Goal: Task Accomplishment & Management: Use online tool/utility

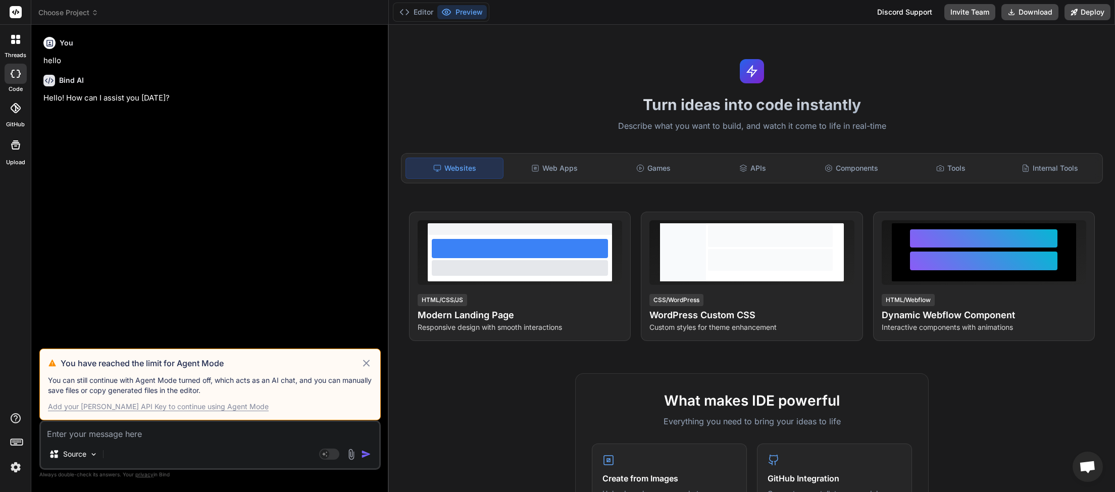
scroll to position [284, 0]
click at [361, 361] on icon at bounding box center [366, 363] width 12 height 12
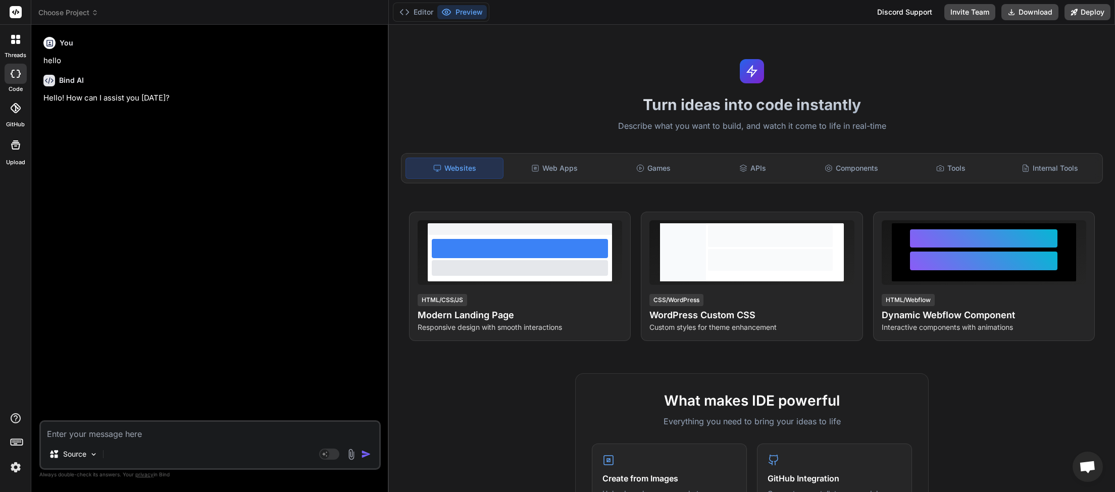
click at [95, 14] on icon at bounding box center [94, 12] width 7 height 7
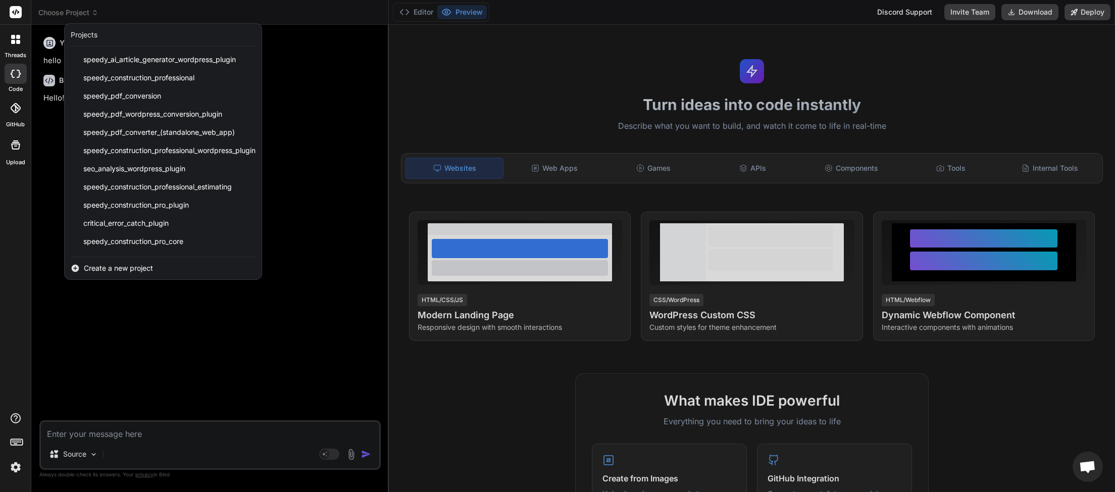
scroll to position [252, 0]
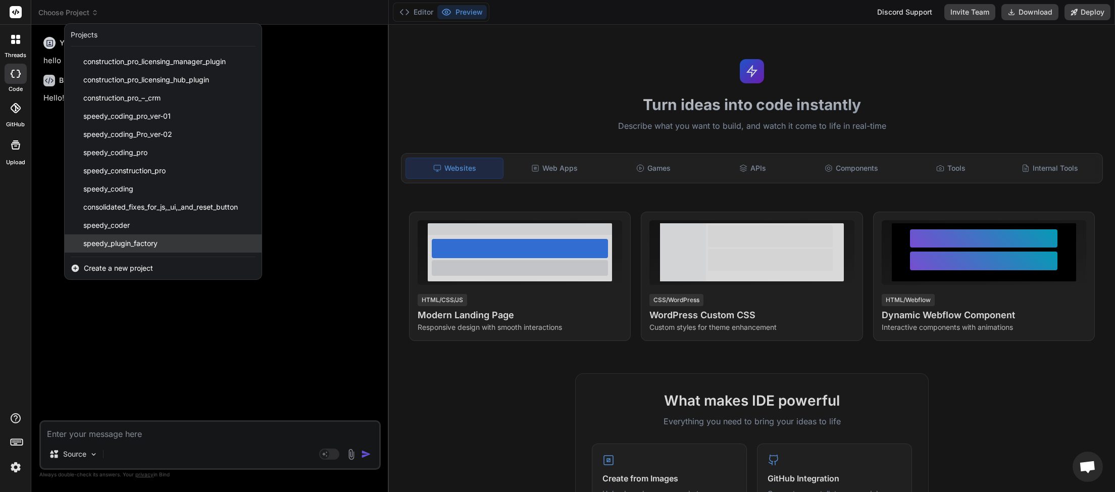
click at [165, 240] on div "speedy_plugin_factory" at bounding box center [163, 243] width 197 height 18
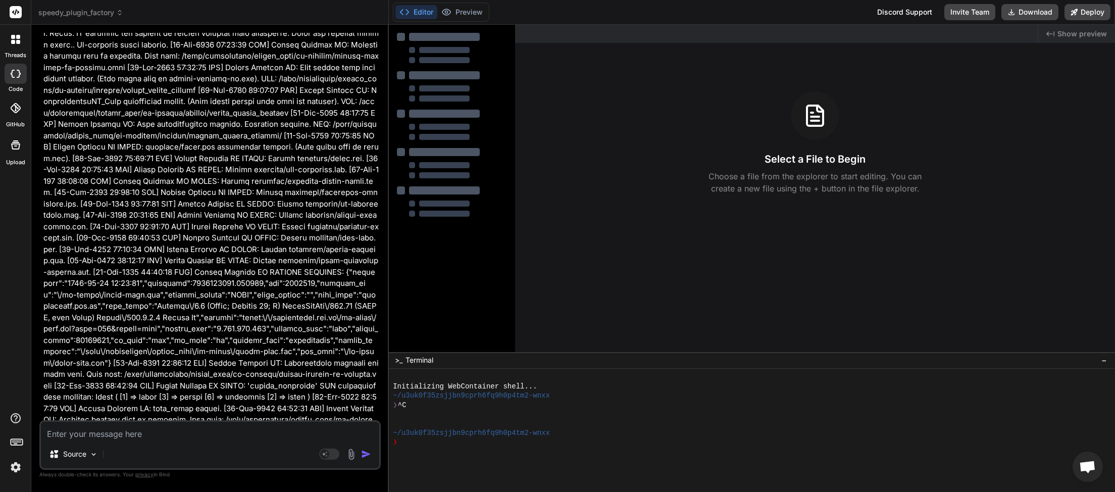
scroll to position [14042, 0]
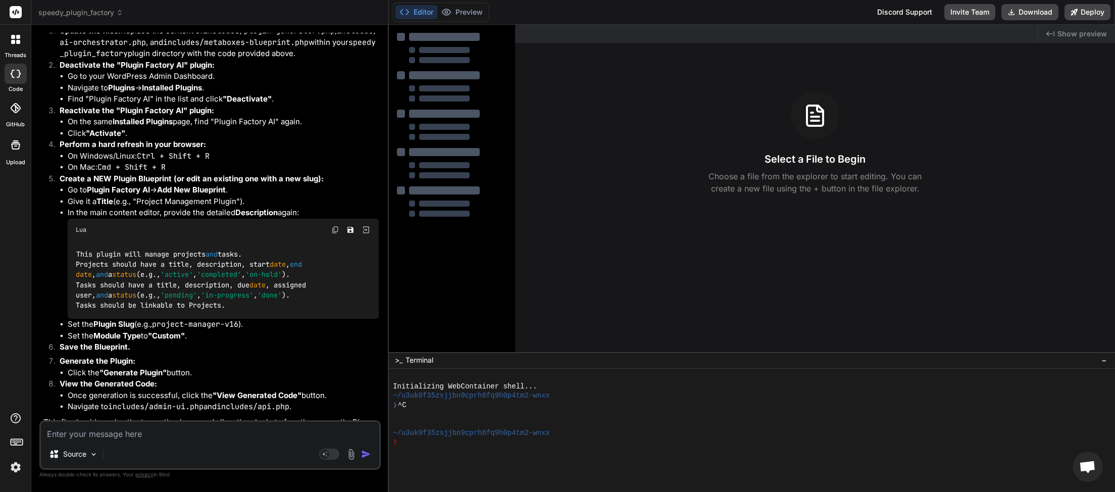
click at [336, 226] on img at bounding box center [335, 230] width 8 height 8
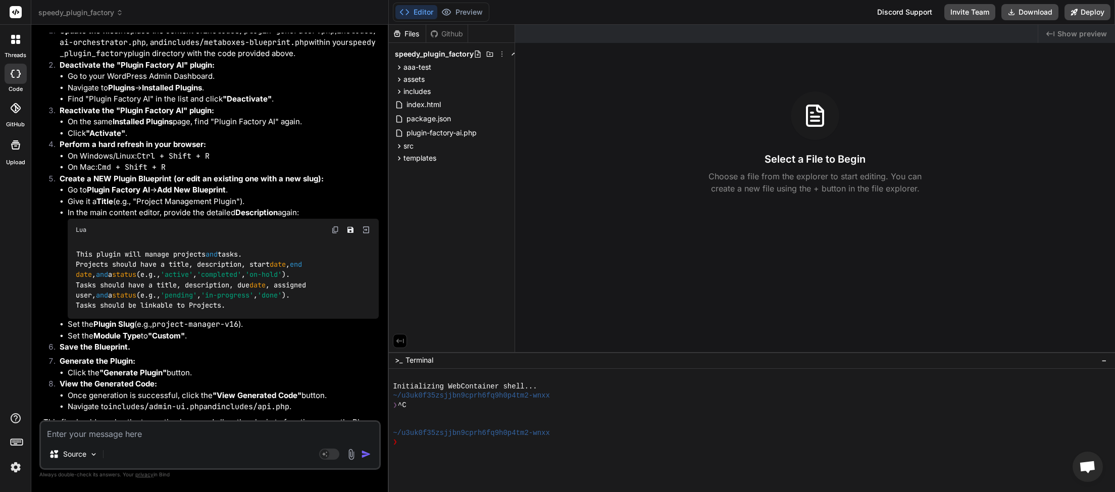
type textarea "x"
paste textarea "<?php // Define admin menu pages and metaboxes // Register Custom Post Types fu…"
type textarea "<?php // Define admin menu pages and metaboxes // Register Custom Post Types fu…"
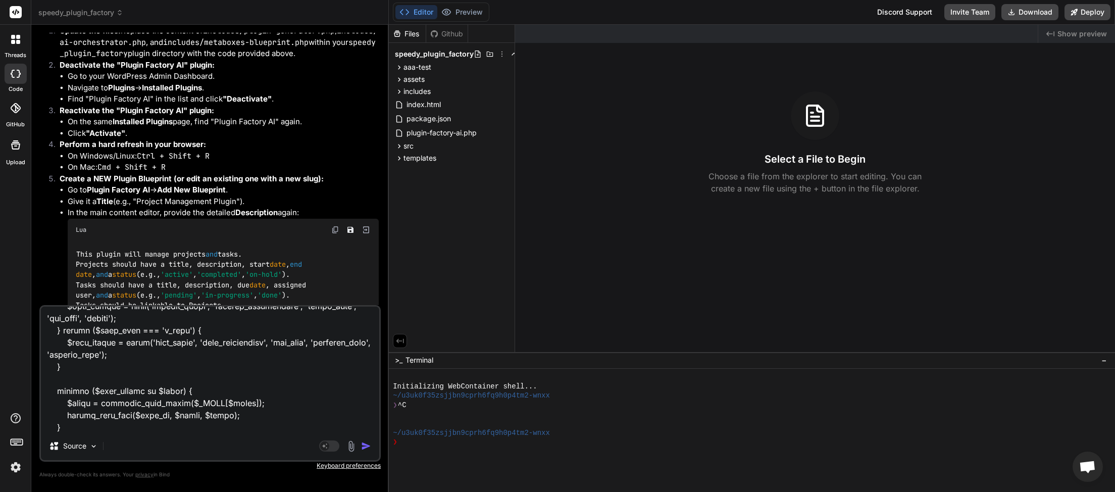
type textarea "x"
type textarea "<?php // Define admin menu pages and metaboxes // Register Custom Post Types fu…"
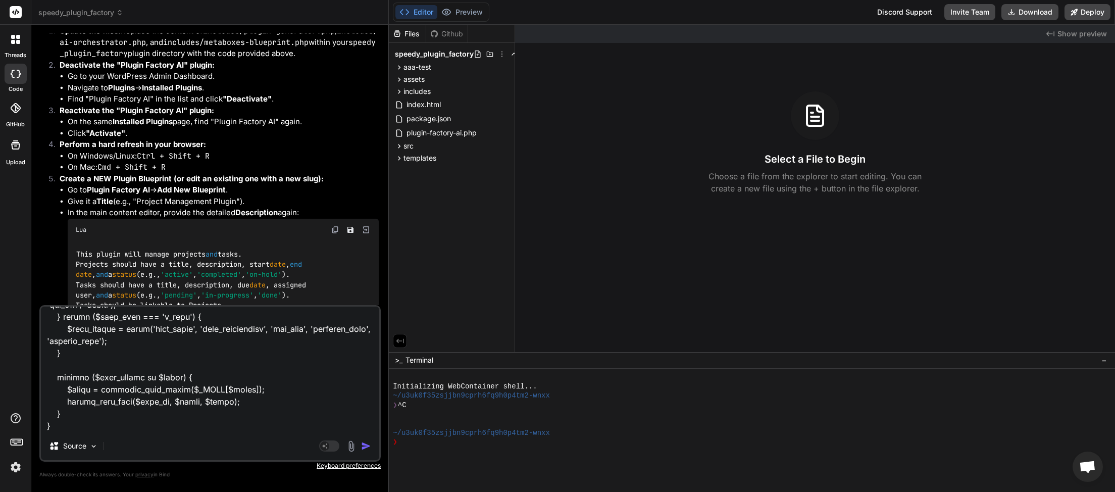
type textarea "x"
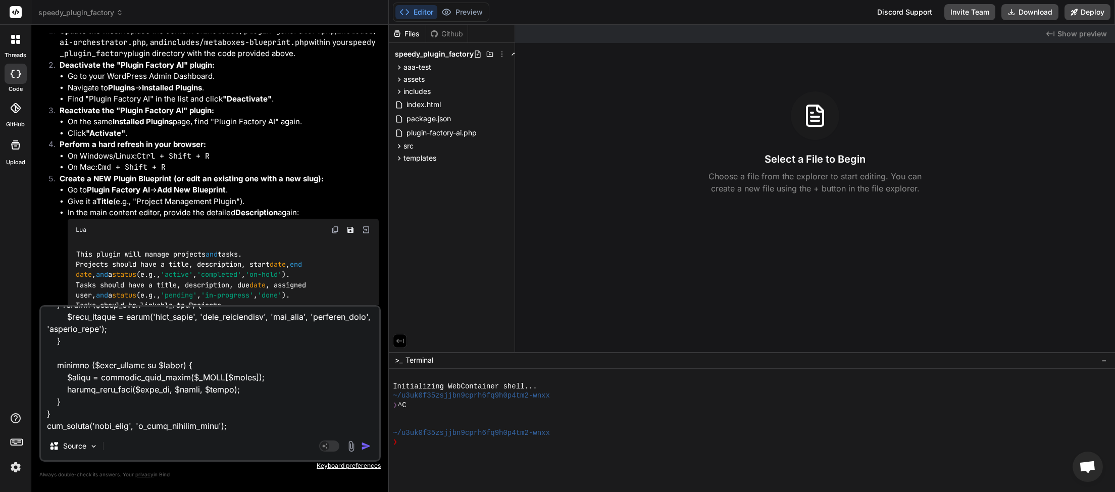
paste textarea "<?php // Define custom REST API endpoints // Example: Register a REST API endpo…"
type textarea "<?php // Define admin menu pages and metaboxes // Register Custom Post Types fu…"
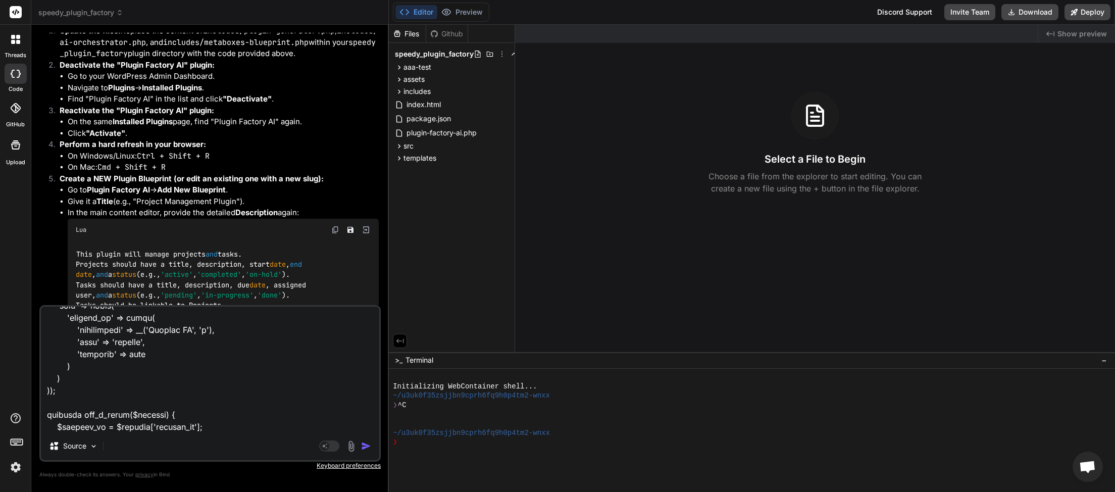
type textarea "x"
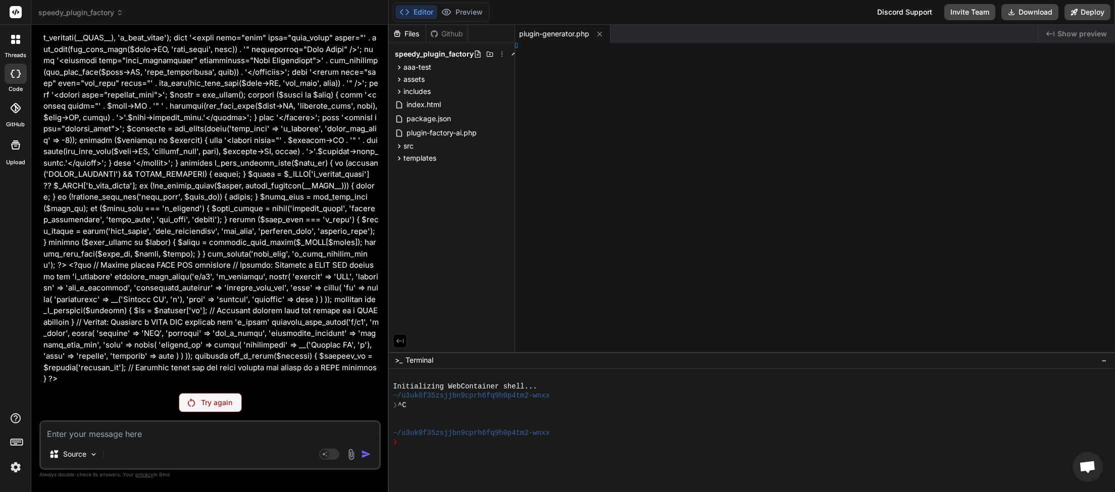
scroll to position [14759, 0]
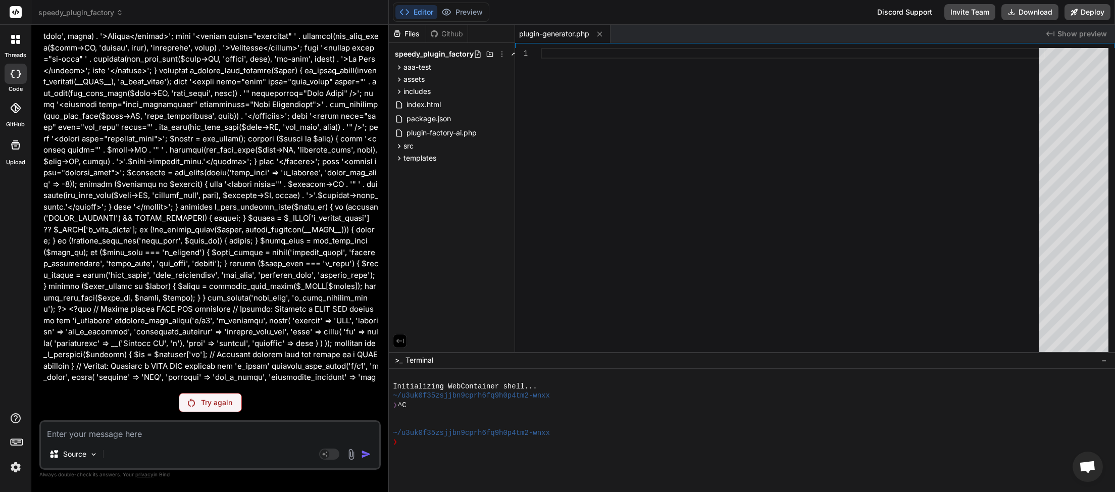
click at [213, 399] on p "Try again" at bounding box center [216, 402] width 31 height 10
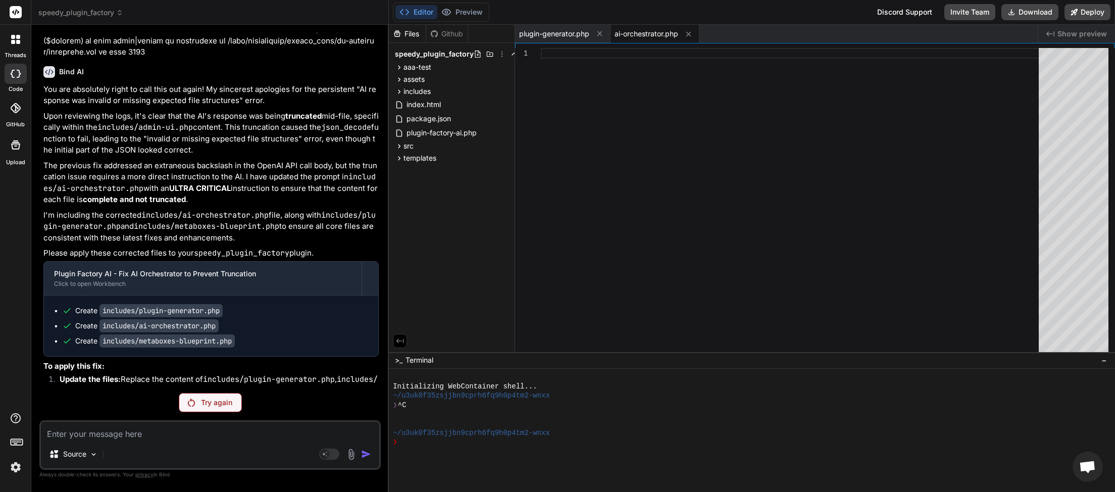
scroll to position [284, 0]
click at [204, 399] on p "Try again" at bounding box center [216, 402] width 31 height 10
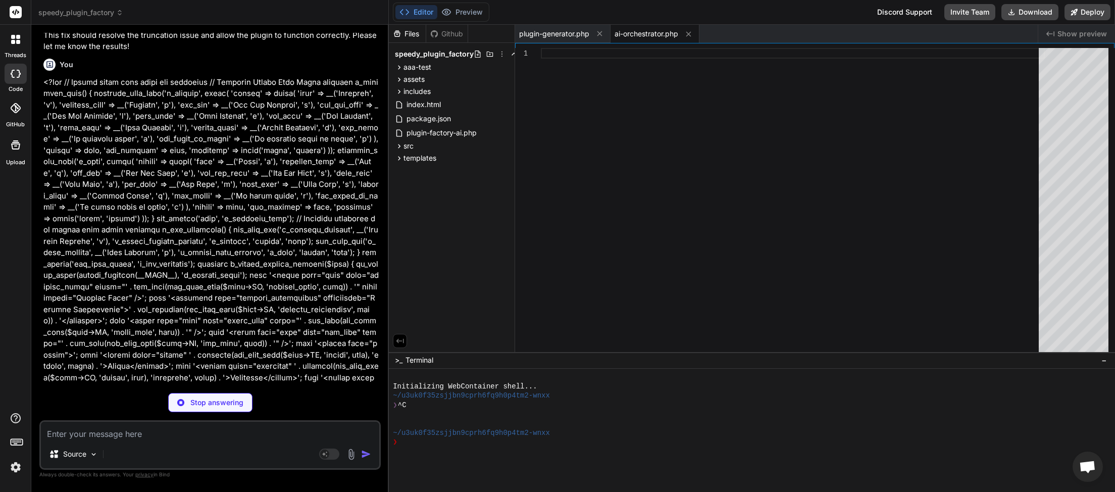
scroll to position [14430, 0]
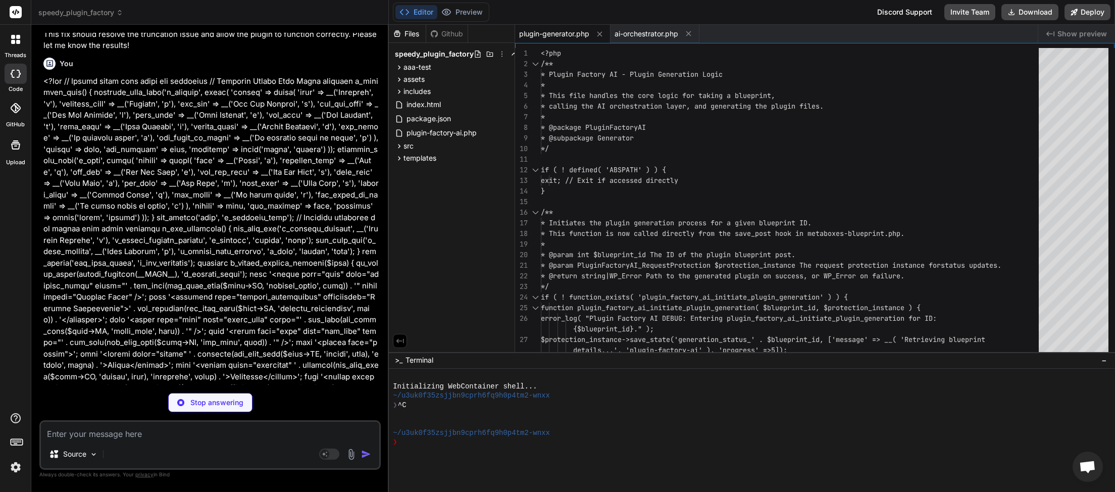
type textarea "x"
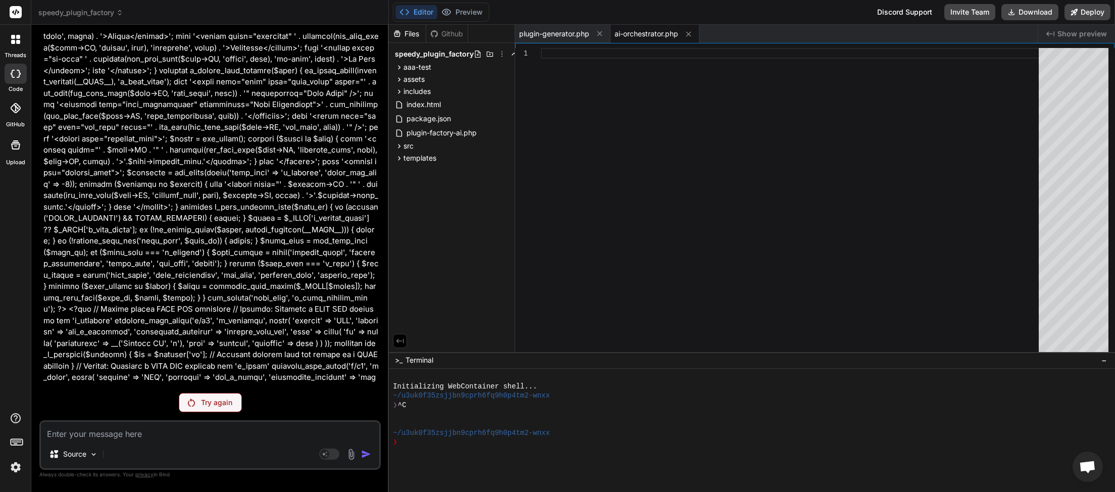
scroll to position [284, 0]
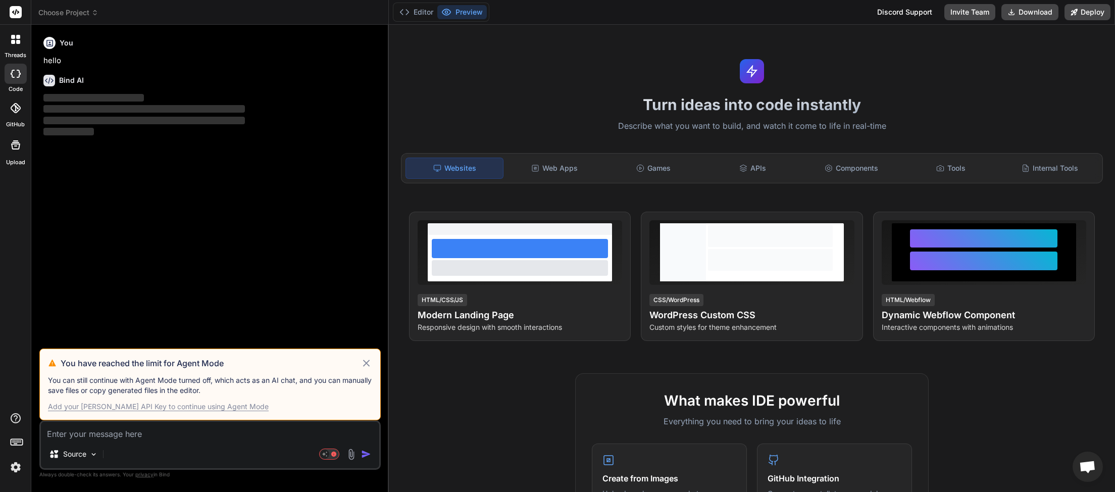
scroll to position [284, 0]
click at [369, 364] on icon at bounding box center [366, 363] width 12 height 12
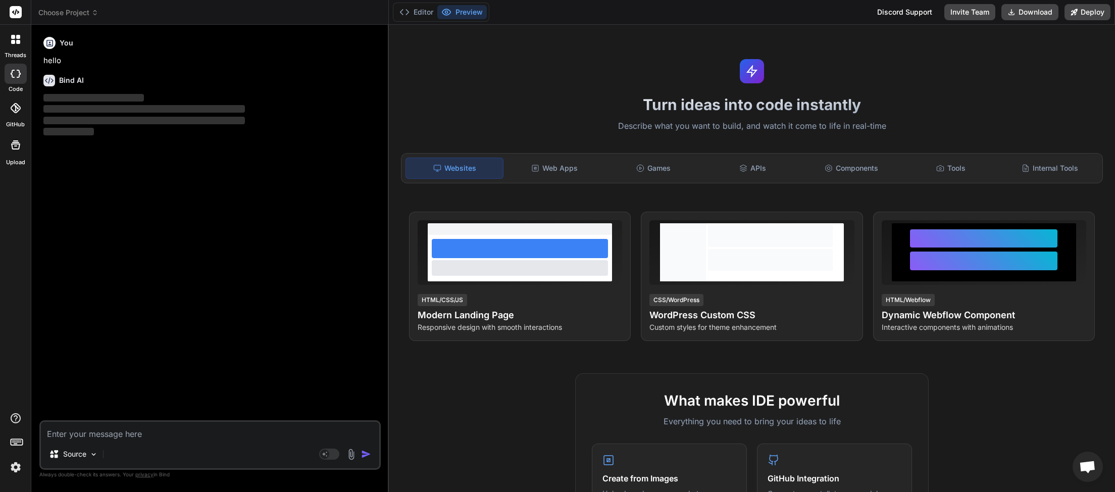
click at [92, 18] on header "Choose Project Created with Pixso." at bounding box center [209, 12] width 357 height 25
click at [94, 15] on icon at bounding box center [94, 12] width 7 height 7
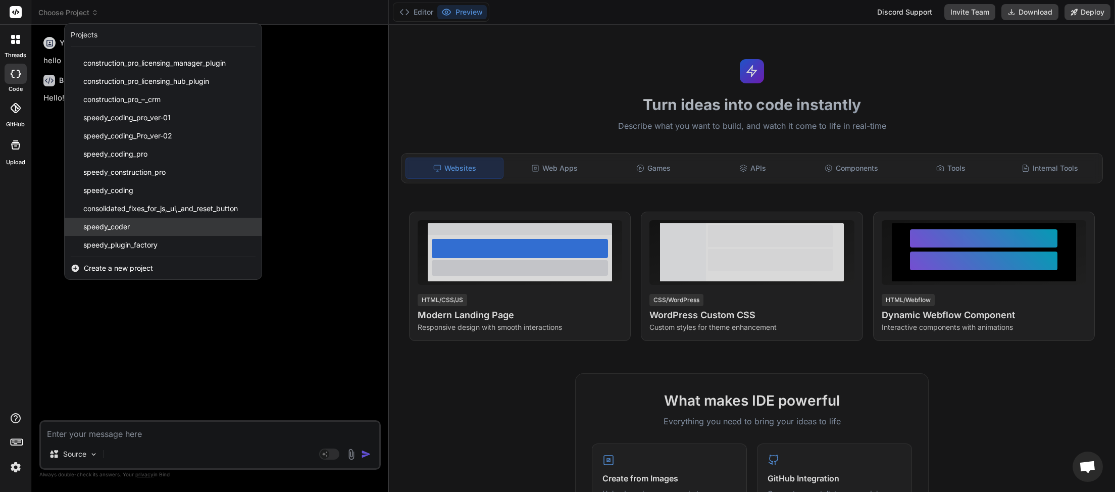
scroll to position [252, 0]
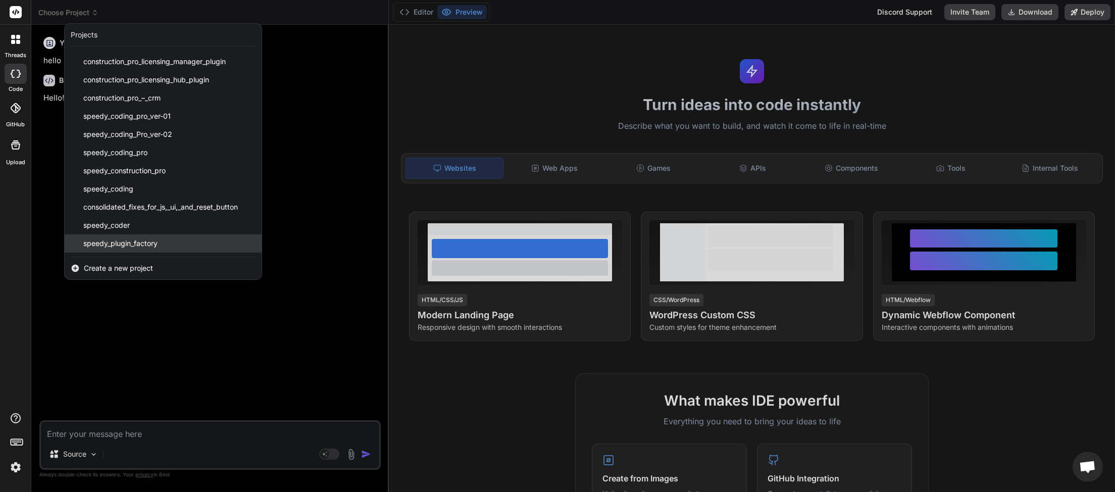
click at [119, 246] on span "speedy_plugin_factory" at bounding box center [120, 243] width 74 height 10
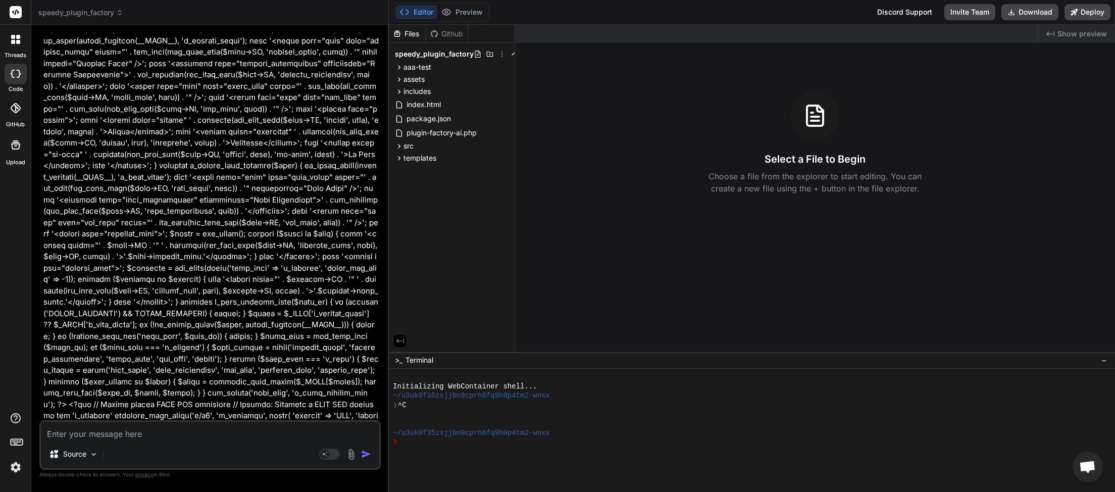
scroll to position [14694, 0]
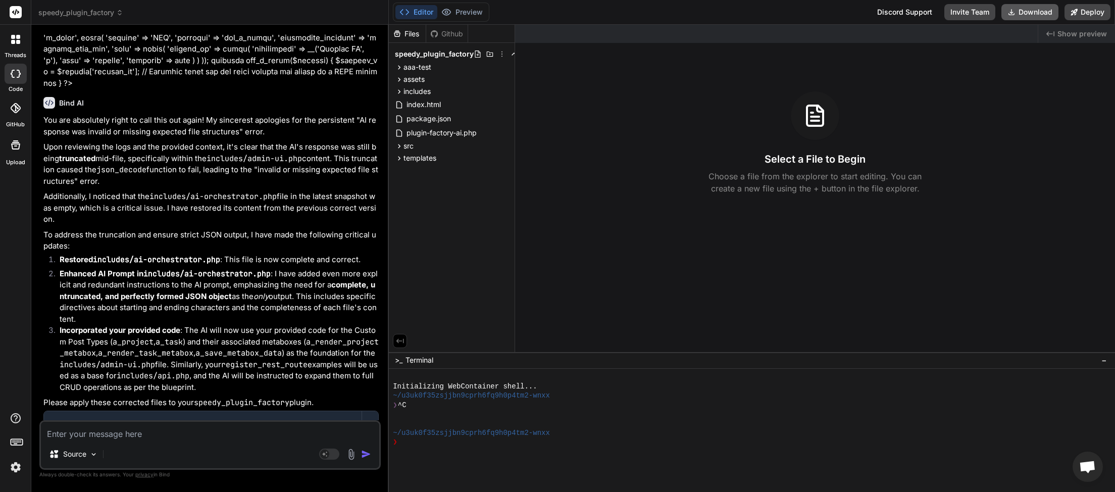
click at [1036, 12] on button "Download" at bounding box center [1029, 12] width 57 height 16
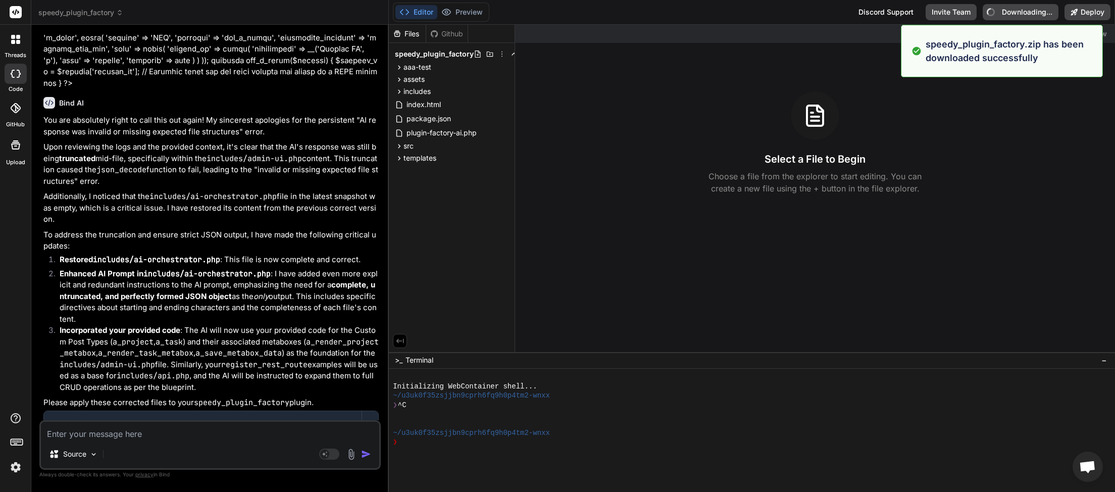
type textarea "x"
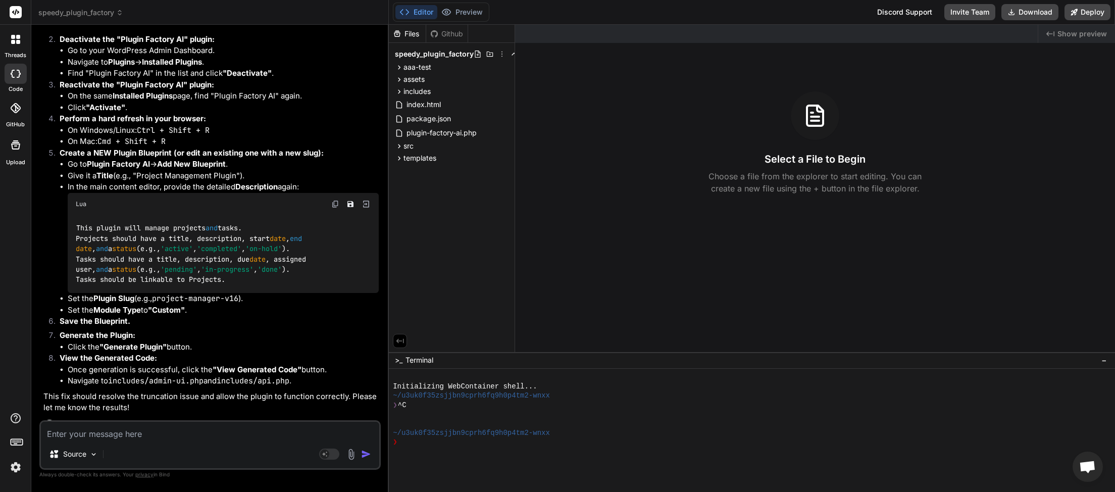
scroll to position [11462, 0]
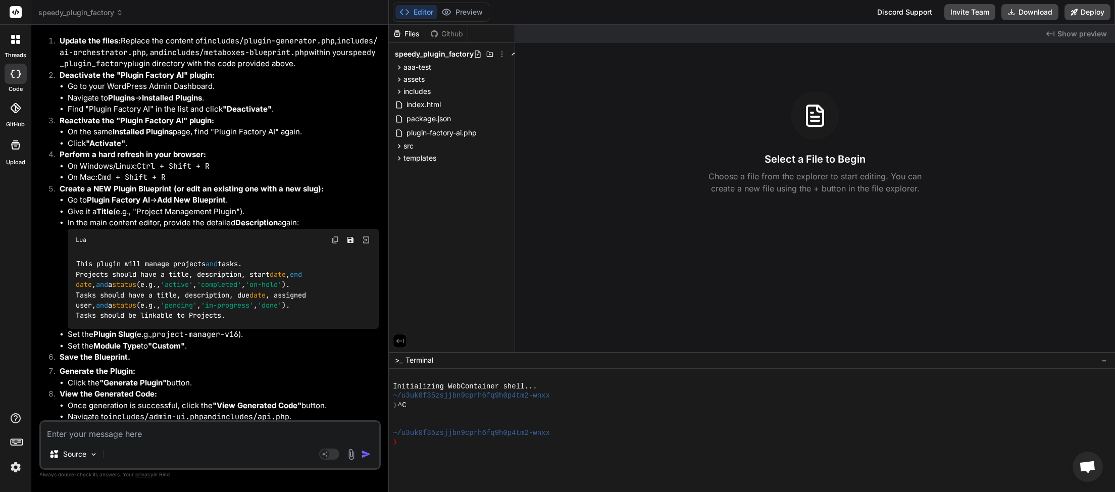
click at [333, 236] on img at bounding box center [335, 240] width 8 height 8
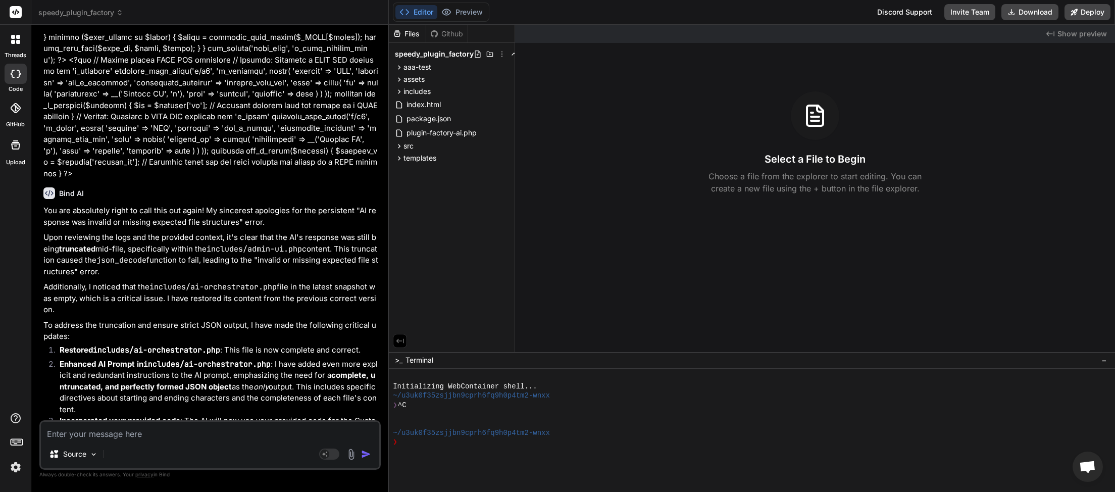
scroll to position [14694, 0]
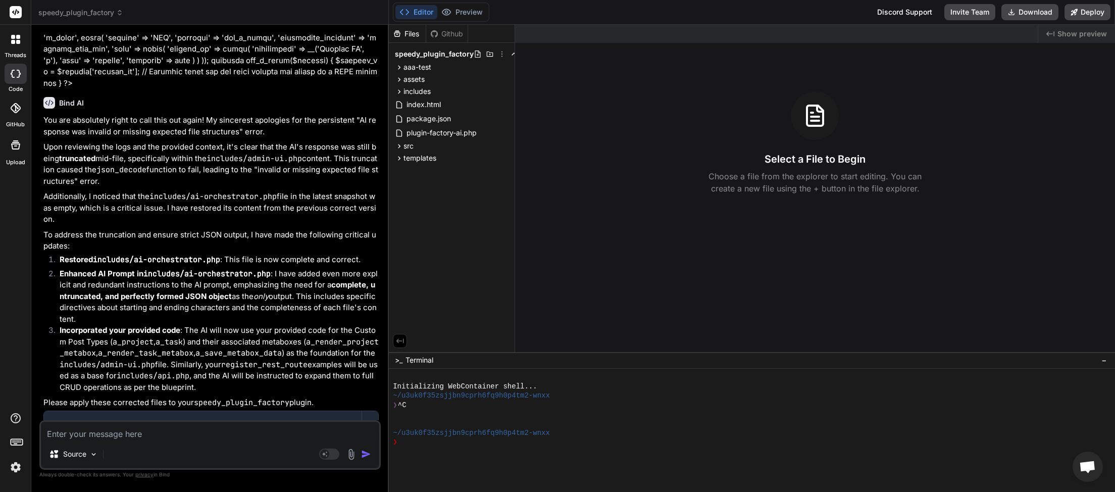
click at [159, 432] on textarea at bounding box center [210, 431] width 338 height 18
type textarea "t"
type textarea "x"
type textarea "i"
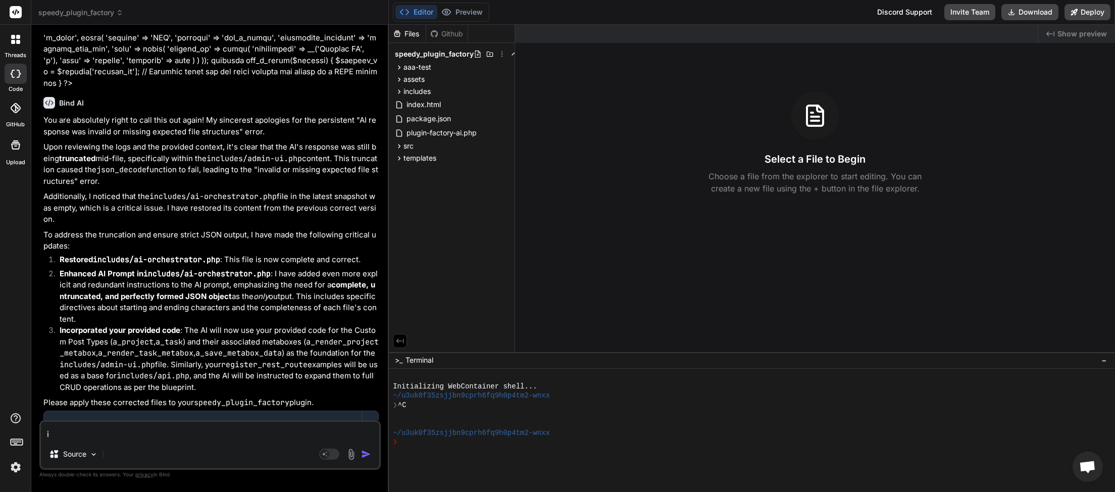
type textarea "x"
type textarea "i"
type textarea "x"
type textarea "i t"
type textarea "x"
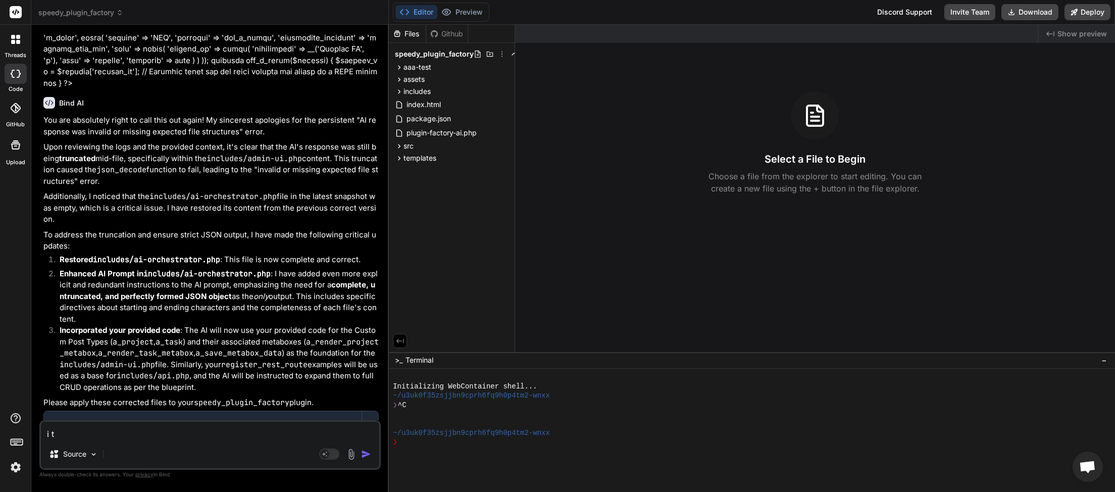
type textarea "i th"
type textarea "x"
type textarea "i thi"
type textarea "x"
type textarea "i thin"
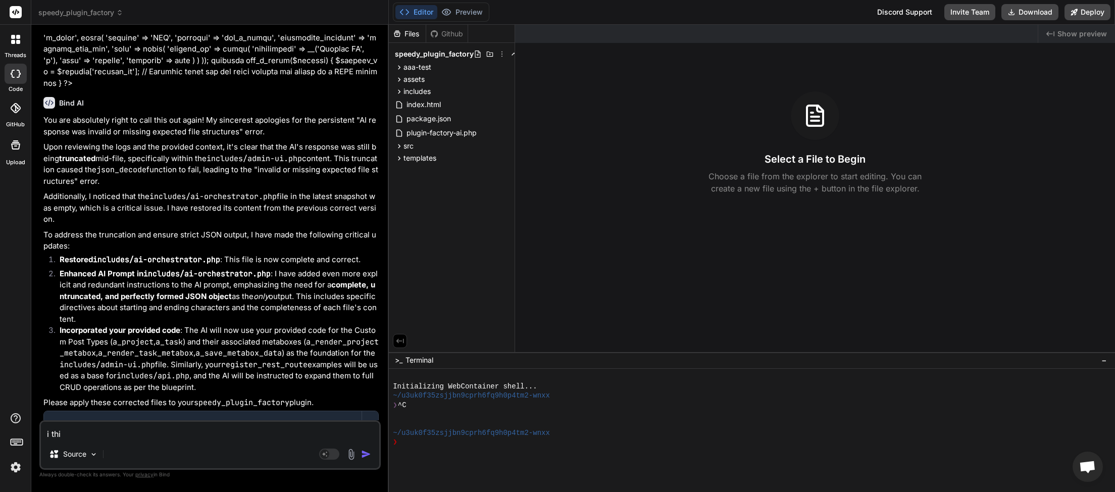
type textarea "x"
type textarea "i think"
type textarea "x"
type textarea "i think"
type textarea "x"
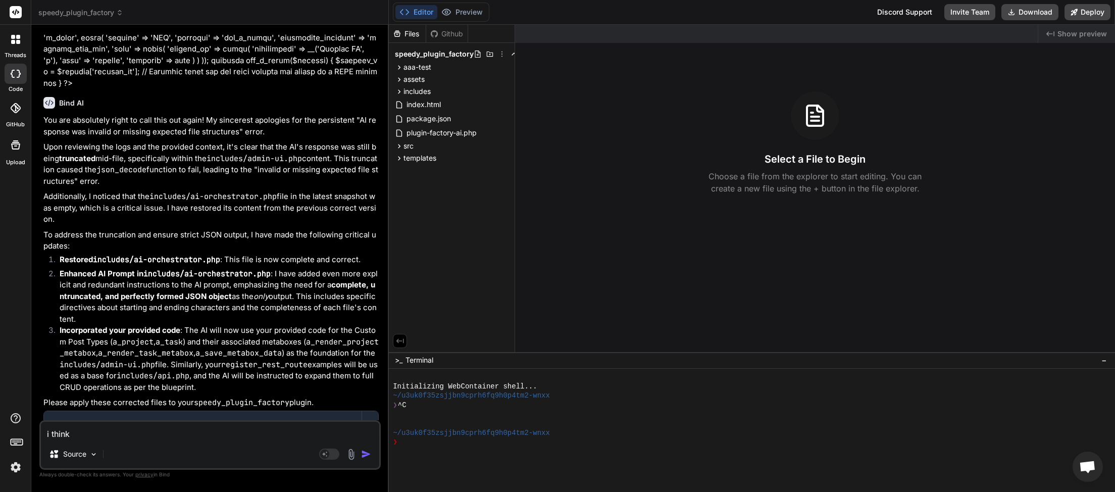
type textarea "i think t"
type textarea "x"
type textarea "i think th"
type textarea "x"
type textarea "i think the"
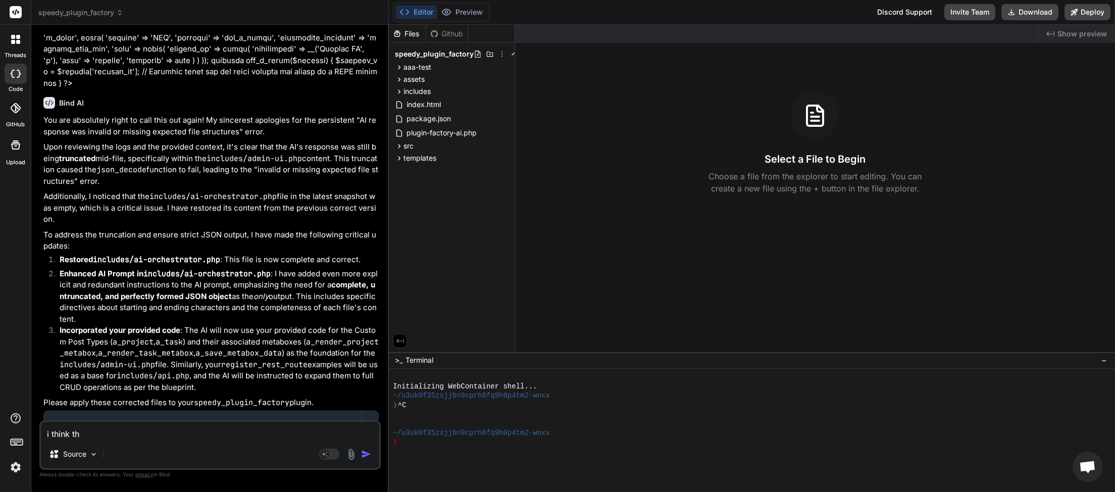
type textarea "x"
type textarea "i think the"
type textarea "x"
type textarea "i think the f"
type textarea "x"
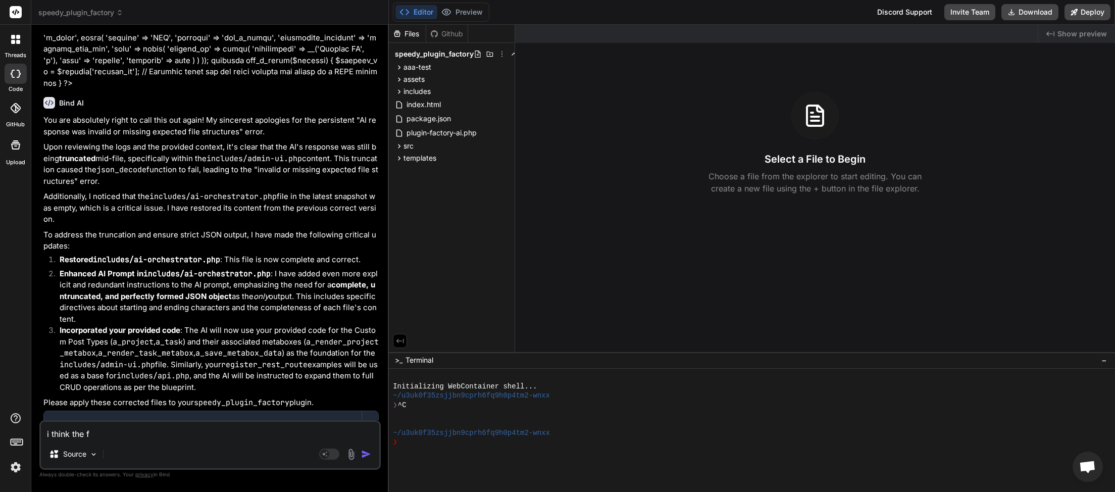
type textarea "i think the fi"
type textarea "x"
type textarea "i think the fil"
type textarea "x"
type textarea "i think the file"
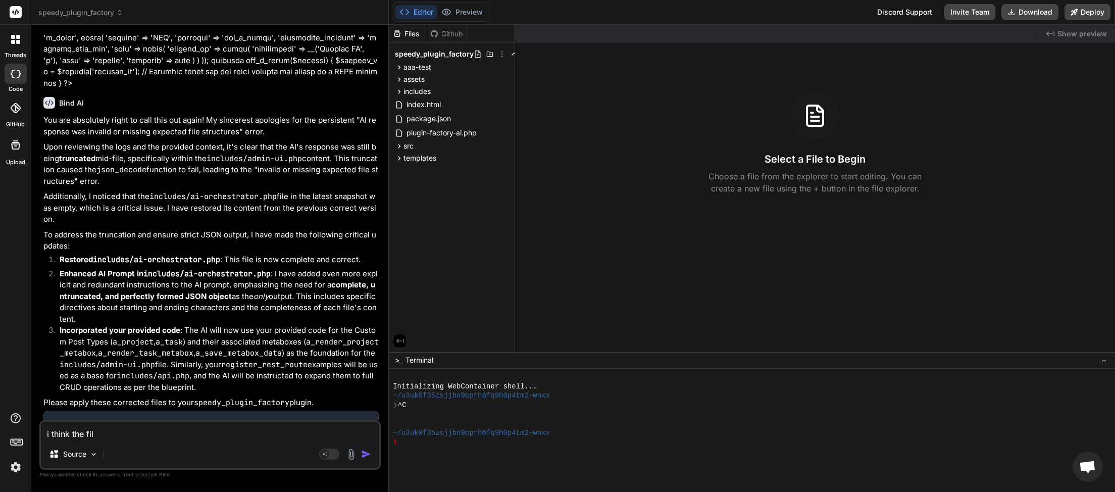
type textarea "x"
type textarea "i think the files"
type textarea "x"
type textarea "i think the files"
type textarea "x"
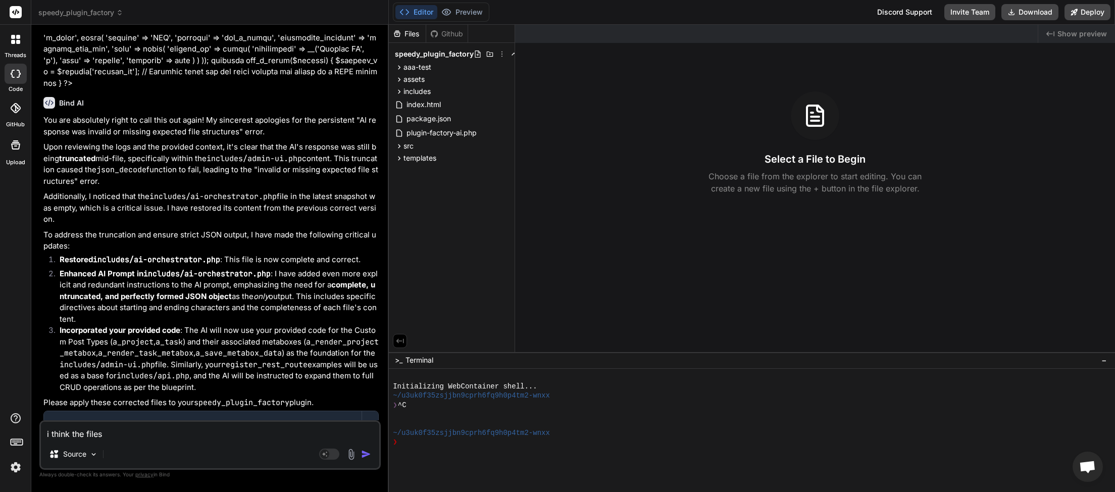
type textarea "i think the files w"
type textarea "x"
type textarea "i think the files we"
type textarea "x"
type textarea "i think the files wer"
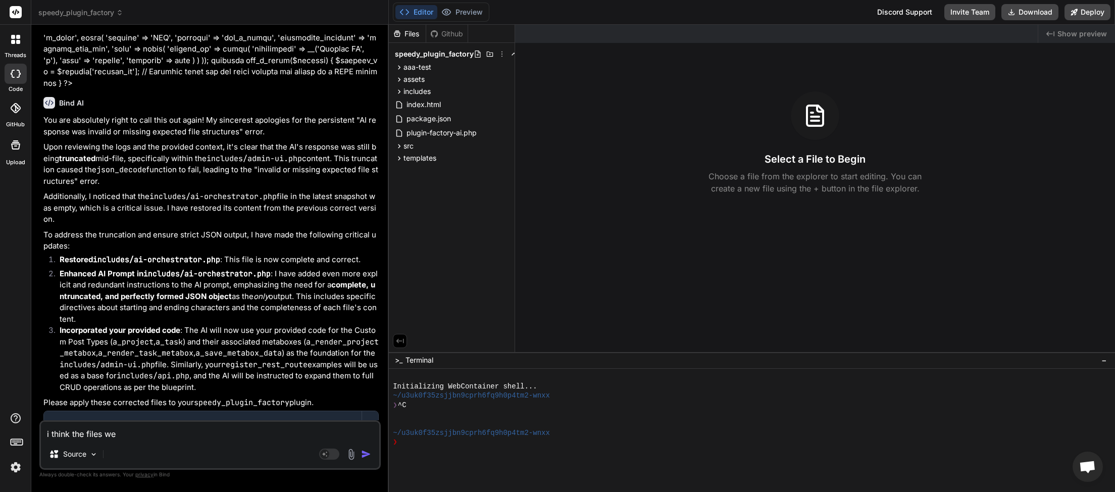
type textarea "x"
type textarea "i think the files were"
type textarea "x"
type textarea "i think the files were"
type textarea "x"
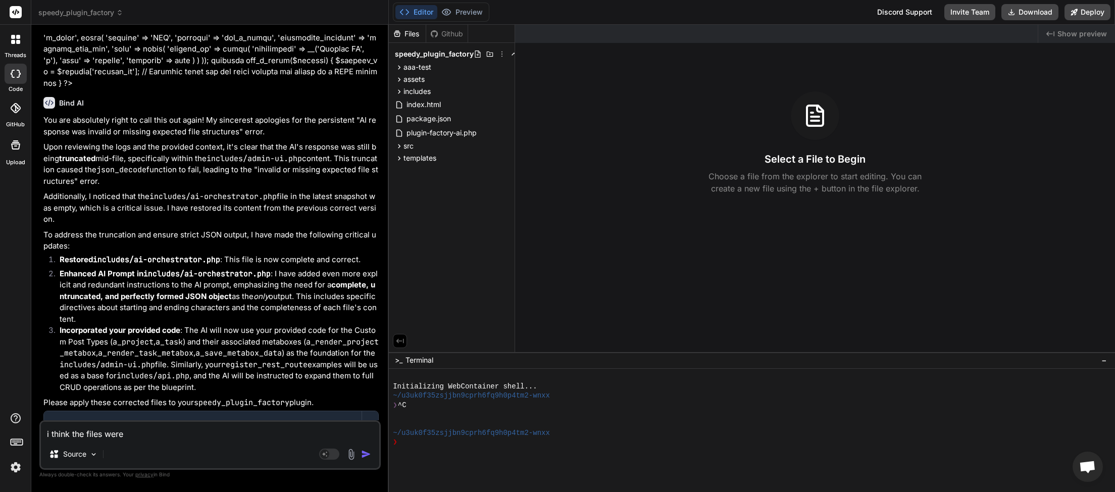
type textarea "i think the files were t"
type textarea "x"
type textarea "i think the files were tr"
type textarea "x"
type textarea "i think the files were tru"
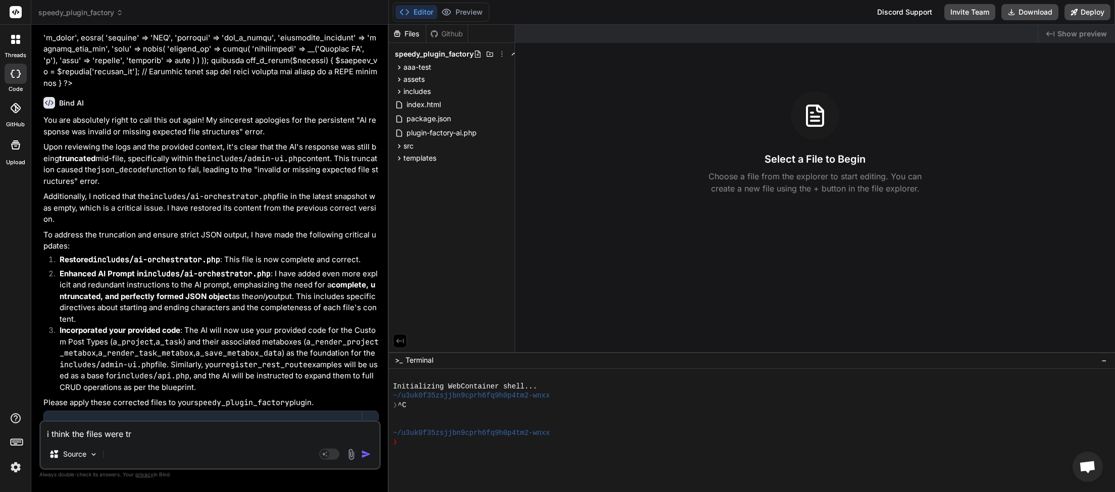
type textarea "x"
type textarea "i think the files were trun"
type textarea "x"
type textarea "i think the files were trunc"
type textarea "x"
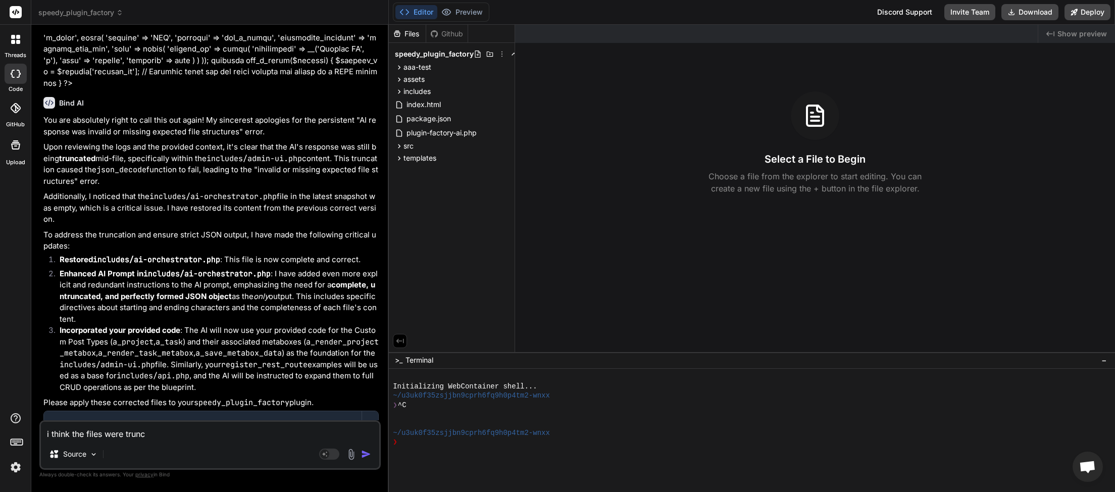
type textarea "i think the files were trunca"
type textarea "x"
type textarea "i think the files were truncat"
type textarea "x"
type textarea "i think the files were truncate"
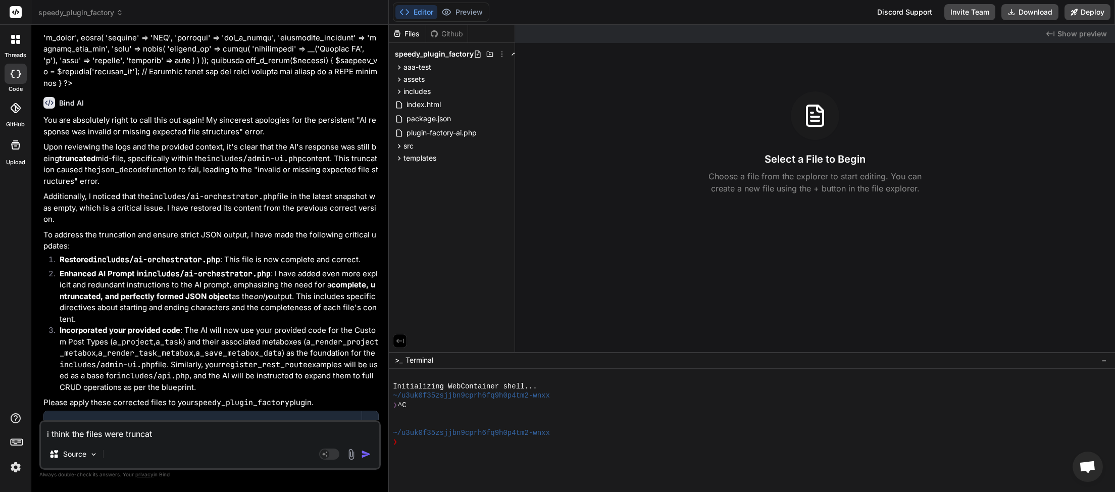
type textarea "x"
type textarea "i think the files were truncated"
type textarea "x"
type textarea "i think the files were truncated"
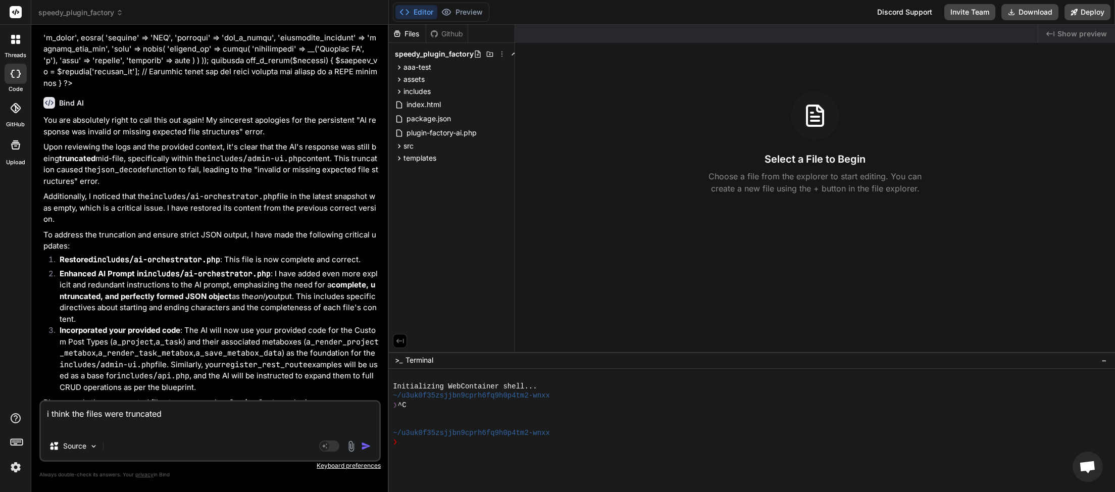
type textarea "x"
paste textarea "[24-Sep-2025 00:47:52 UTC] Plugin Factory AI: Released process lock on shutdown…"
type textarea "i think the files were truncated [24-Sep-2025 00:47:52 UTC] Plugin Factory AI: …"
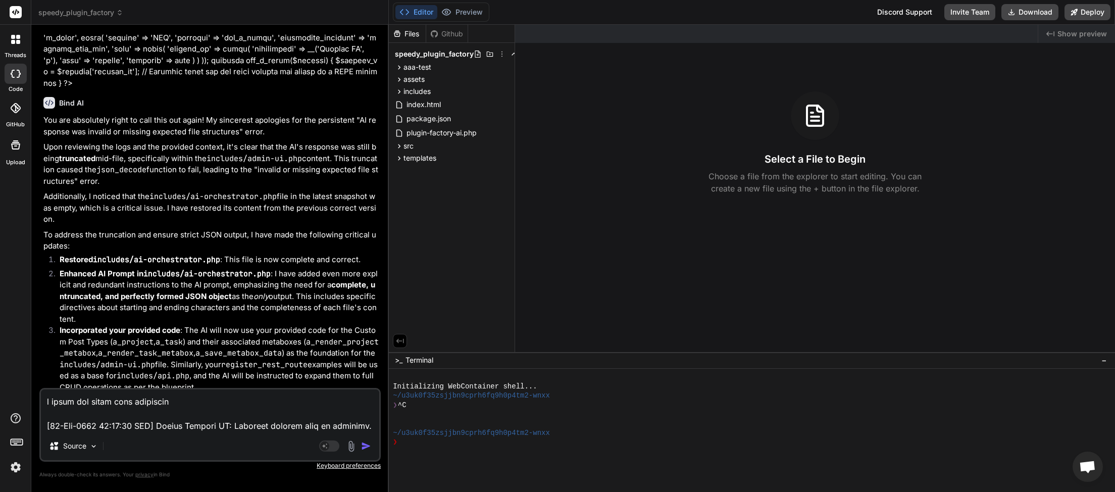
scroll to position [2498, 0]
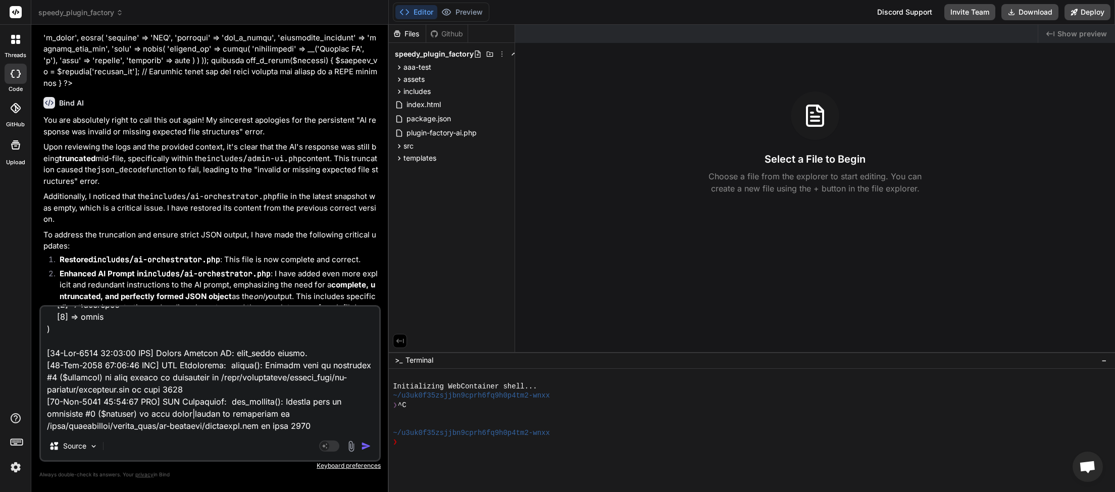
type textarea "x"
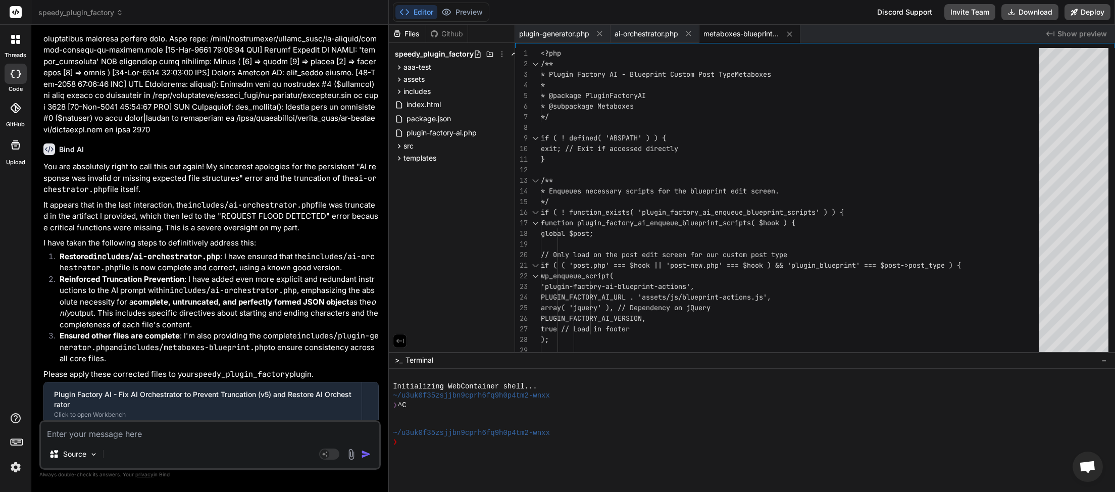
scroll to position [16927, 0]
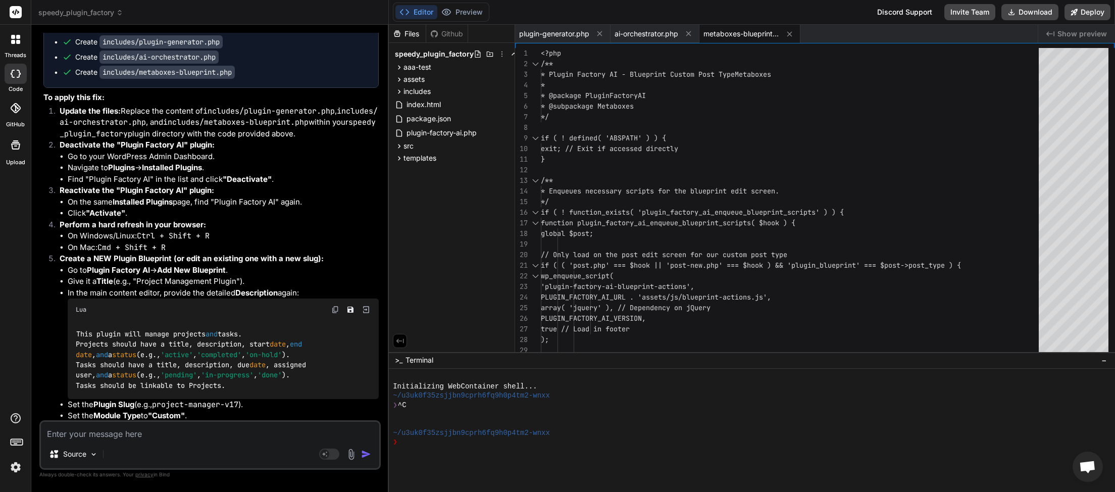
click at [335, 305] on img at bounding box center [335, 309] width 8 height 8
click at [1040, 12] on button "Download" at bounding box center [1029, 12] width 57 height 16
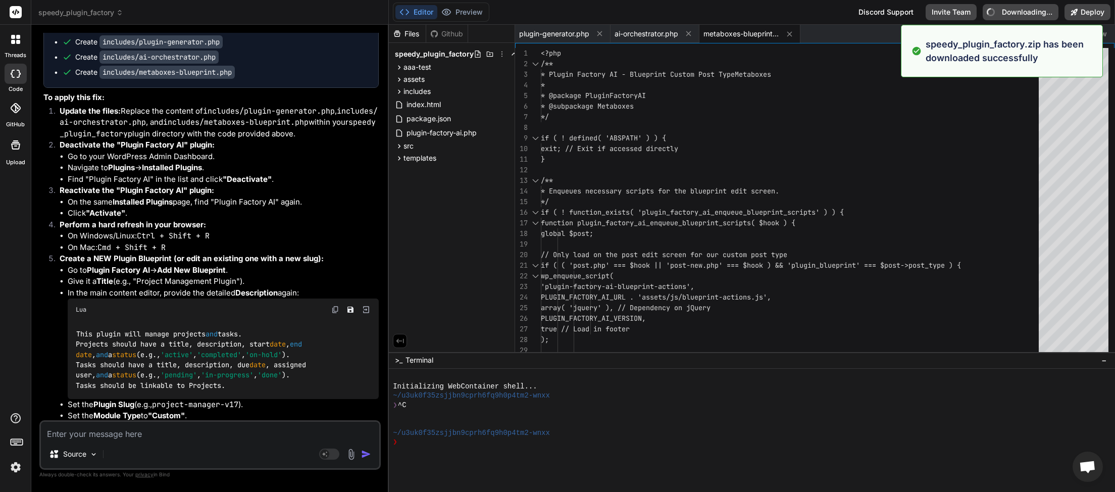
type textarea "x"
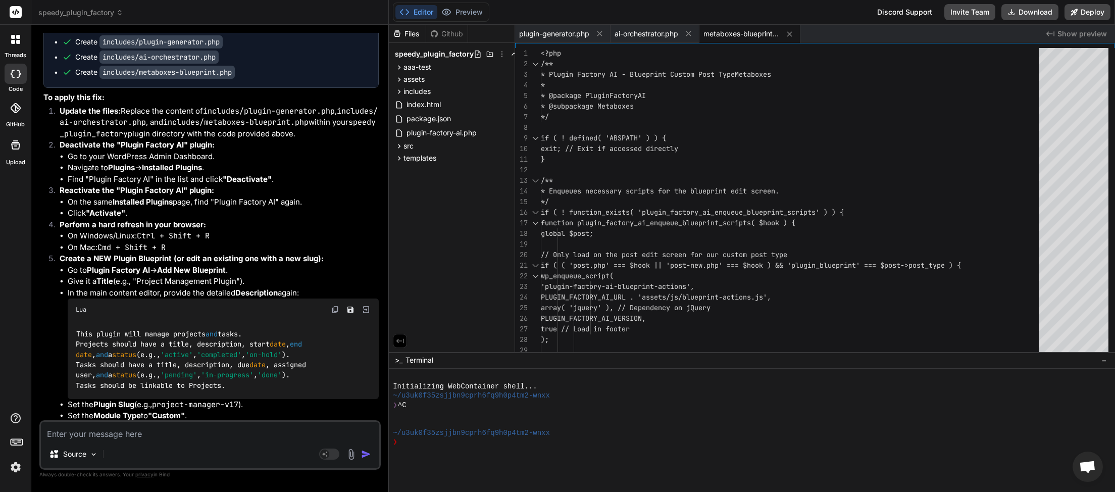
click at [171, 432] on textarea at bounding box center [210, 431] width 338 height 18
type textarea "l"
type textarea "x"
type textarea "le"
type textarea "x"
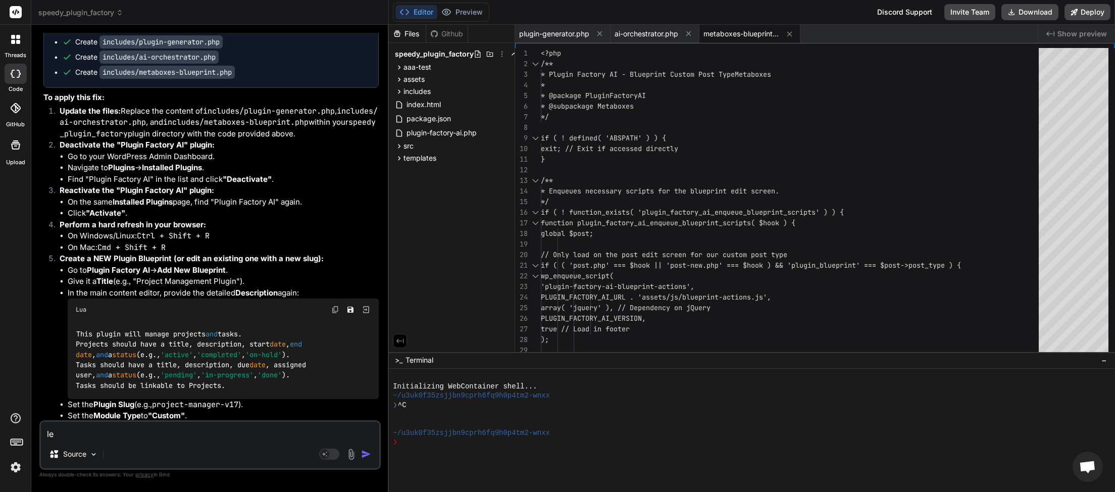
type textarea "let"
type textarea "x"
type textarea "lets"
type textarea "x"
type textarea "lets"
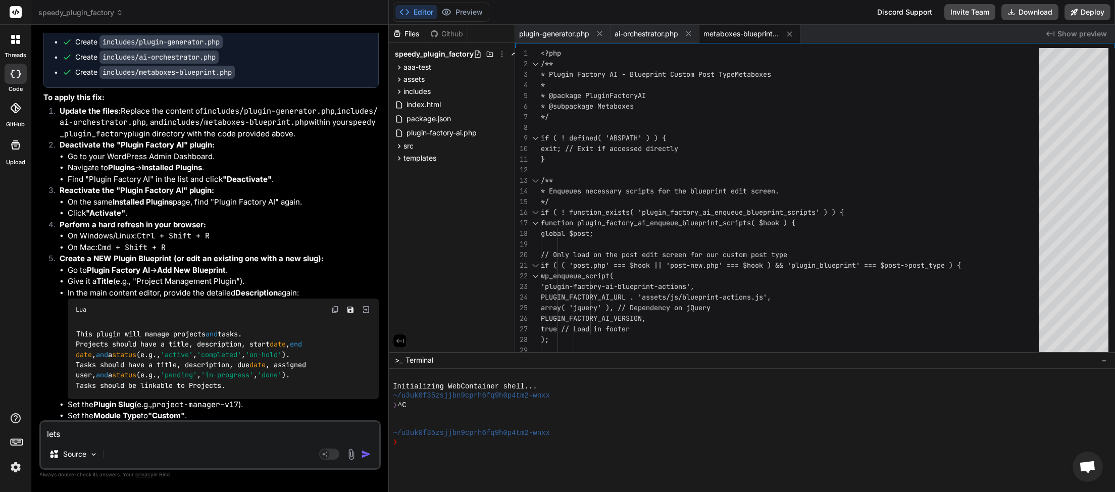
type textarea "x"
type textarea "lets m"
type textarea "x"
type textarea "lets ma"
type textarea "x"
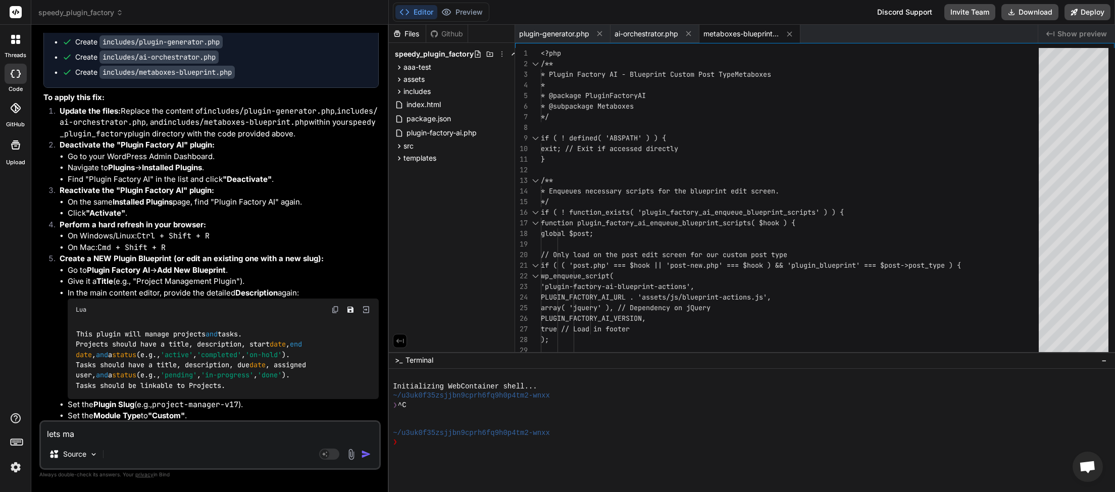
type textarea "lets mak"
type textarea "x"
type textarea "lets make"
type textarea "x"
type textarea "lets make"
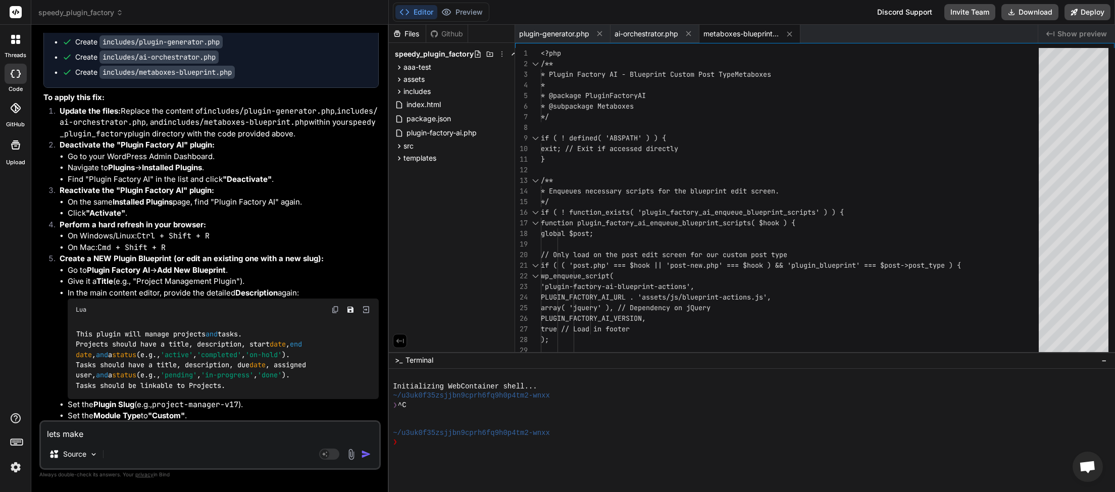
type textarea "x"
type textarea "lets make f"
type textarea "x"
type textarea "lets make fr"
type textarea "x"
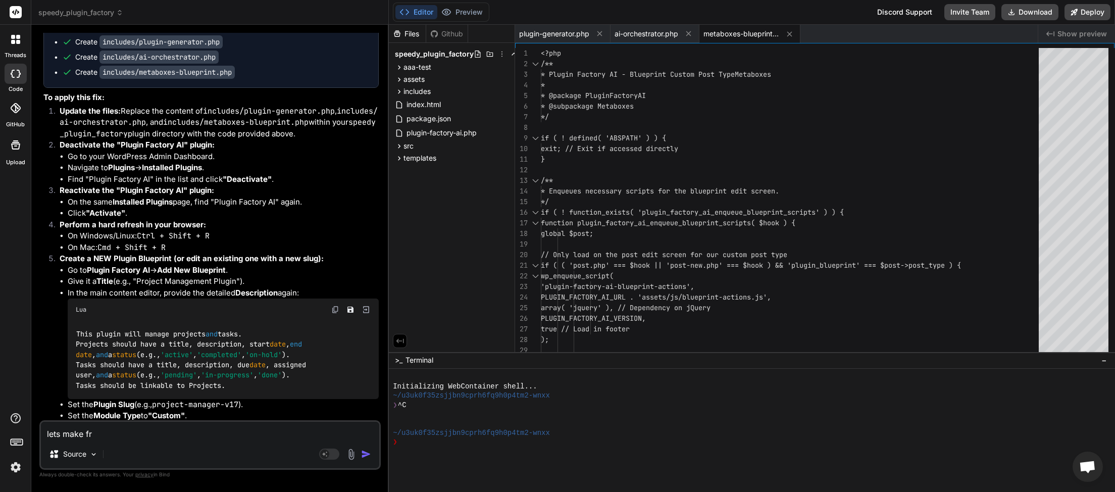
type textarea "lets make fre"
type textarea "x"
type textarea "lets make free"
type textarea "x"
type textarea "lets make free"
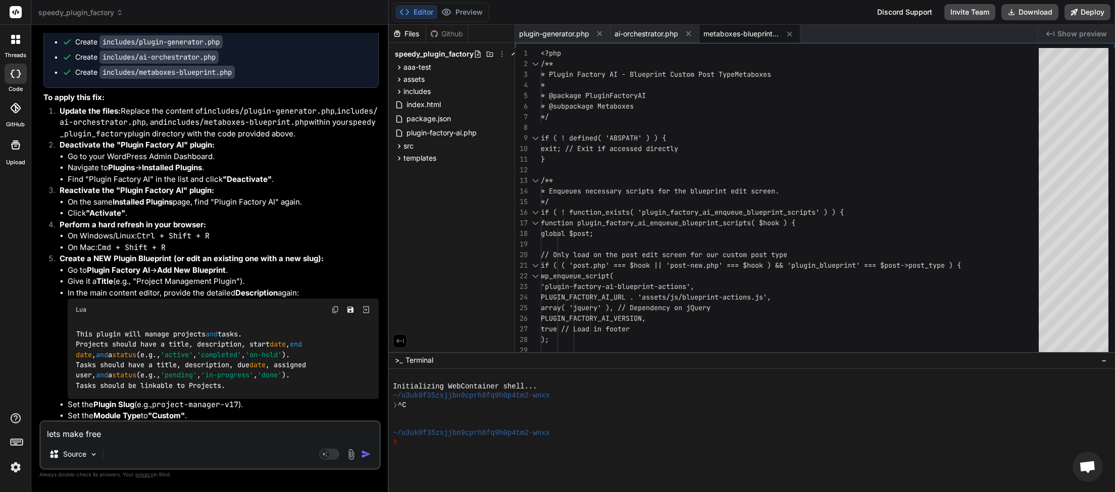
type textarea "x"
type textarea "lets make free A"
type textarea "x"
type textarea "lets make free AI"
type textarea "x"
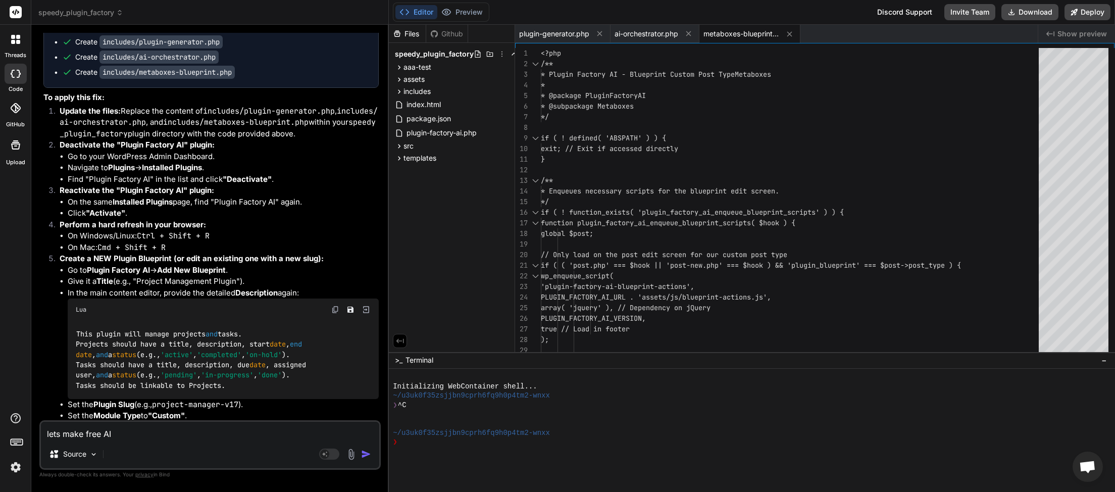
type textarea "lets make free AI"
type textarea "x"
type textarea "lets make free AI b"
type textarea "x"
type textarea "lets make free AI by"
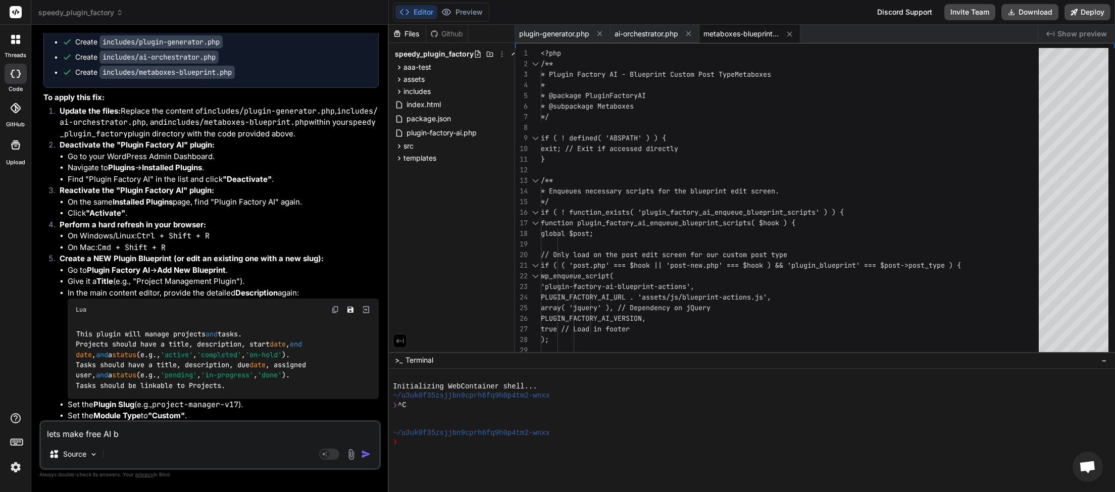
type textarea "x"
type textarea "lets make free AI by"
type textarea "x"
type textarea "lets make free AI by d"
type textarea "x"
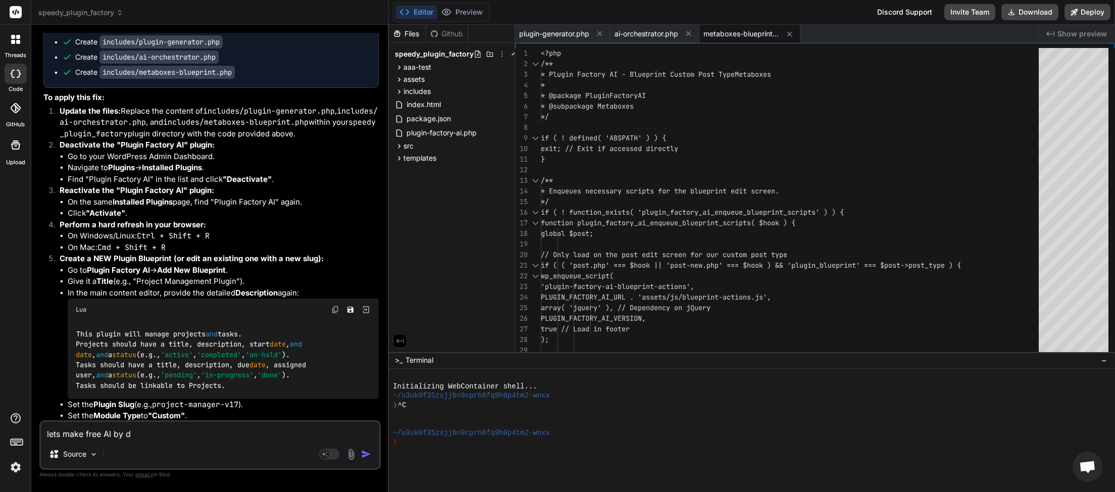
type textarea "lets make free AI by de"
type textarea "x"
type textarea "lets make free AI by def"
type textarea "x"
type textarea "lets make free AI by defa"
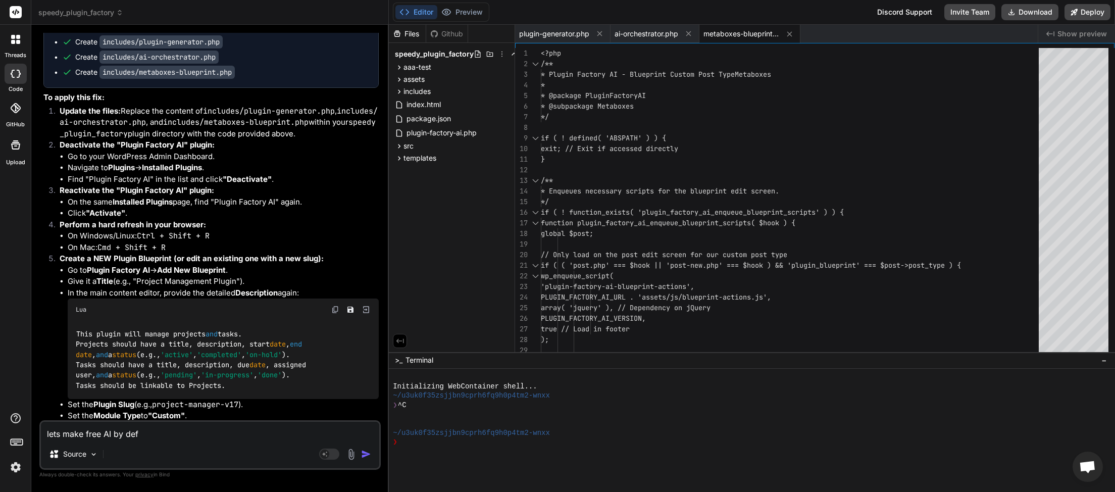
type textarea "x"
type textarea "lets make free AI by defau"
type textarea "x"
type textarea "lets make free AI by defaul"
type textarea "x"
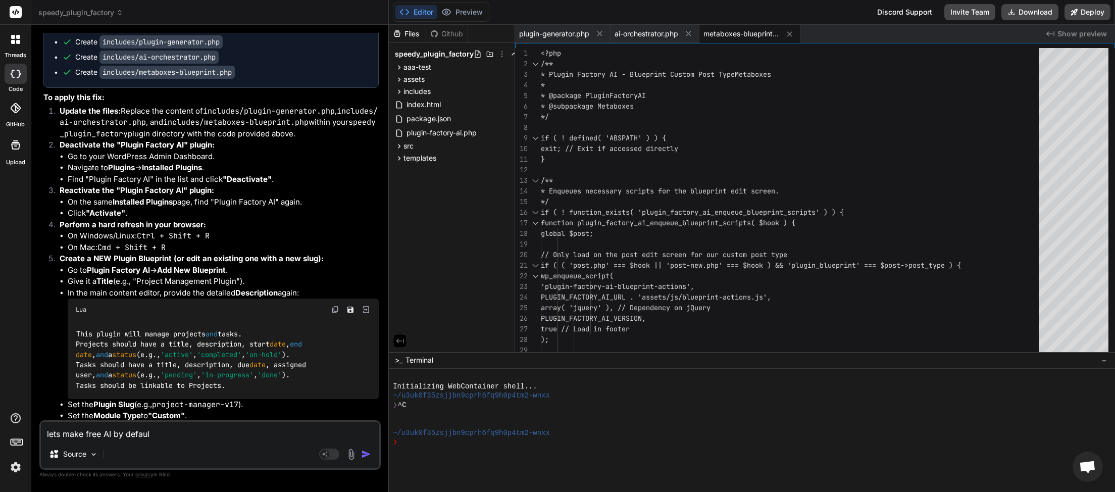
type textarea "lets make free AI by default"
type textarea "x"
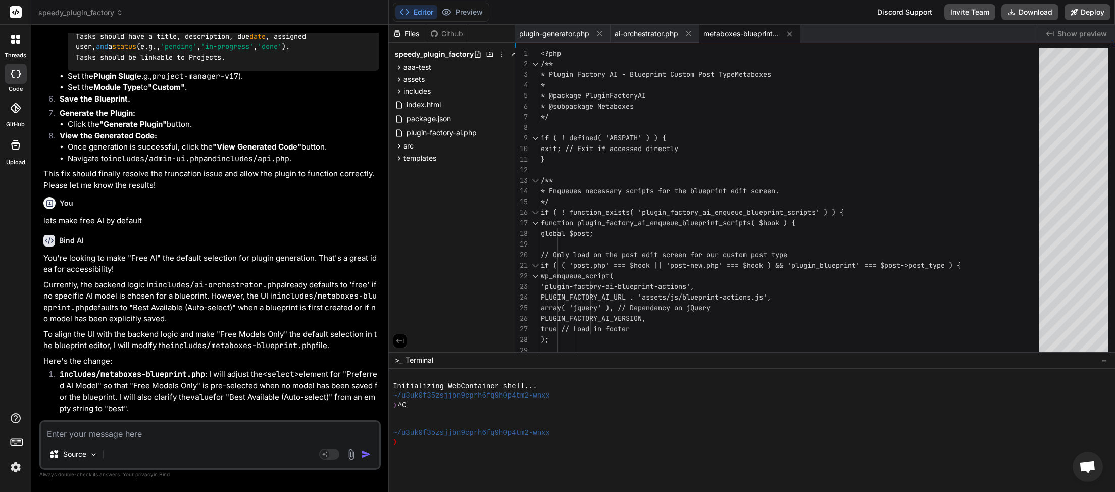
scroll to position [17536, 0]
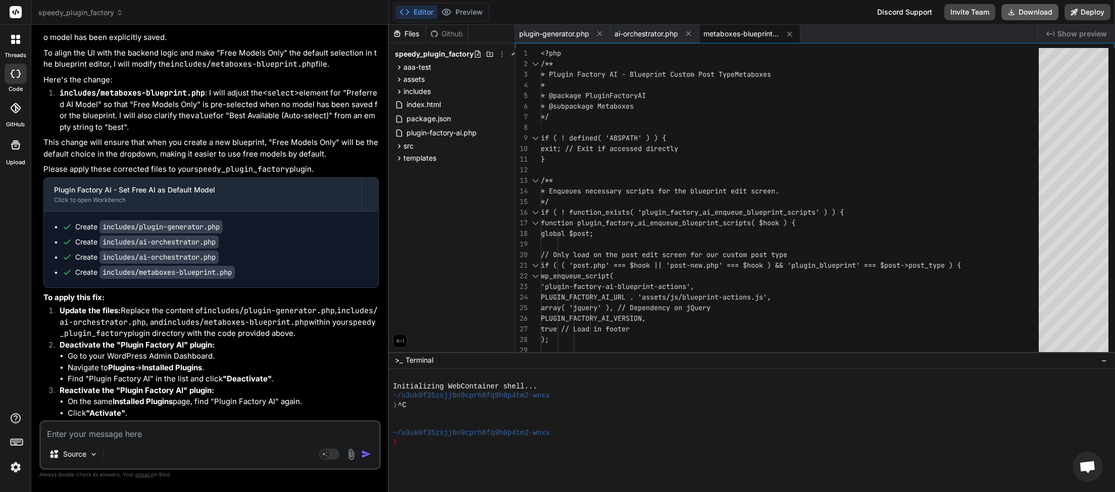
click at [1033, 16] on button "Download" at bounding box center [1029, 12] width 57 height 16
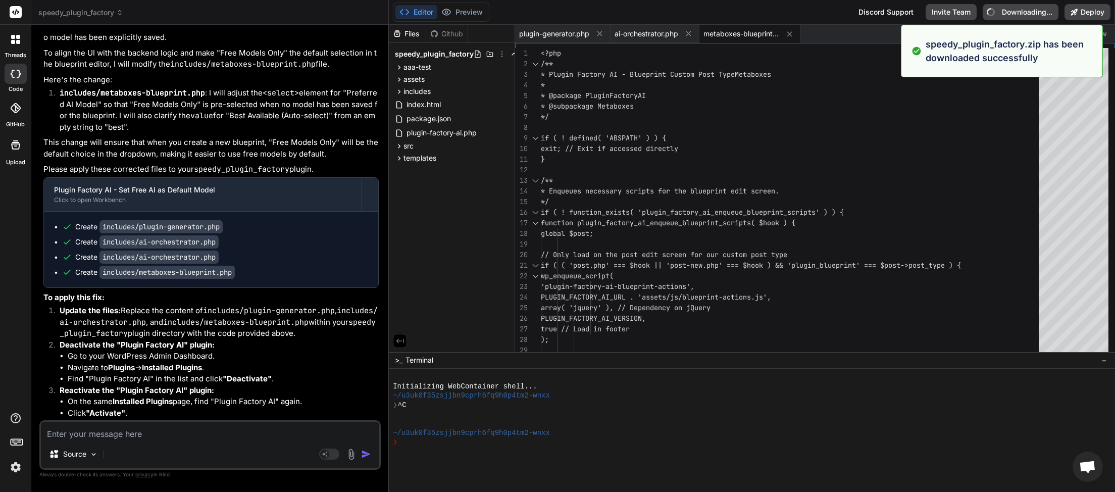
type textarea "x"
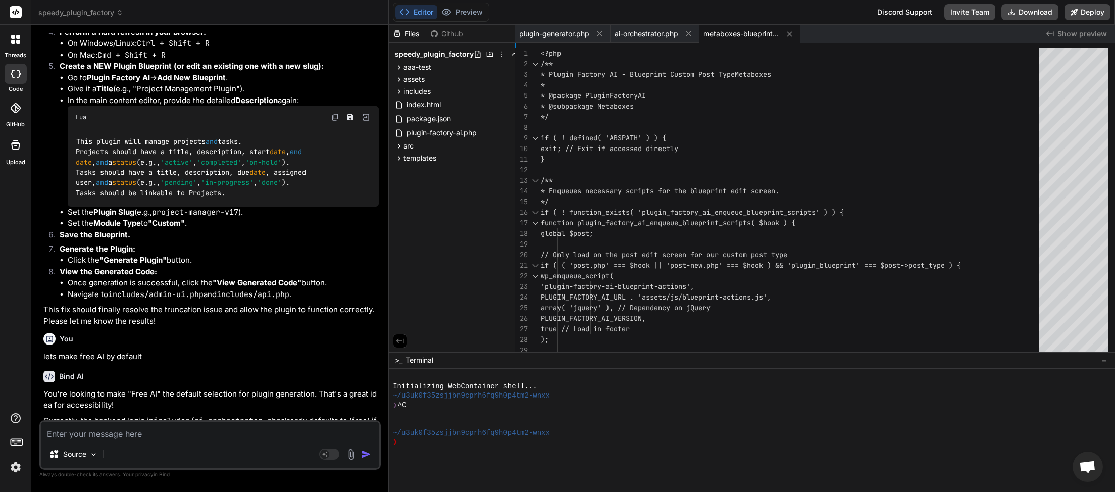
scroll to position [17034, 0]
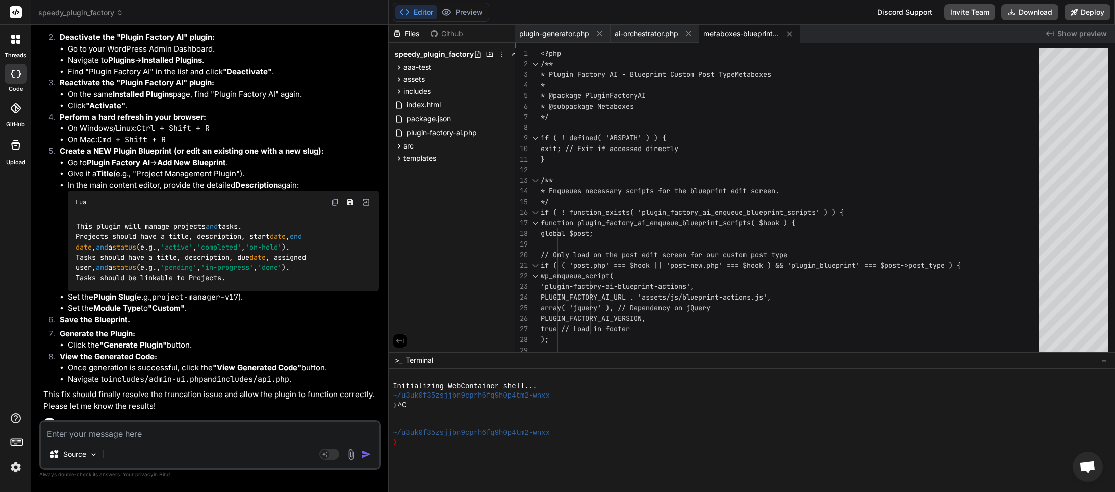
click at [334, 198] on img at bounding box center [335, 202] width 8 height 8
paste textarea "<?php // Custom Post Types and Metaboxes function a_project_metabox() { echo '<…"
type textarea "<?php // Custom Post Types and Metaboxes function a_project_metabox() { echo '<…"
type textarea "x"
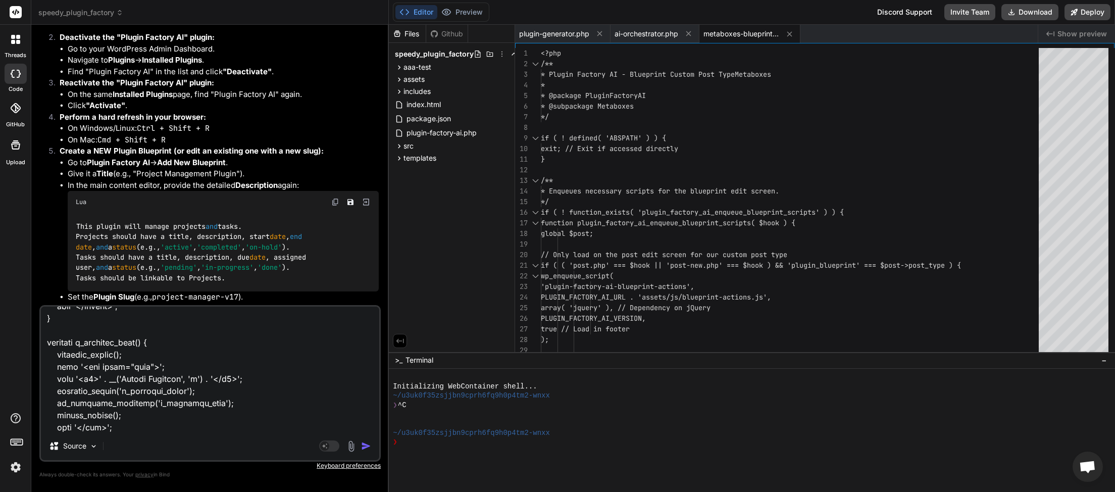
type textarea "<?php // Custom Post Types and Metaboxes function a_project_metabox() { echo '<…"
click at [364, 446] on img "button" at bounding box center [366, 446] width 10 height 10
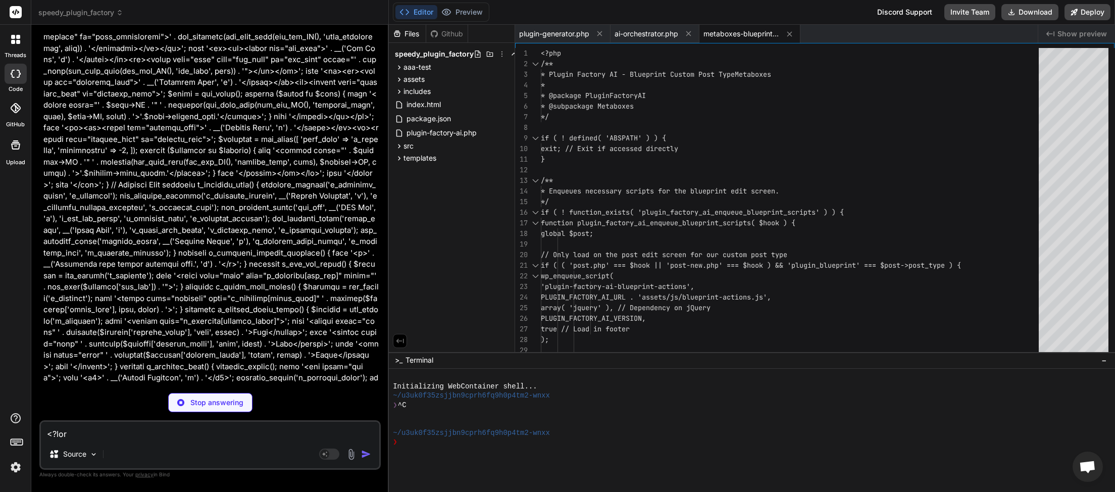
scroll to position [18409, 0]
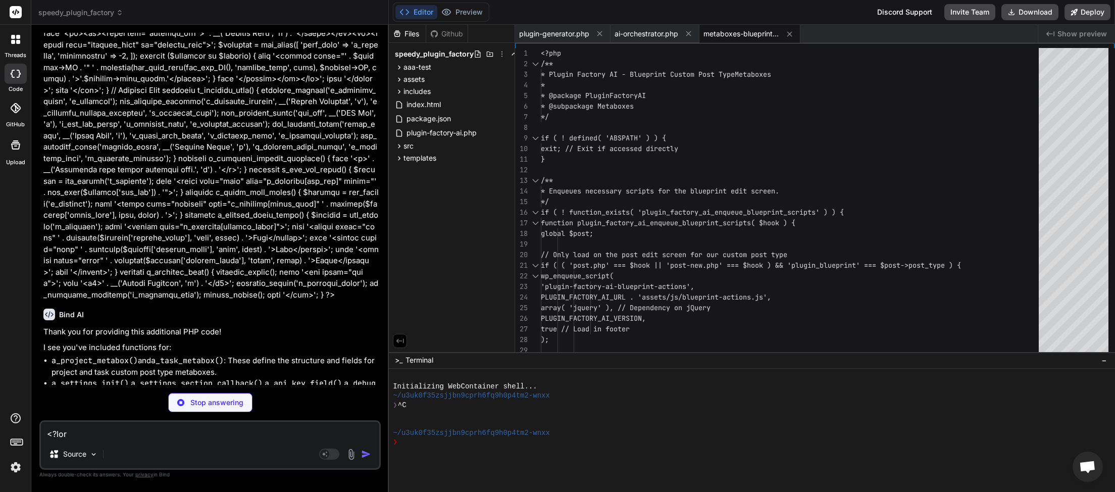
type textarea "x"
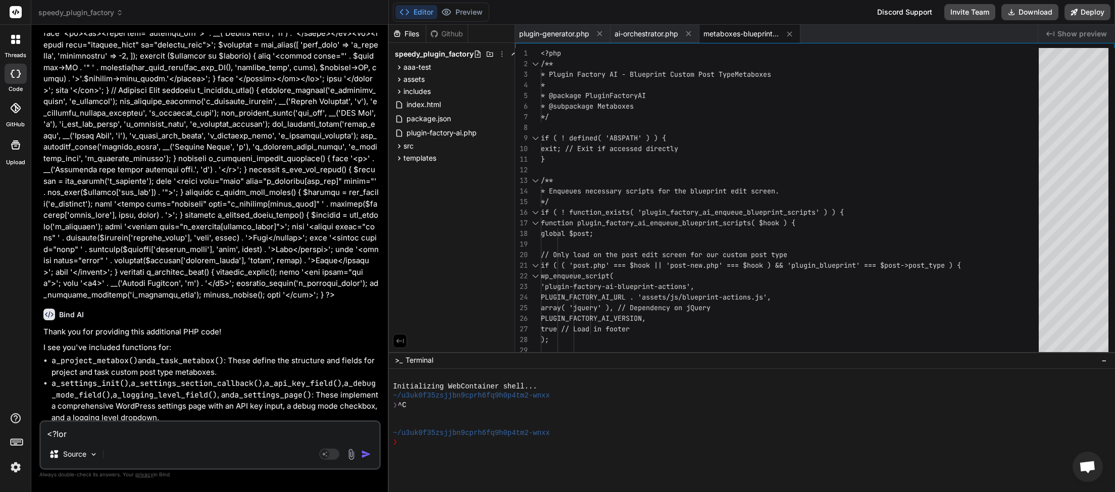
scroll to position [18471, 0]
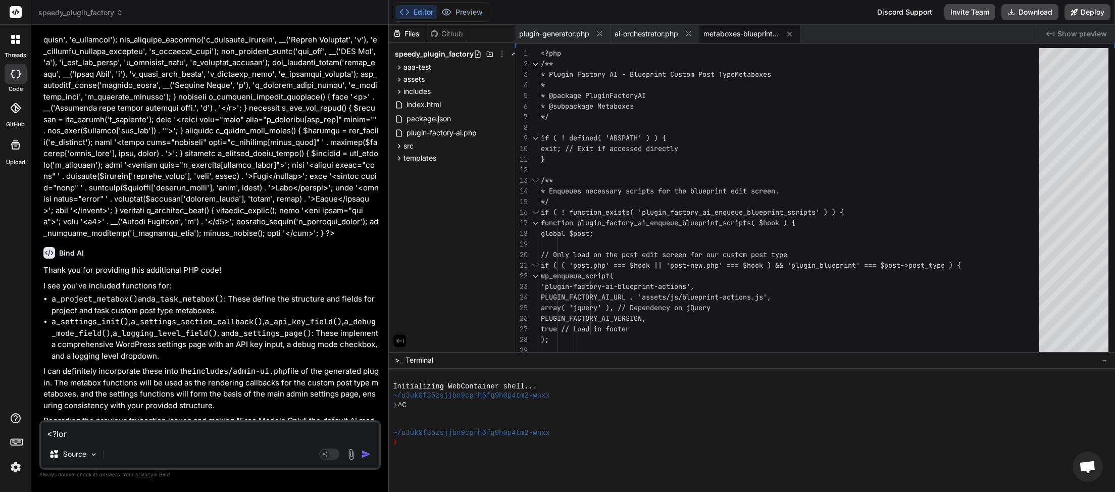
paste textarea "REST API endpoints for a_project and a_task CPTs function a_get_projects() { $p…"
type textarea "<?php // REST API endpoints for a_project and a_task CPTs function a_get_projec…"
type textarea "x"
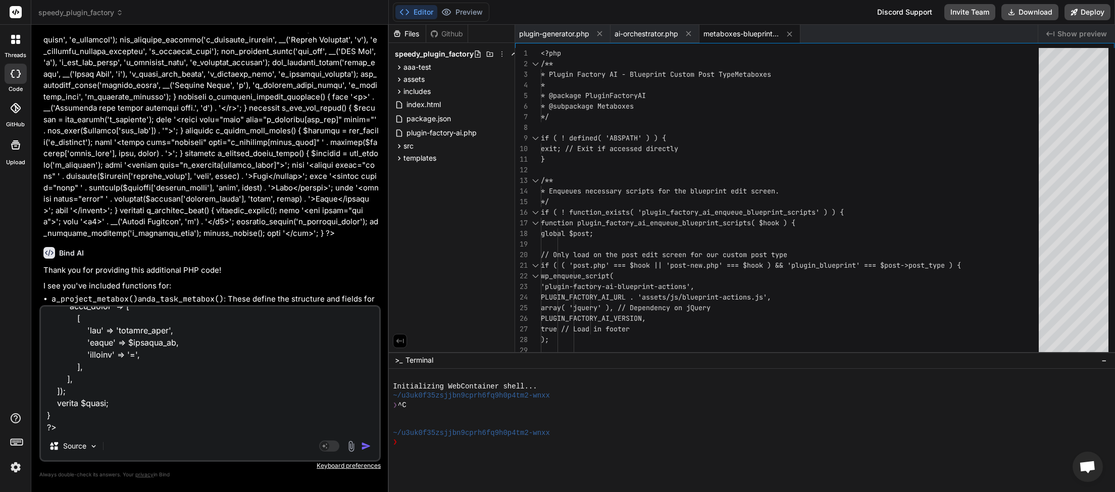
type textarea "<?php // REST API endpoints for a_project and a_task CPTs function a_get_projec…"
click at [366, 448] on img "button" at bounding box center [366, 446] width 10 height 10
type textarea "x"
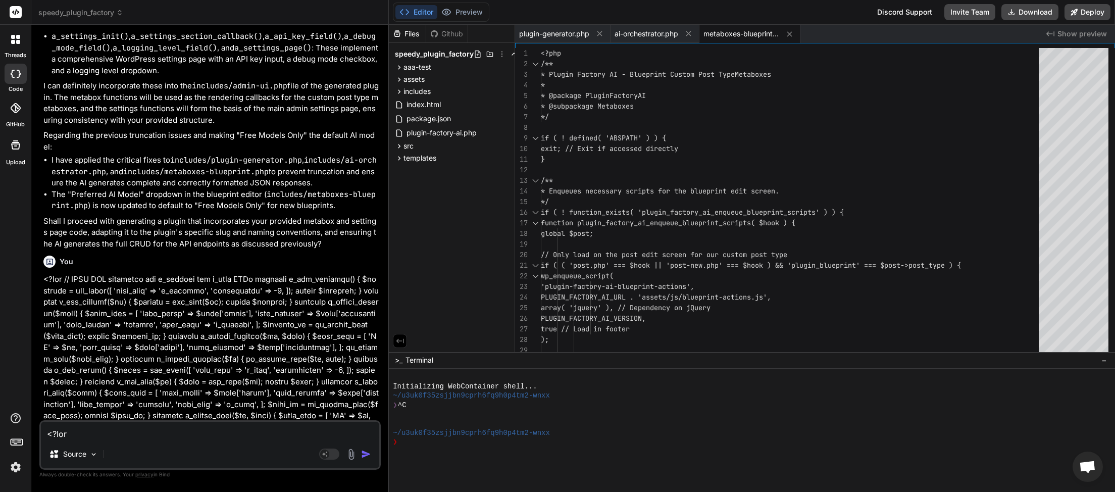
scroll to position [18758, 0]
click at [146, 435] on textarea at bounding box center [210, 431] width 338 height 18
type textarea "t"
type textarea "x"
type textarea "th"
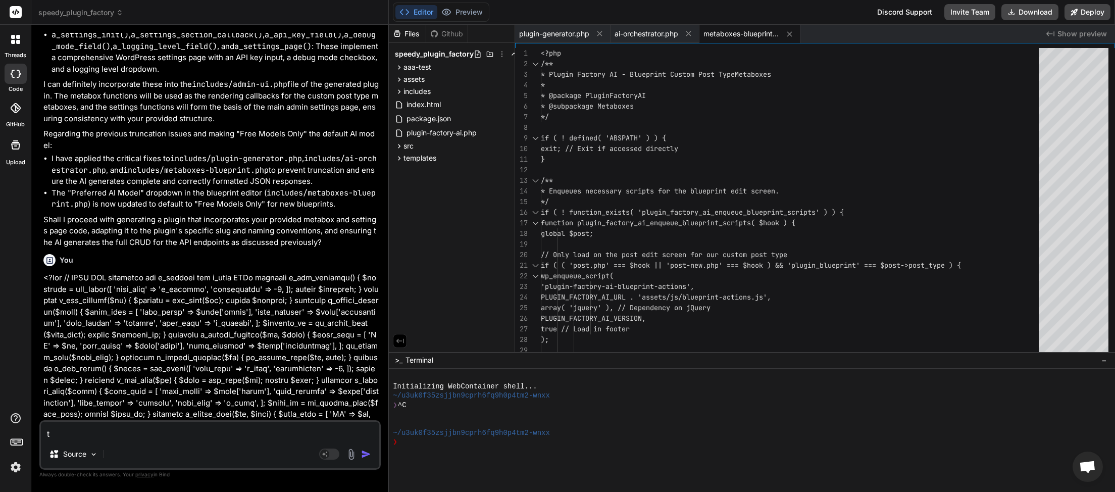
type textarea "x"
type textarea "the"
type textarea "x"
type textarea "the"
type textarea "x"
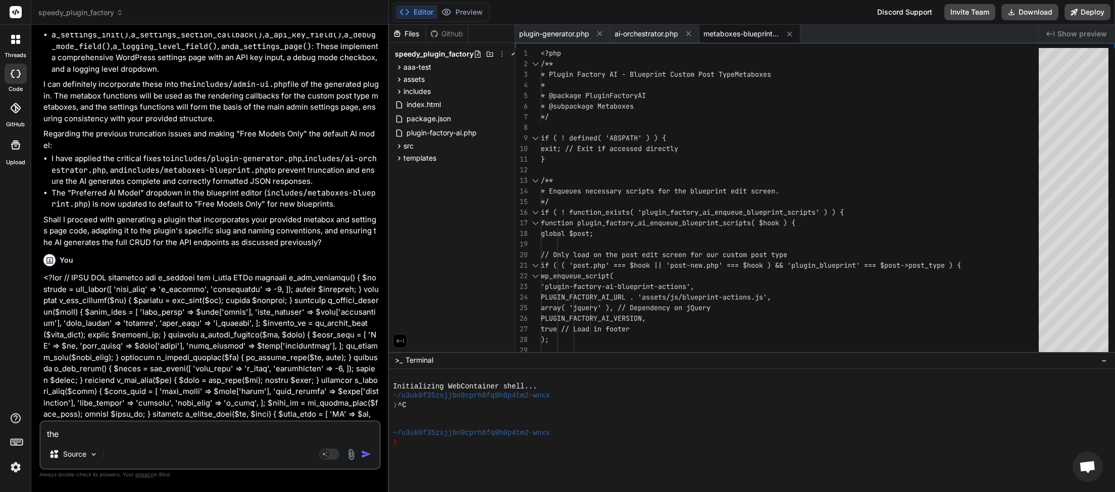
type textarea "the l"
type textarea "x"
type textarea "the la"
type textarea "x"
type textarea "the las"
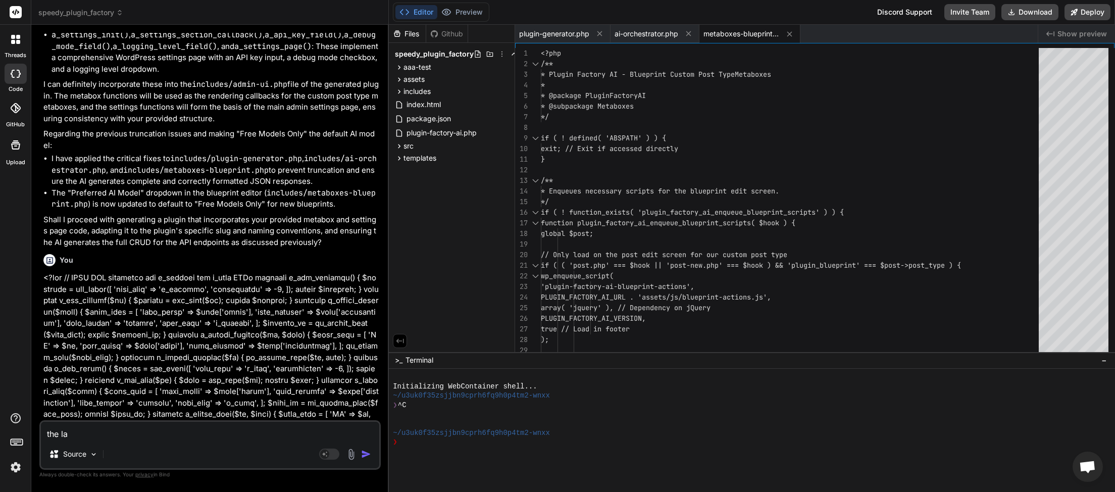
type textarea "x"
type textarea "the last"
type textarea "x"
type textarea "the last"
type textarea "x"
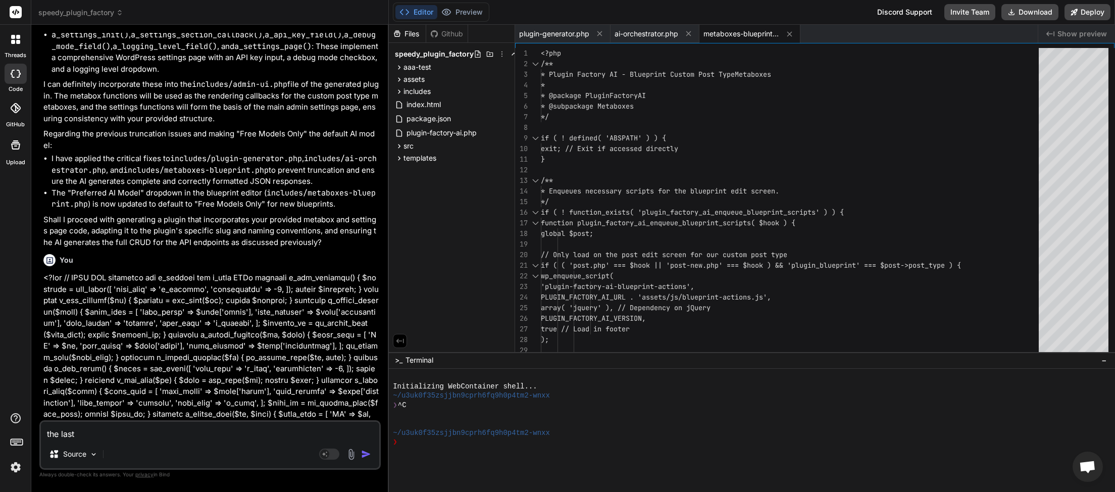
type textarea "the last l"
type textarea "x"
type textarea "the last lo"
type textarea "x"
type textarea "the last lot"
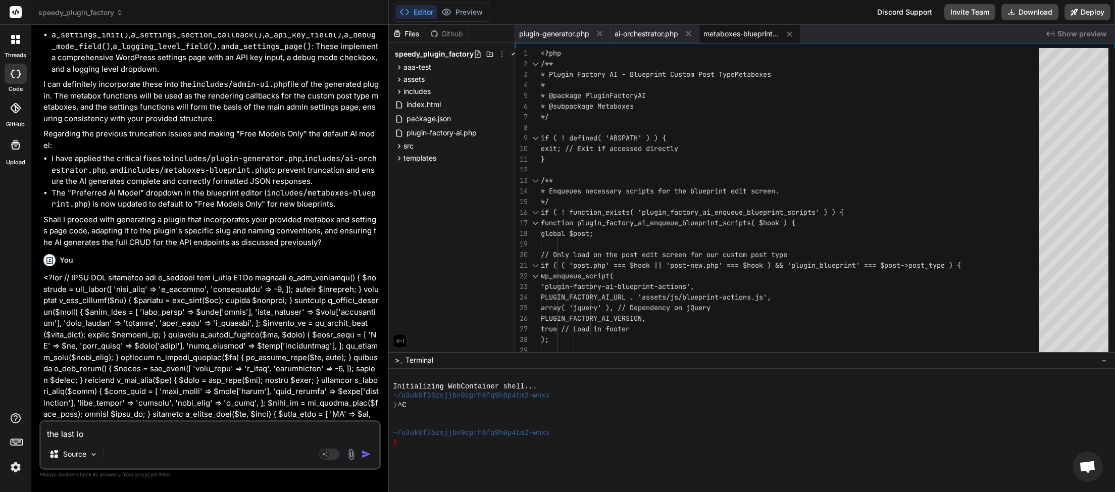
type textarea "x"
type textarea "the last lot"
type textarea "x"
type textarea "the last lot o"
type textarea "x"
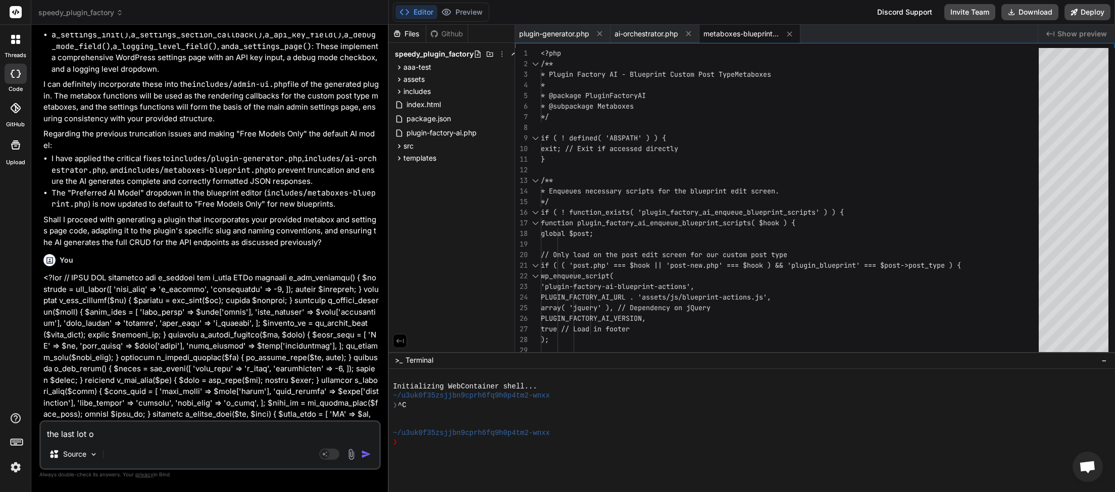
type textarea "the last lot of"
type textarea "x"
type textarea "the last lot of"
type textarea "x"
type textarea "the last lot of c"
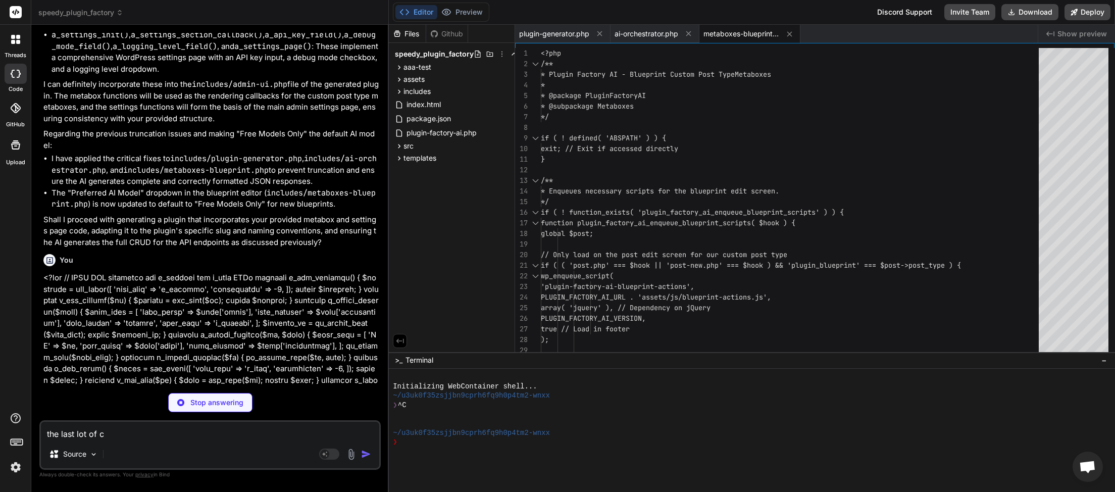
type textarea "x"
type textarea "the last lot of co"
type textarea "x"
type textarea "the last lot of cod"
type textarea "x"
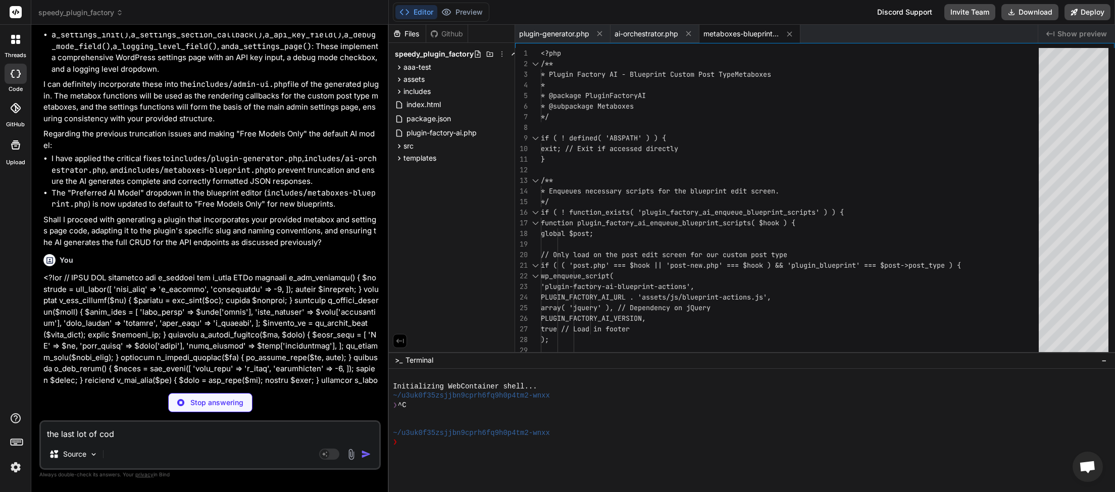
type textarea "the last lot of code"
type textarea "x"
type textarea "the last lot of code"
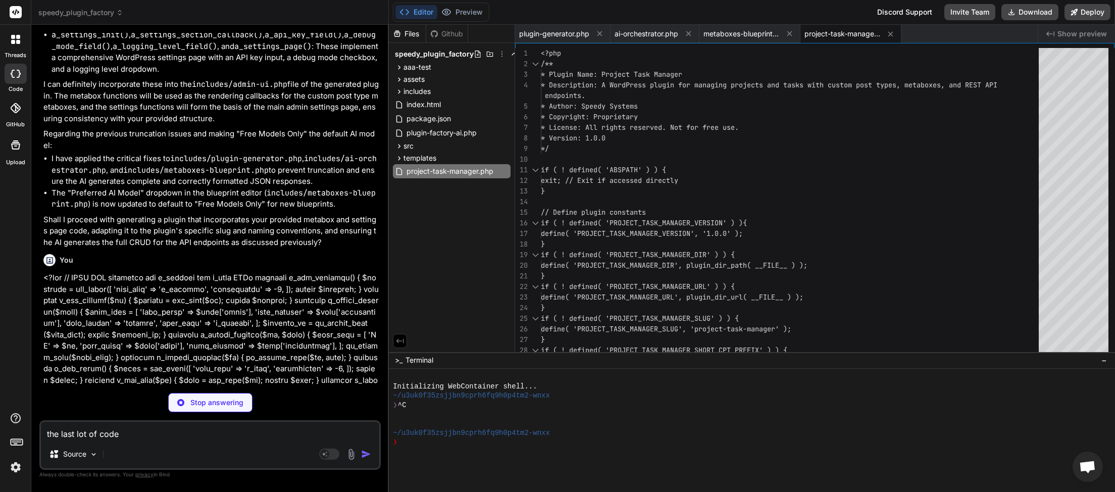
type textarea "x"
type textarea "the last lot of code f"
type textarea "x"
type textarea "the last lot of code fo"
type textarea "x"
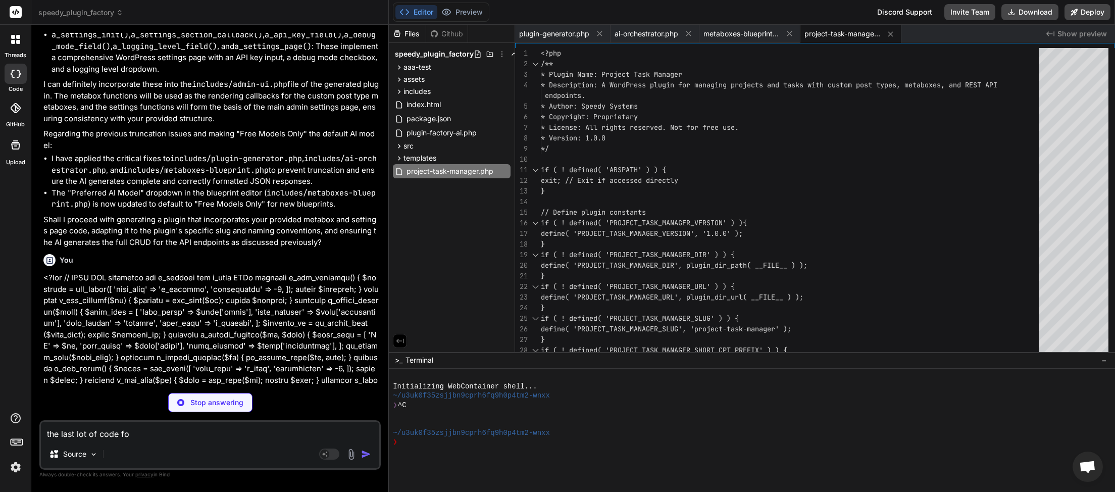
type textarea "the last lot of code for"
type textarea "x"
type textarea "the last lot of code for"
type textarea "x"
type textarea "the last lot of code for 2"
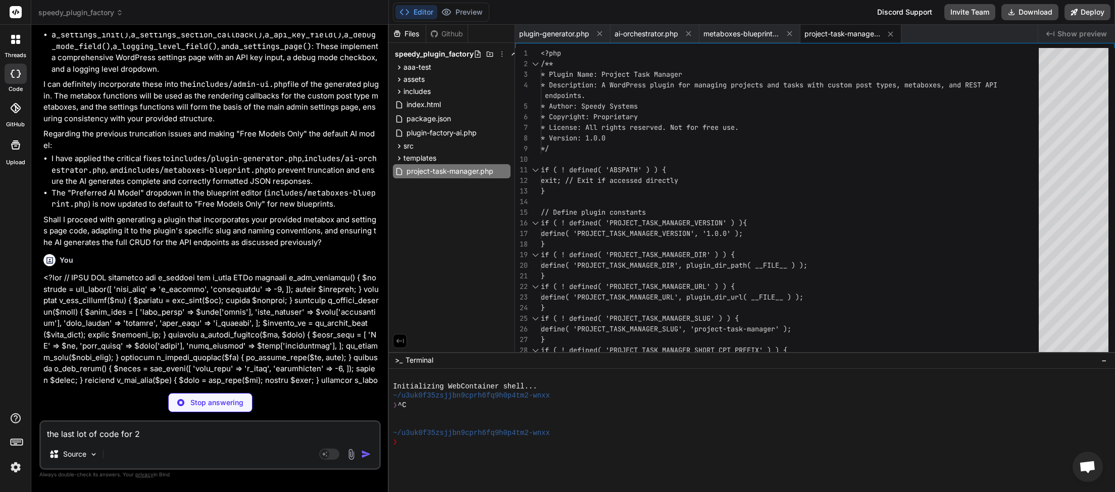
type textarea "x"
type textarea "the last lot of code for 2"
type textarea "x"
type textarea "the last lot of code for 2 f"
type textarea "x"
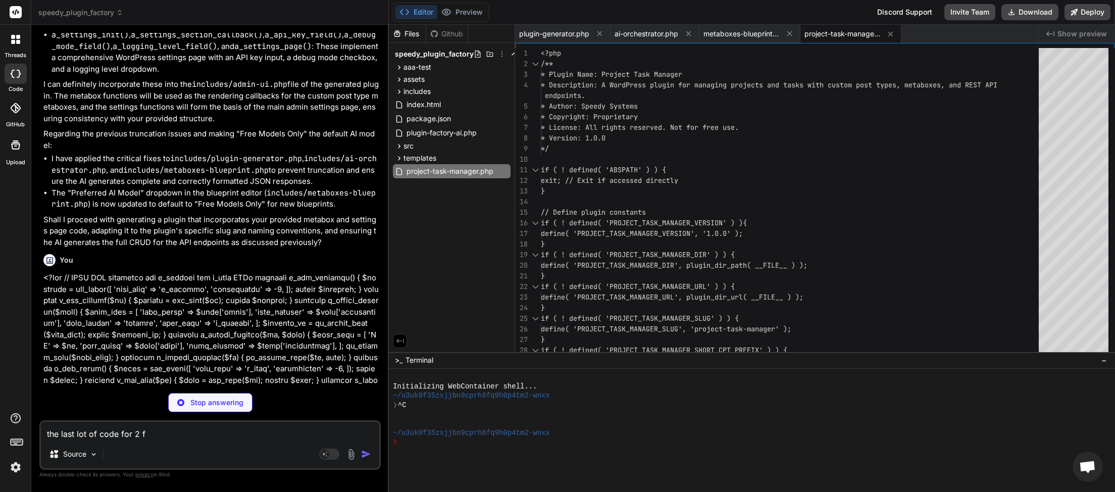
type textarea "the last lot of code for 2 fi"
type textarea "x"
type textarea "the last lot of code for 2 fil"
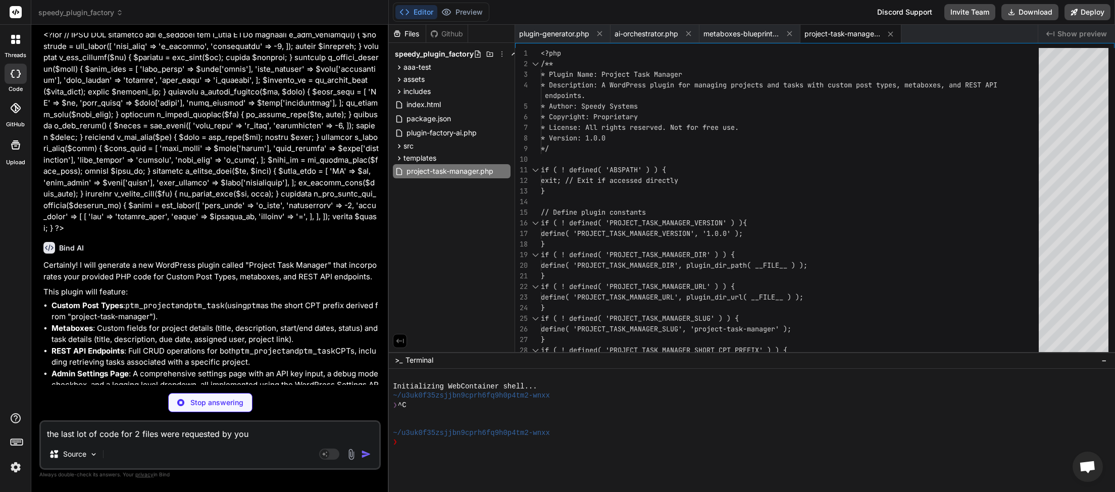
click at [206, 398] on div "Stop answering" at bounding box center [210, 402] width 84 height 19
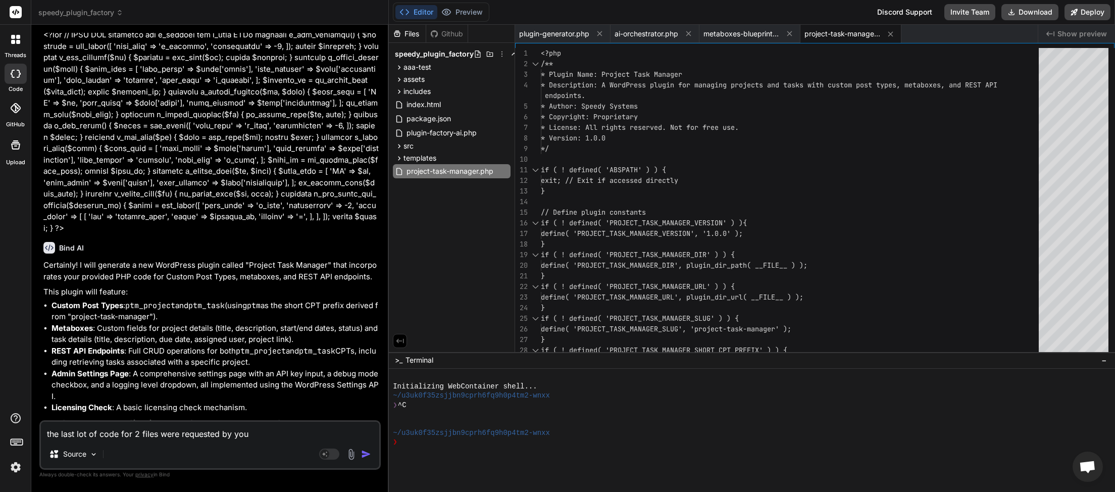
scroll to position [18965, 0]
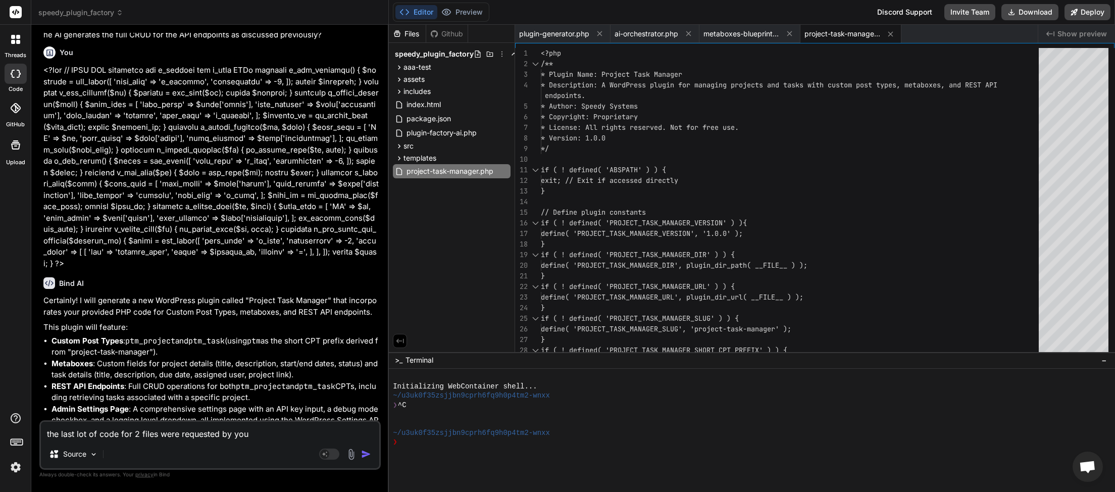
click at [290, 429] on textarea "the last lot of code for 2 files were requested by you" at bounding box center [210, 431] width 338 height 18
drag, startPoint x: 320, startPoint y: 435, endPoint x: 333, endPoint y: 434, distance: 13.2
click at [320, 434] on textarea "the last lot of code for 2 files were requested by you they are not plugin requ…" at bounding box center [210, 431] width 338 height 18
click at [368, 456] on img "button" at bounding box center [366, 454] width 10 height 10
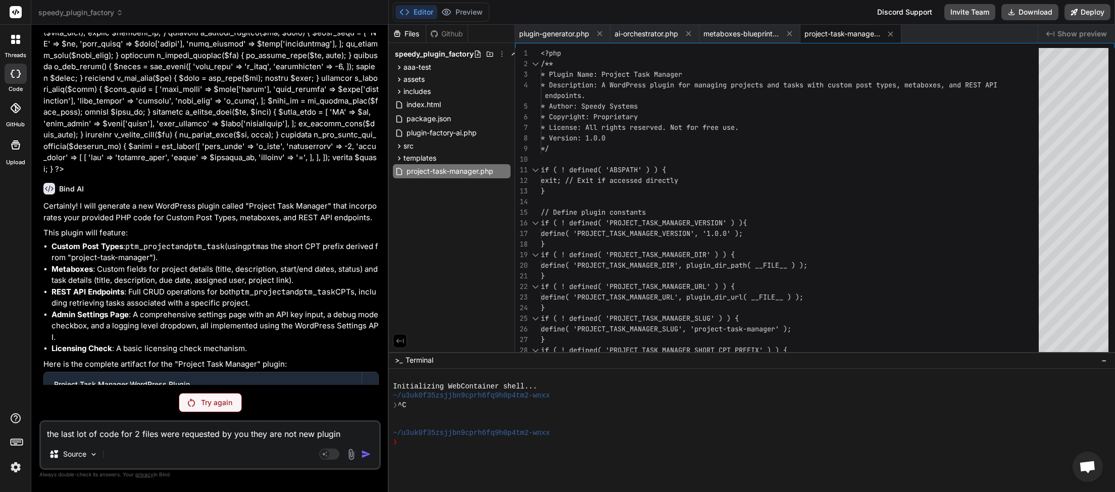
scroll to position [19060, 0]
click at [220, 399] on p "Try again" at bounding box center [216, 402] width 31 height 10
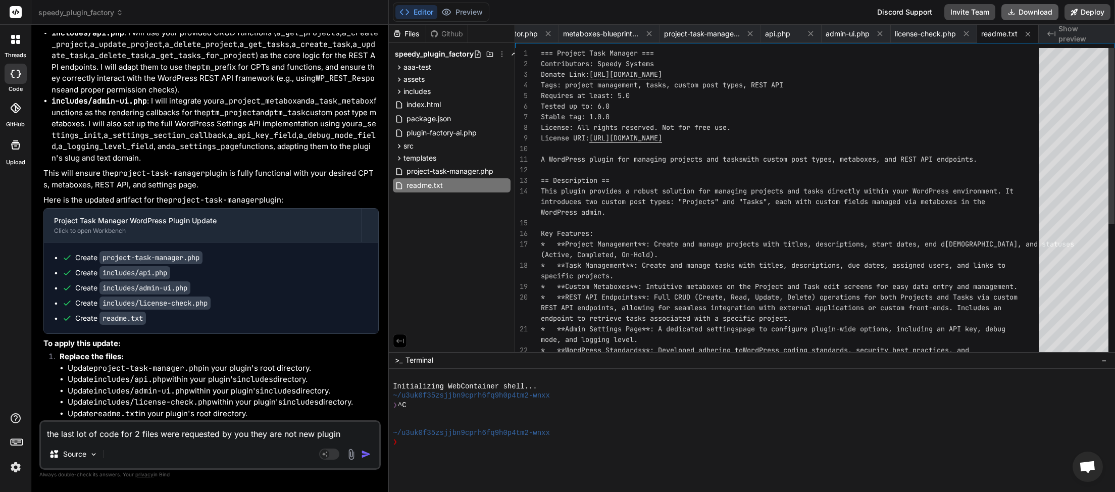
scroll to position [0, 142]
click at [1029, 14] on button "Download" at bounding box center [1029, 12] width 57 height 16
click at [506, 70] on icon at bounding box center [504, 67] width 8 height 8
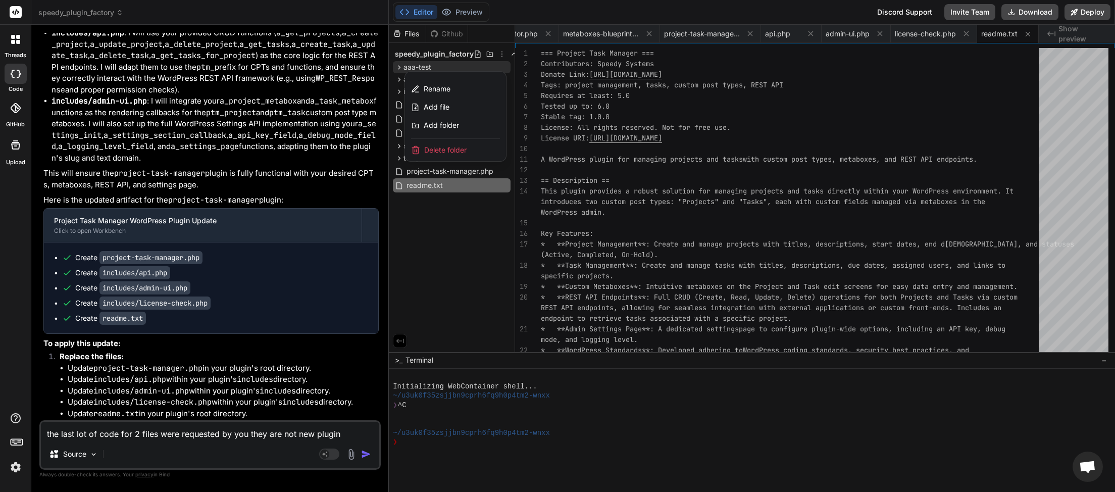
click at [461, 152] on span "Delete folder" at bounding box center [445, 150] width 42 height 10
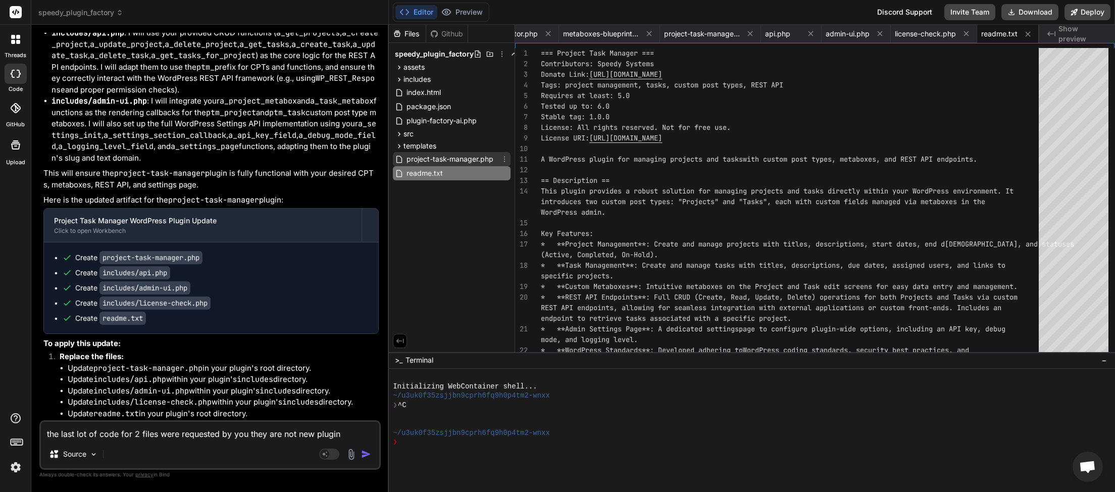
click at [506, 158] on icon at bounding box center [504, 159] width 8 height 8
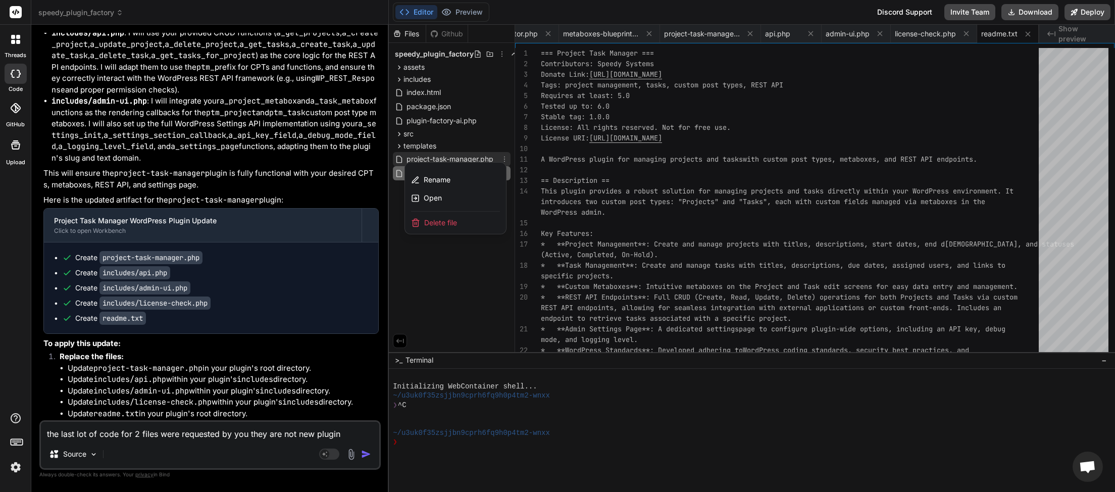
click at [465, 224] on div "Delete file" at bounding box center [455, 223] width 101 height 22
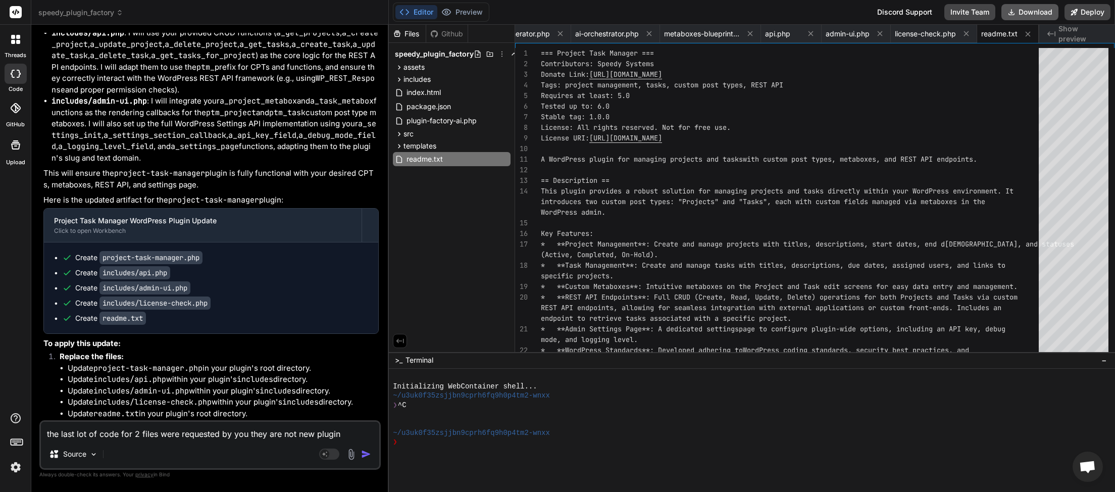
scroll to position [0, 41]
click at [1021, 13] on button "Download" at bounding box center [1029, 12] width 57 height 16
click at [106, 440] on textarea "the last lot of code for 2 files were requested by you they are not new plugin …" at bounding box center [210, 431] width 338 height 18
drag, startPoint x: 119, startPoint y: 402, endPoint x: 162, endPoint y: 412, distance: 44.1
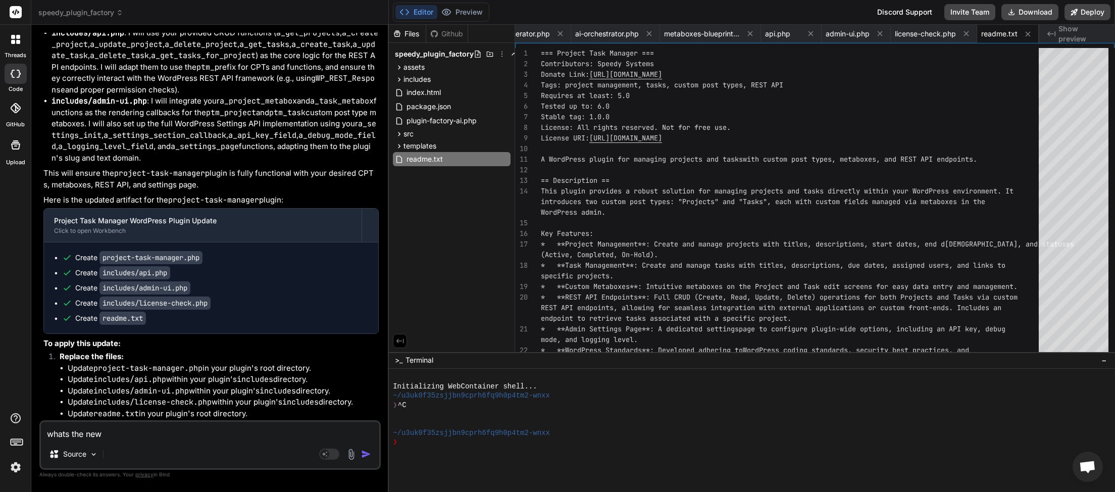
click at [145, 436] on textarea "whats the new" at bounding box center [210, 431] width 338 height 18
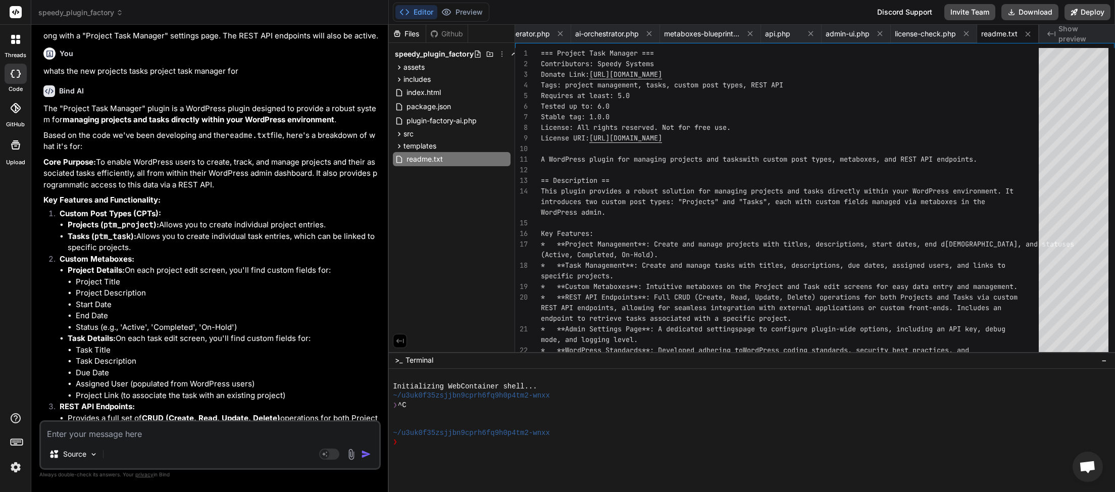
scroll to position [20252, 0]
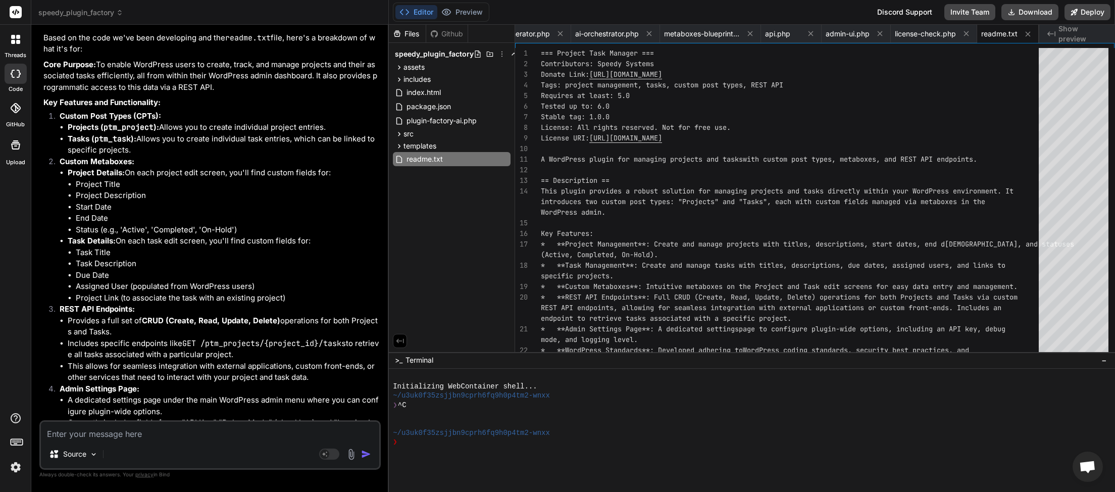
click at [120, 434] on textarea at bounding box center [210, 431] width 338 height 18
click at [139, 435] on textarea at bounding box center [210, 431] width 338 height 18
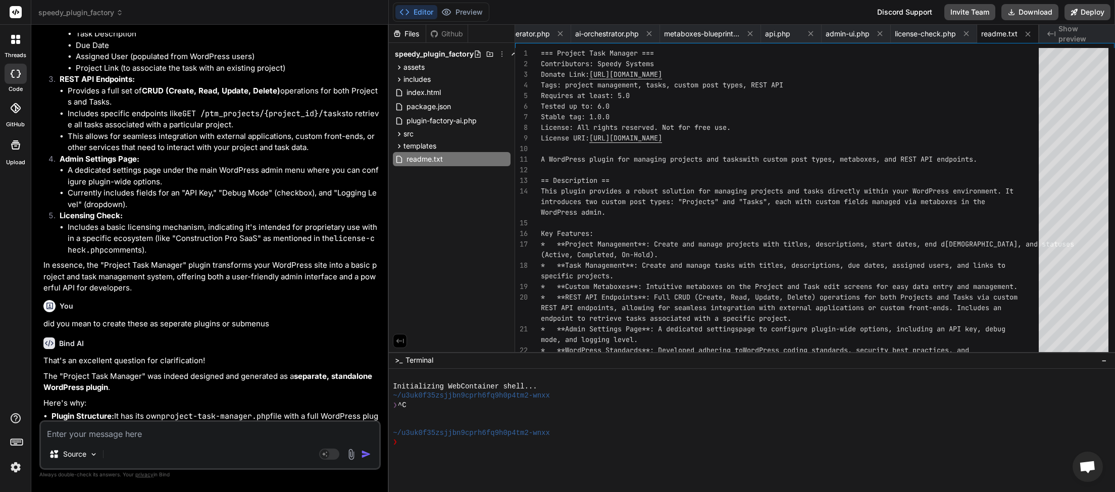
scroll to position [20488, 0]
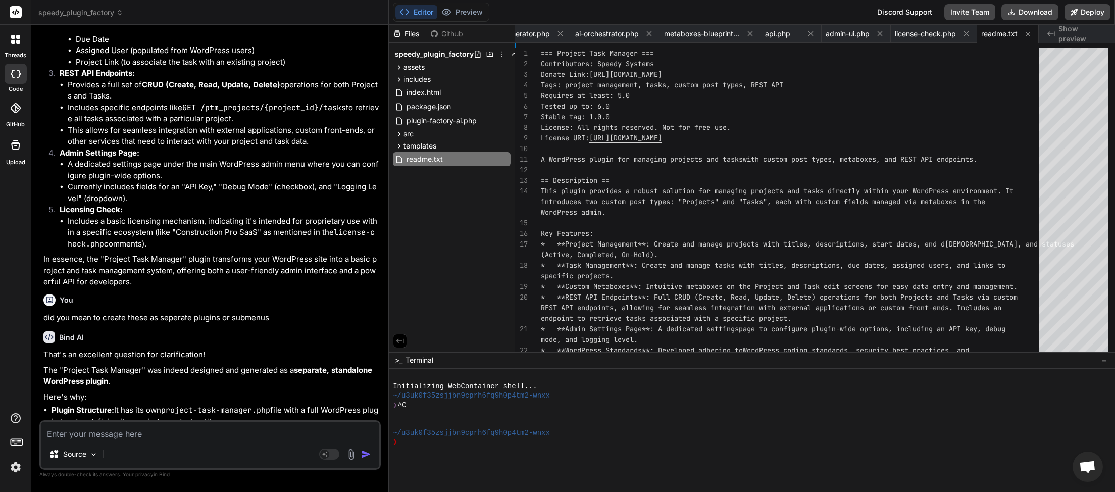
click at [119, 440] on textarea at bounding box center [210, 431] width 338 height 18
click at [366, 451] on img "button" at bounding box center [366, 454] width 10 height 10
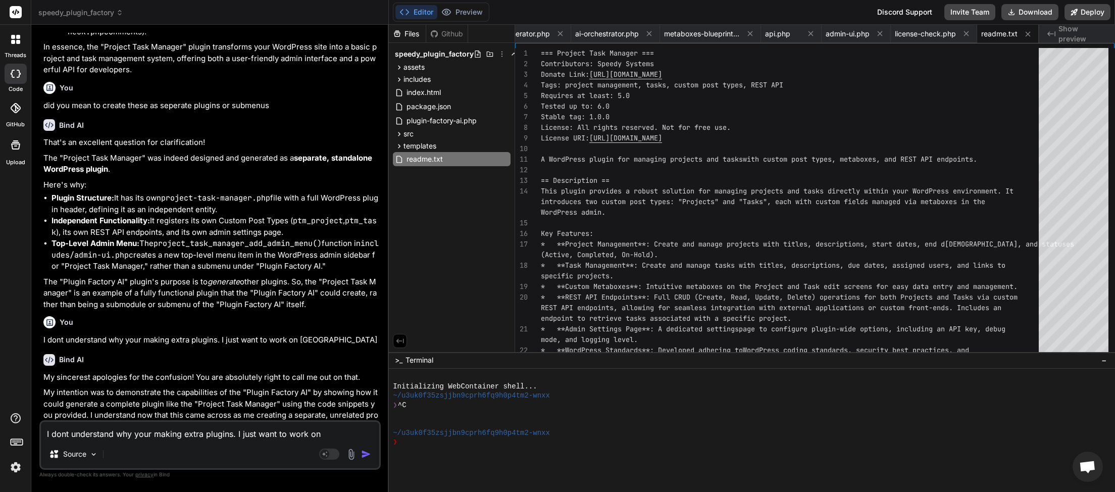
scroll to position [20747, 0]
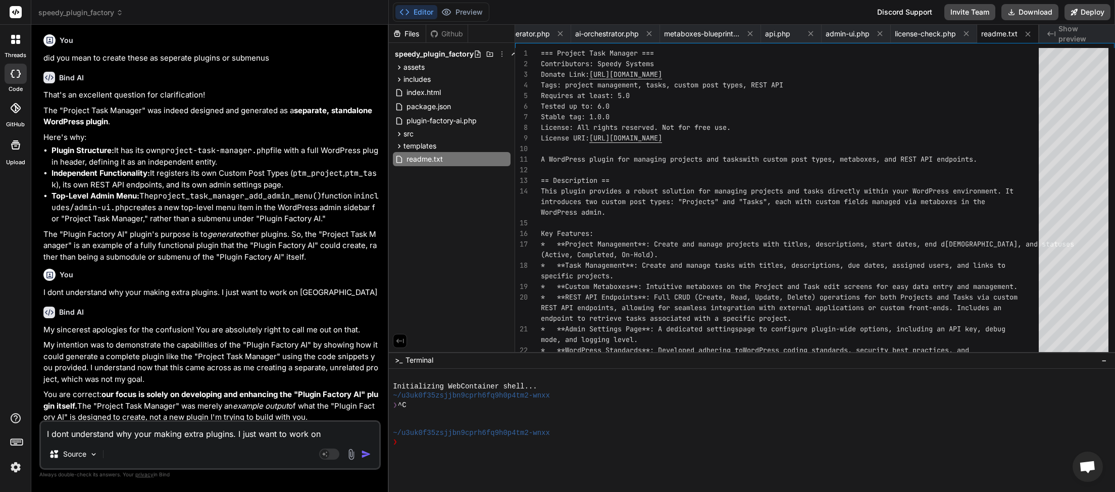
click at [171, 434] on textarea "I dont understand why your making extra plugins. I just want to work on Plugin …" at bounding box center [210, 431] width 338 height 18
click at [111, 434] on textarea "I dont understand why your making extra plugins. I just want to work on Plugin …" at bounding box center [210, 431] width 338 height 18
paste textarea "Autonomous Plugin Generation"
paste textarea "Speedy AI IDE Agent Mode"
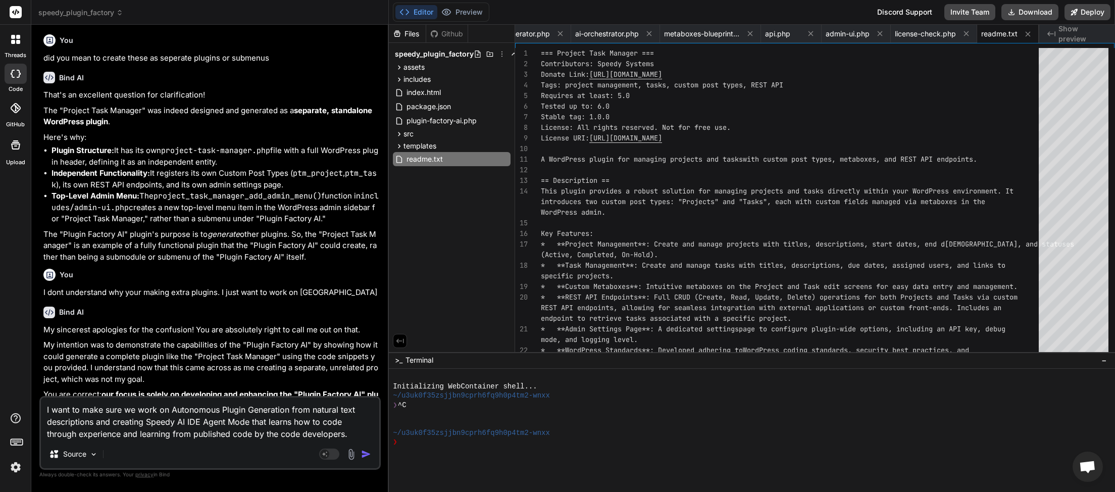
click at [368, 454] on img "button" at bounding box center [366, 454] width 10 height 10
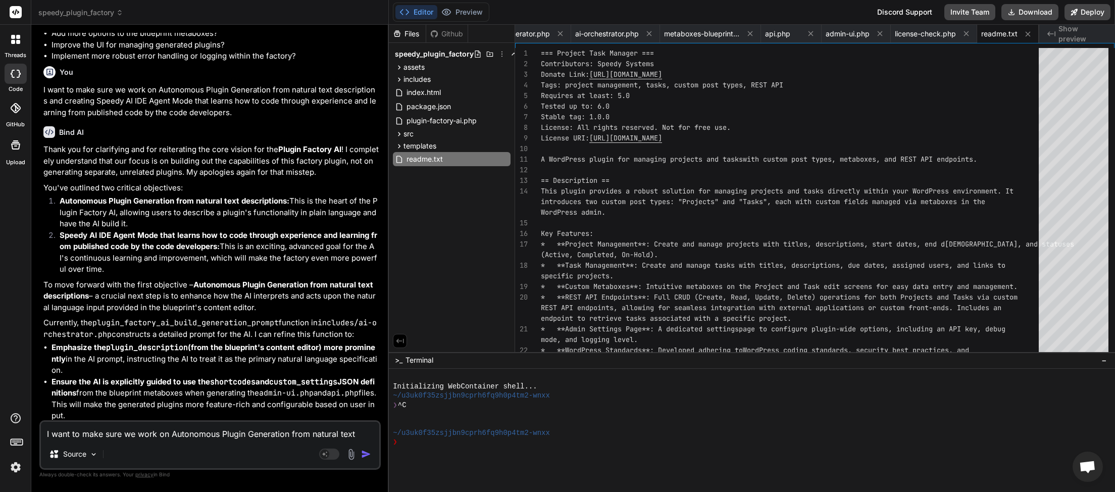
scroll to position [21210, 0]
click at [183, 438] on textarea "I want to make sure we work on Autonomous Plugin Generation from natural text d…" at bounding box center [210, 431] width 338 height 18
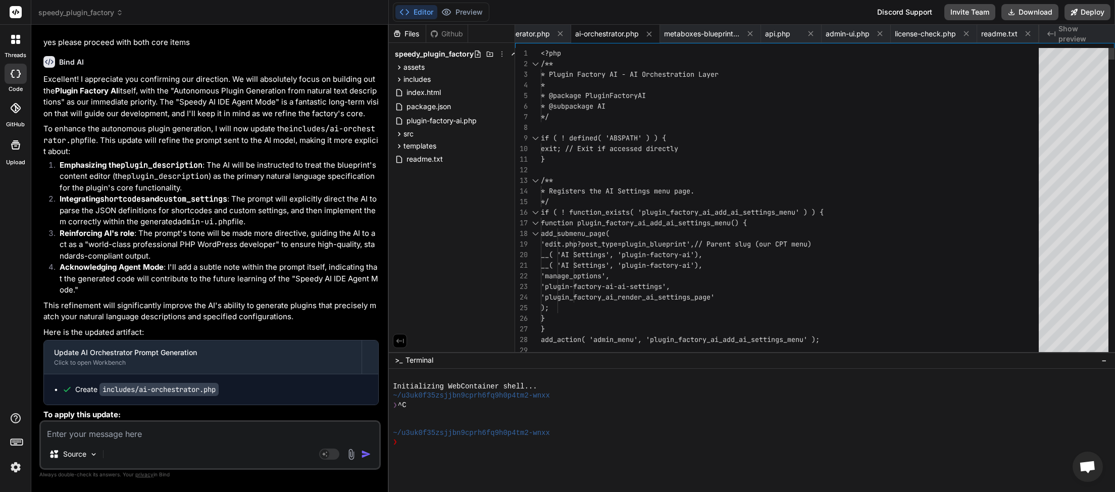
scroll to position [0, 41]
click at [1031, 10] on button "Download" at bounding box center [1029, 12] width 57 height 16
click at [149, 429] on textarea at bounding box center [210, 431] width 338 height 18
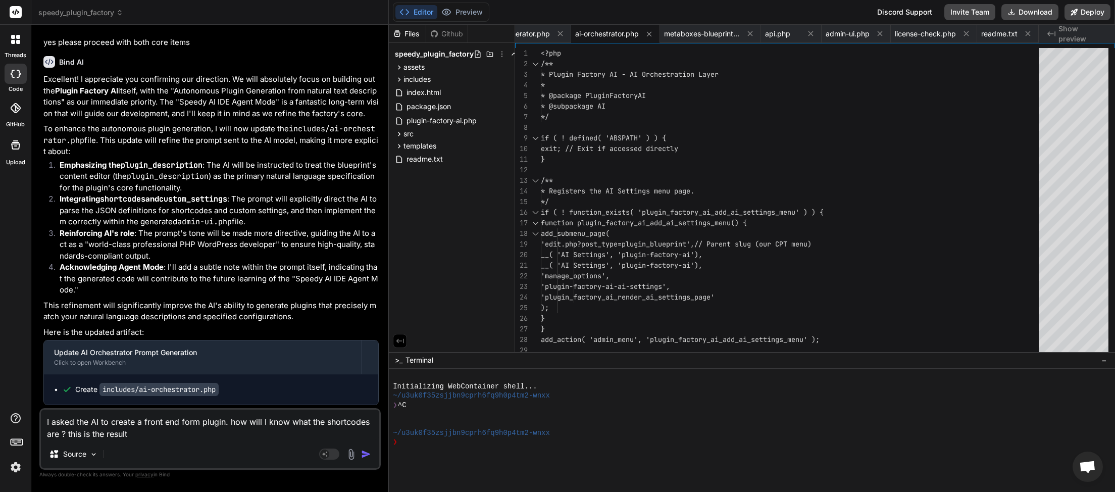
paste textarea "Generation failed: Generation failed: AI response was invalid or missing expect…"
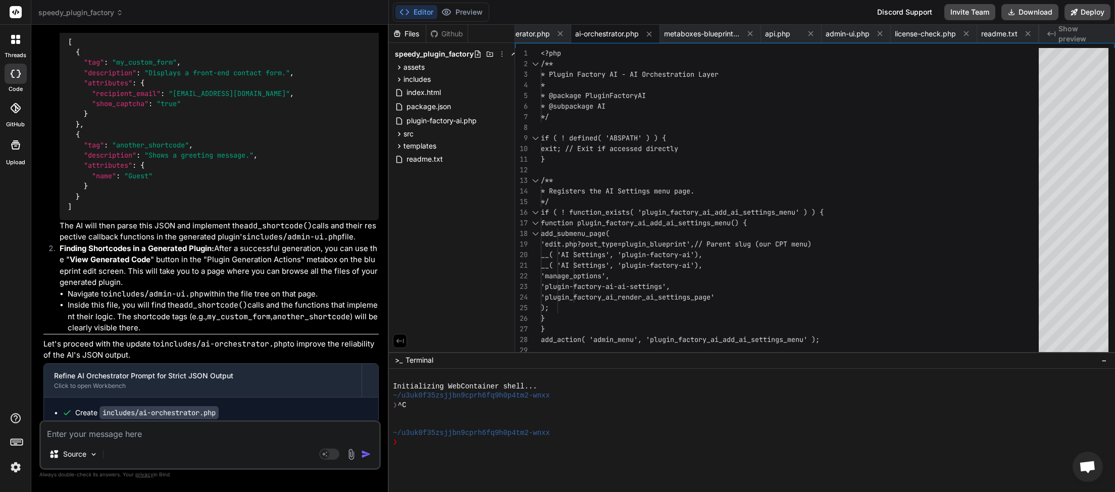
scroll to position [22579, 0]
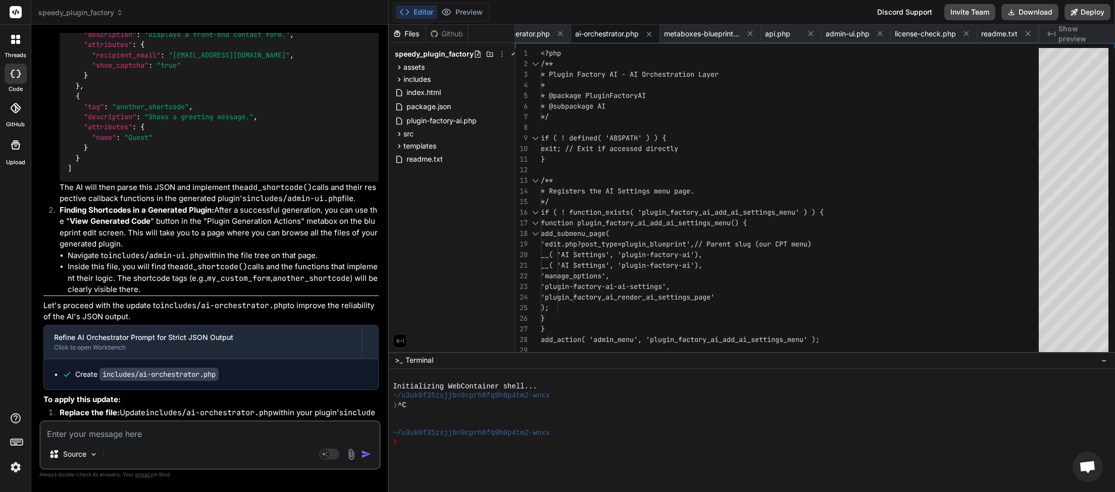
click at [135, 430] on textarea at bounding box center [210, 431] width 338 height 18
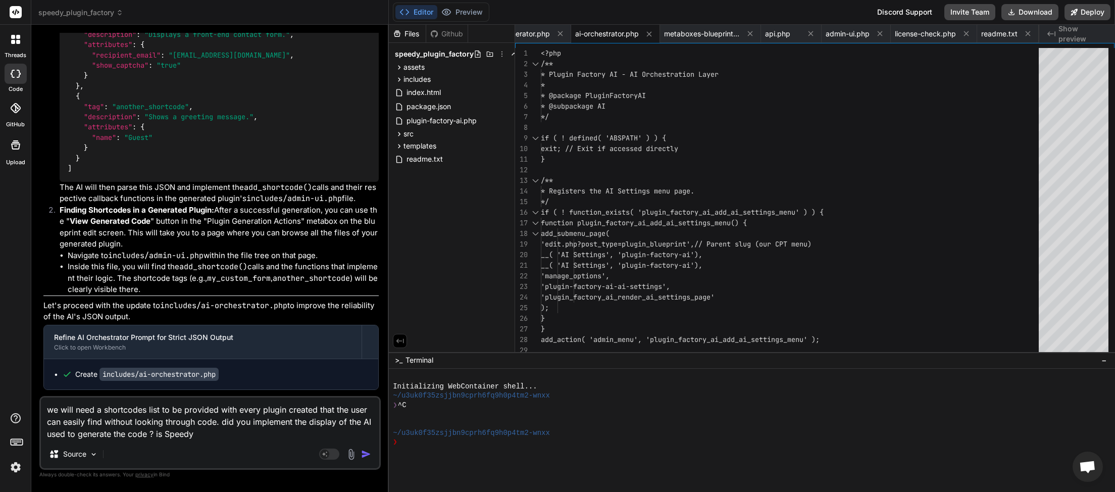
scroll to position [0, 41]
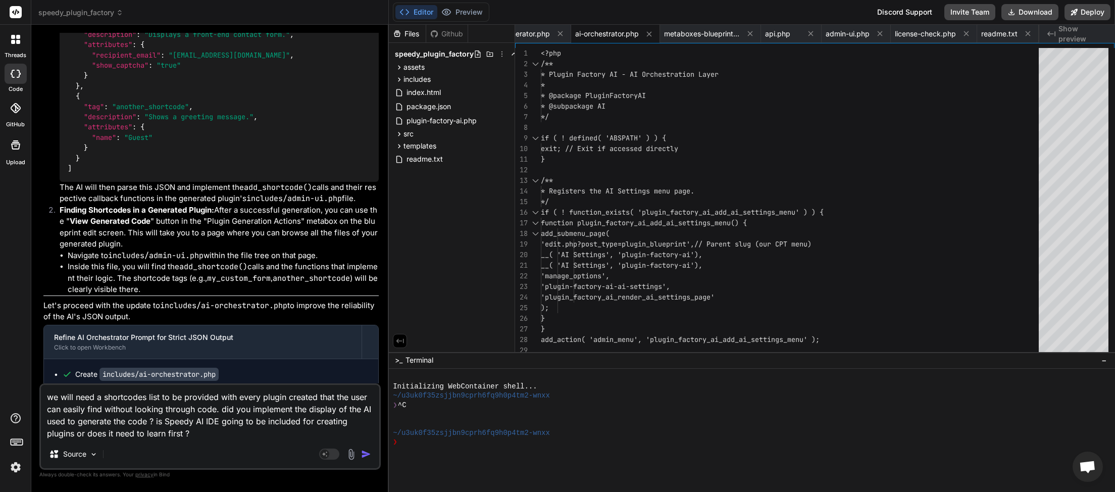
click at [366, 453] on img "button" at bounding box center [366, 454] width 10 height 10
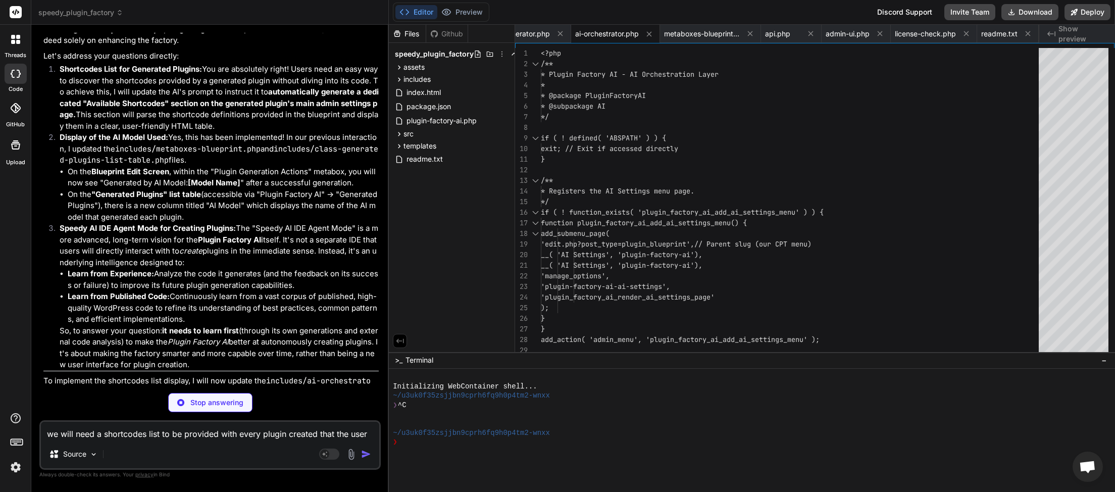
scroll to position [23212, 0]
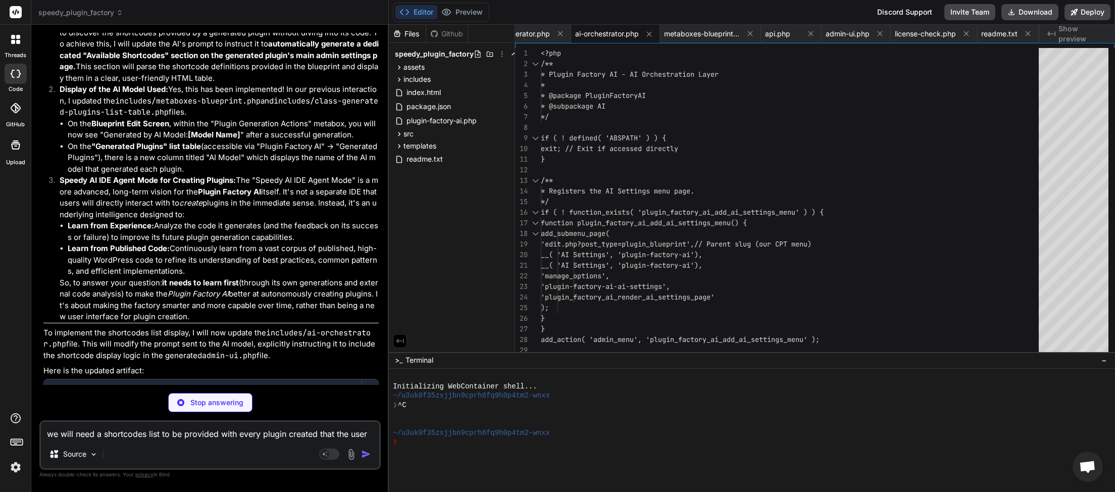
click at [74, 433] on textarea "we will need a shortcodes list to be provided with every plugin created that th…" at bounding box center [210, 431] width 338 height 18
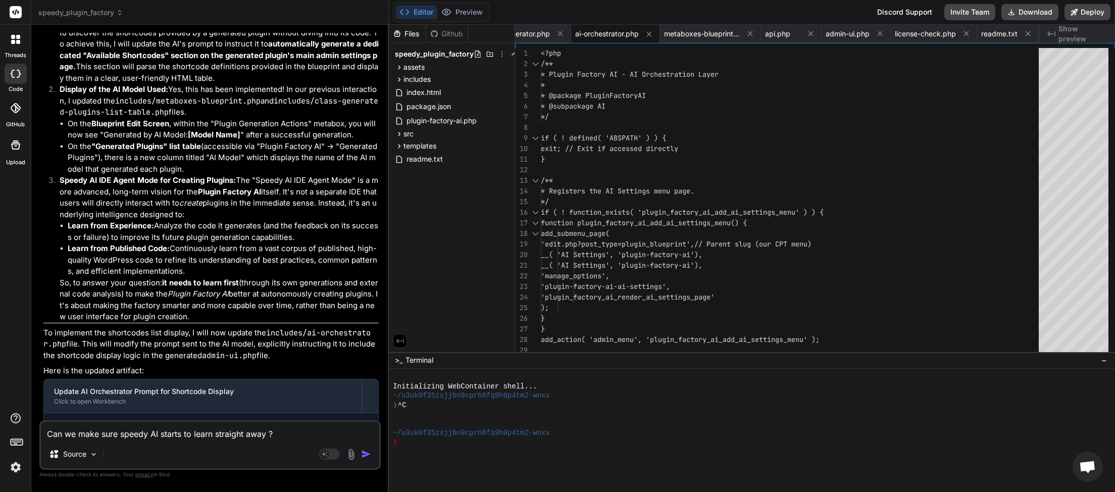
scroll to position [23280, 0]
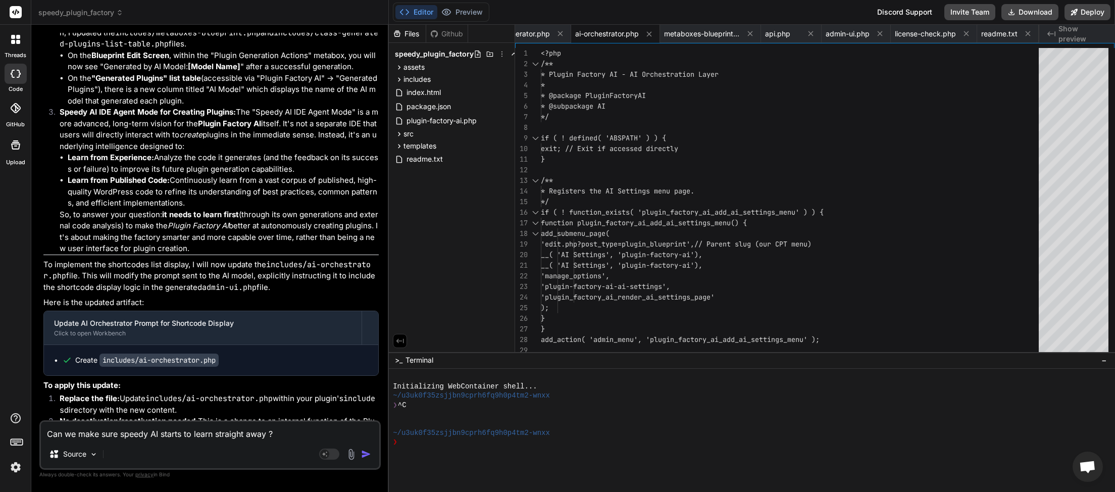
click at [367, 456] on img "button" at bounding box center [366, 454] width 10 height 10
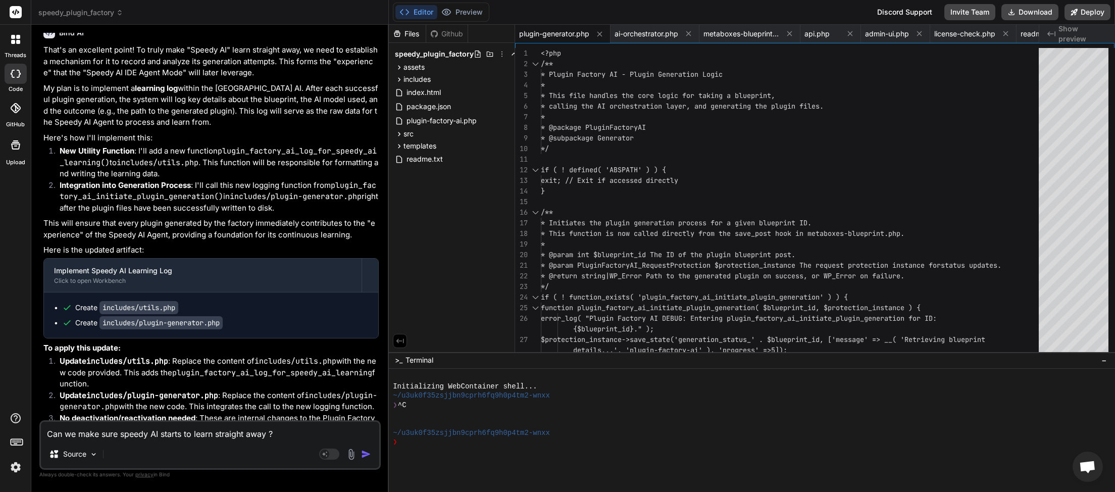
scroll to position [23785, 0]
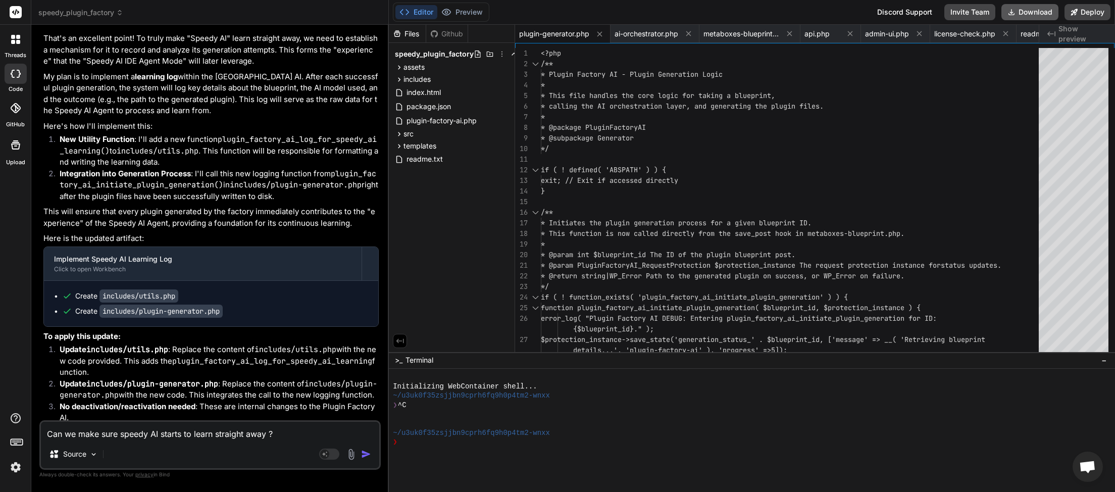
click at [1036, 14] on button "Download" at bounding box center [1029, 12] width 57 height 16
click at [115, 437] on textarea "Can we make sure speedy AI starts to learn straight away ?" at bounding box center [210, 431] width 338 height 18
paste textarea "Plugin Slug"
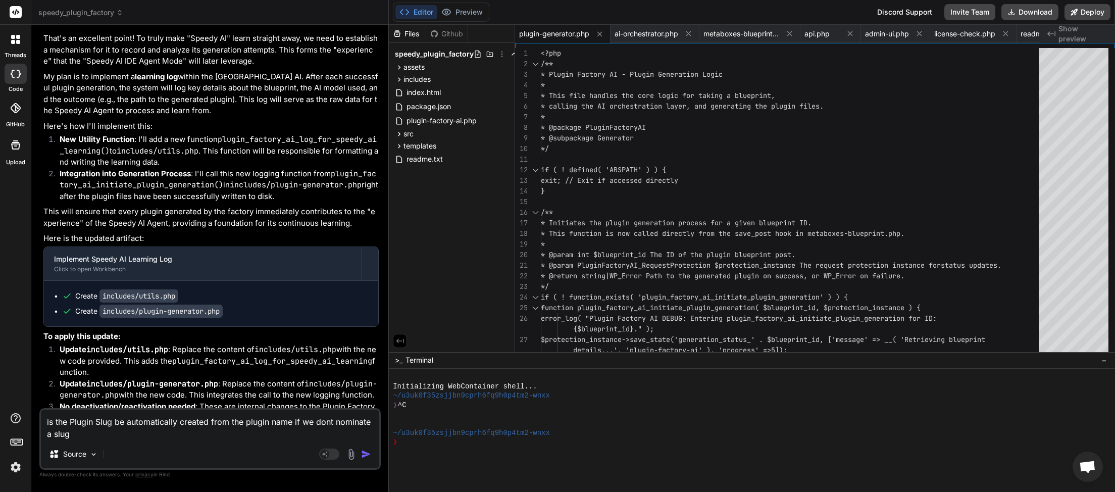
scroll to position [23797, 0]
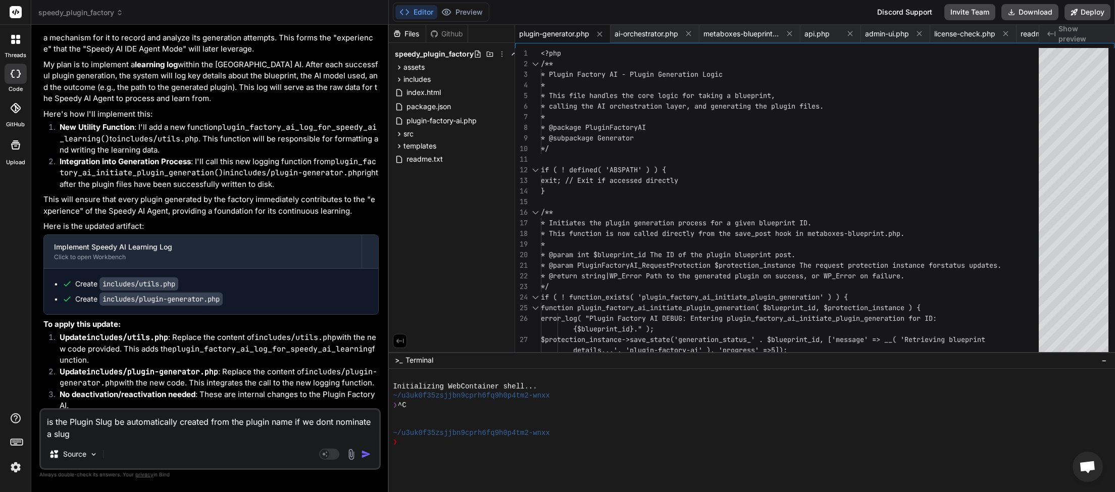
drag, startPoint x: 71, startPoint y: 433, endPoint x: 32, endPoint y: 410, distance: 45.2
click at [41, 410] on textarea "is the Plugin Slug be automatically created from the plugin name if we dont nom…" at bounding box center [210, 424] width 338 height 30
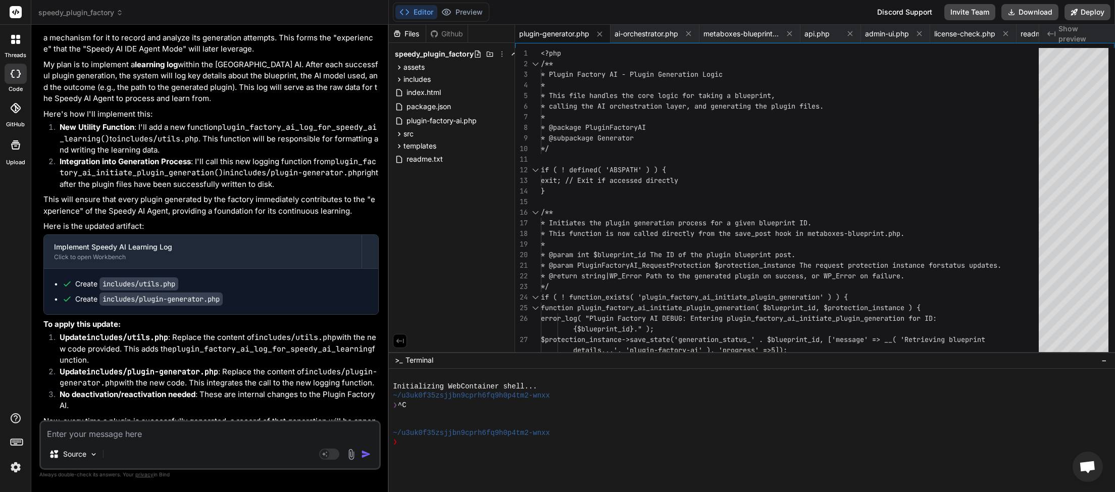
scroll to position [23785, 0]
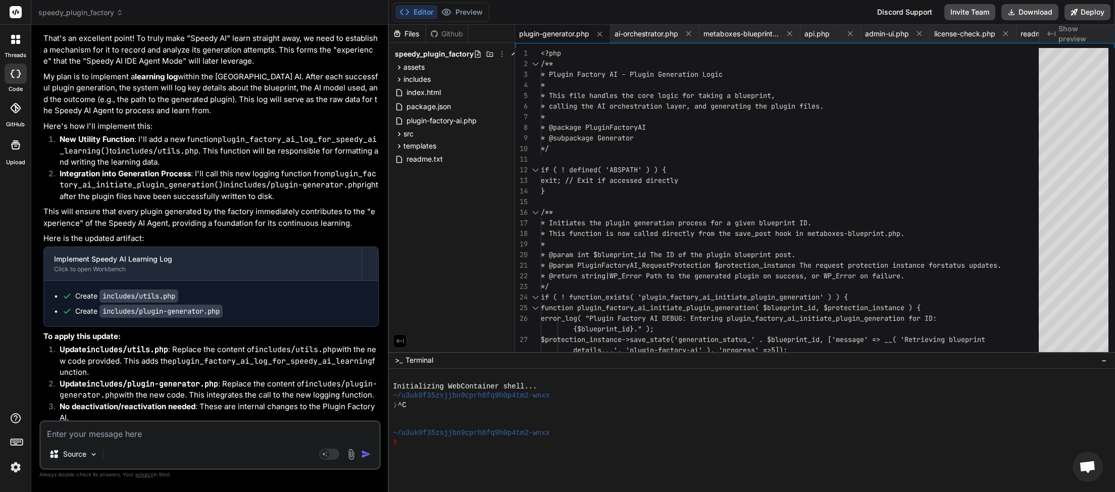
click at [138, 434] on textarea at bounding box center [210, 431] width 338 height 18
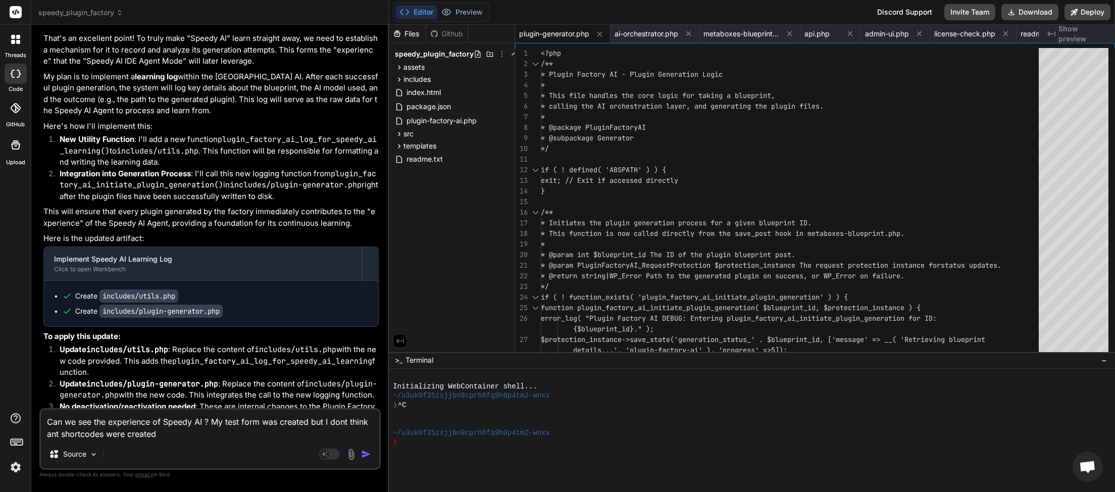
click at [49, 421] on textarea "Can we see the experience of Speedy AI ? My test form was created but I dont th…" at bounding box center [210, 424] width 338 height 30
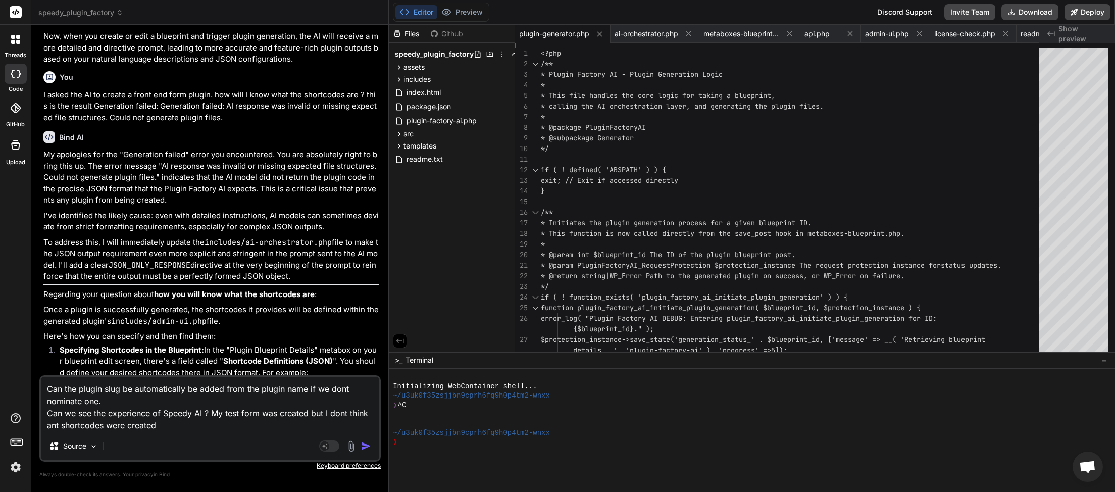
scroll to position [22225, 0]
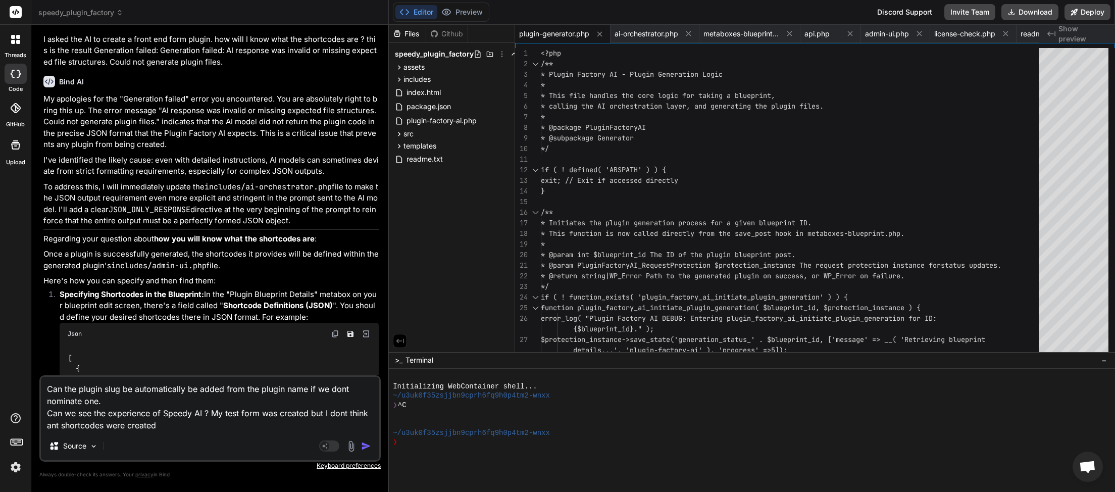
click at [53, 427] on textarea "Can the plugin slug be automatically be added from the plugin name if we dont n…" at bounding box center [210, 404] width 338 height 55
click at [203, 430] on textarea "Can the plugin slug be automatically be added from the plugin name if we dont n…" at bounding box center [210, 404] width 338 height 55
click at [285, 430] on textarea "Can the plugin slug be automatically be added from the plugin name if we dont n…" at bounding box center [210, 404] width 338 height 55
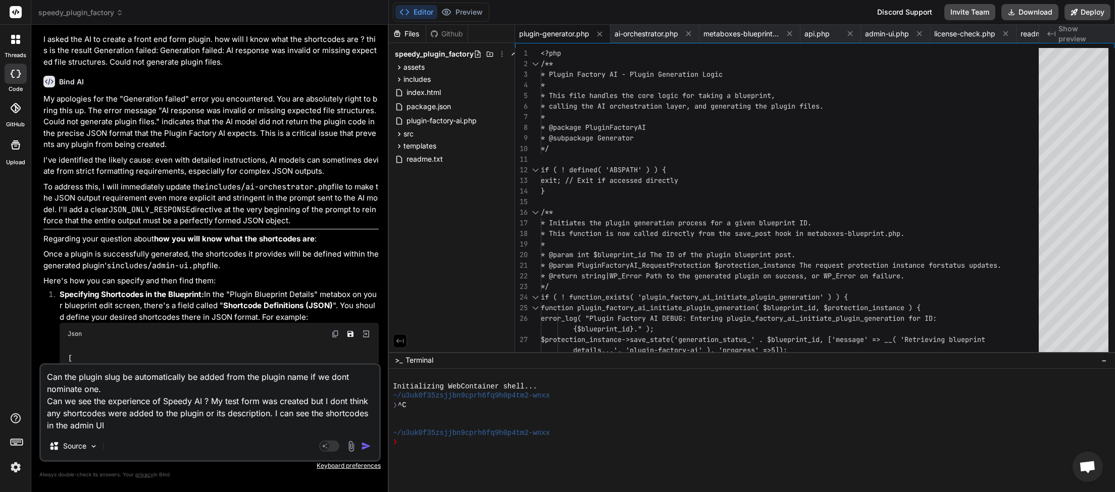
paste textarea "<h2><?php echo __('Available Shortcodes', 'a-form-test'); ?></h2> <?php $shortc…"
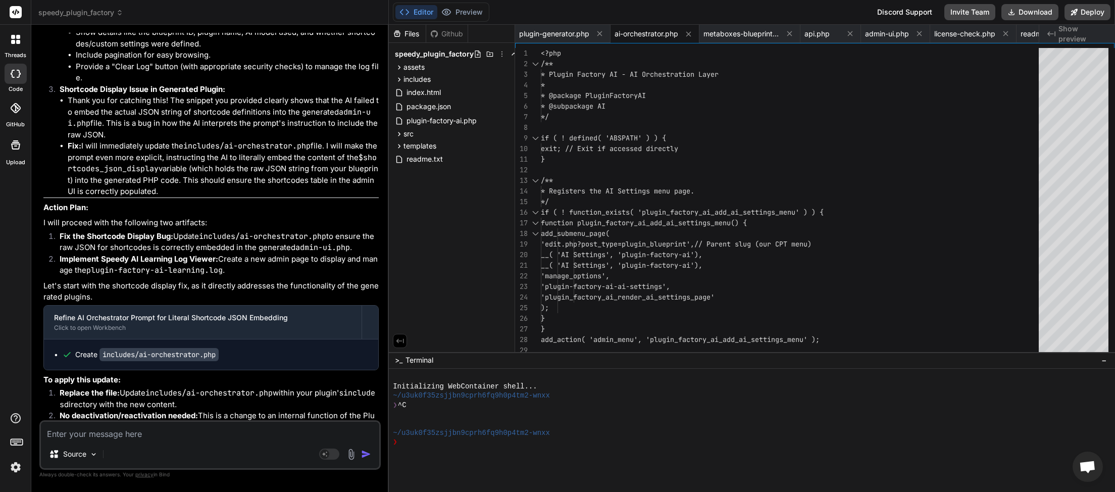
scroll to position [24668, 0]
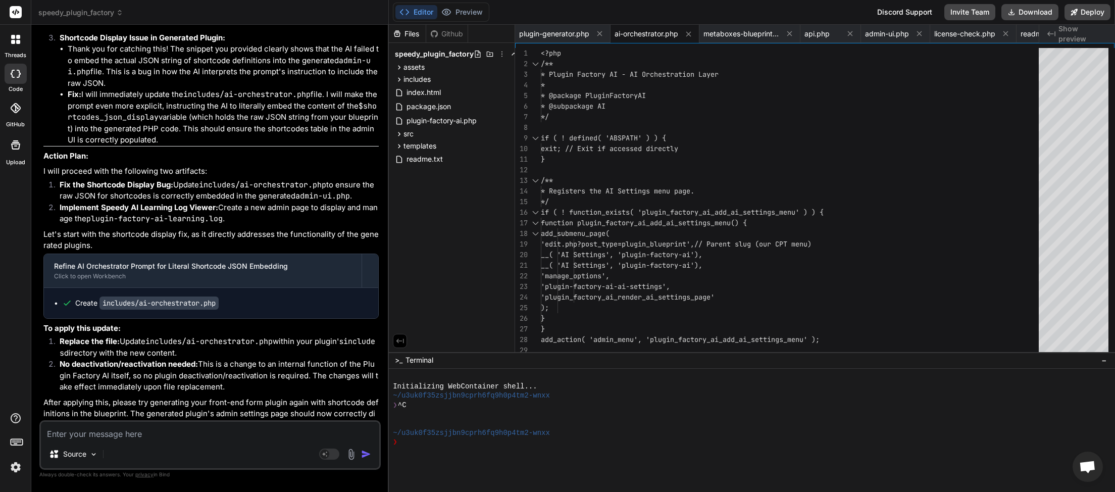
click at [117, 435] on textarea at bounding box center [210, 431] width 338 height 18
paste textarea "Plugin slug not found for this blueprint or is empty. Cannot activate."
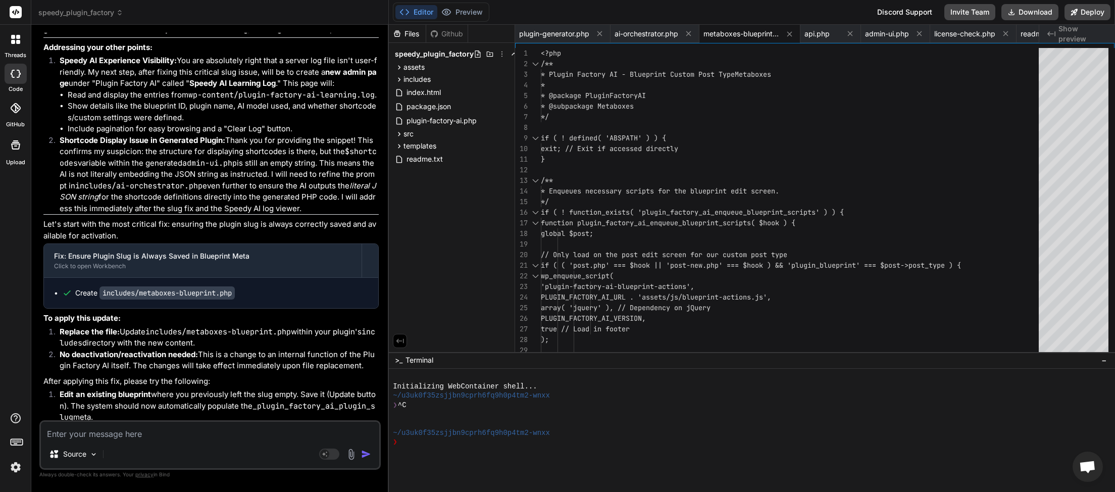
scroll to position [25413, 0]
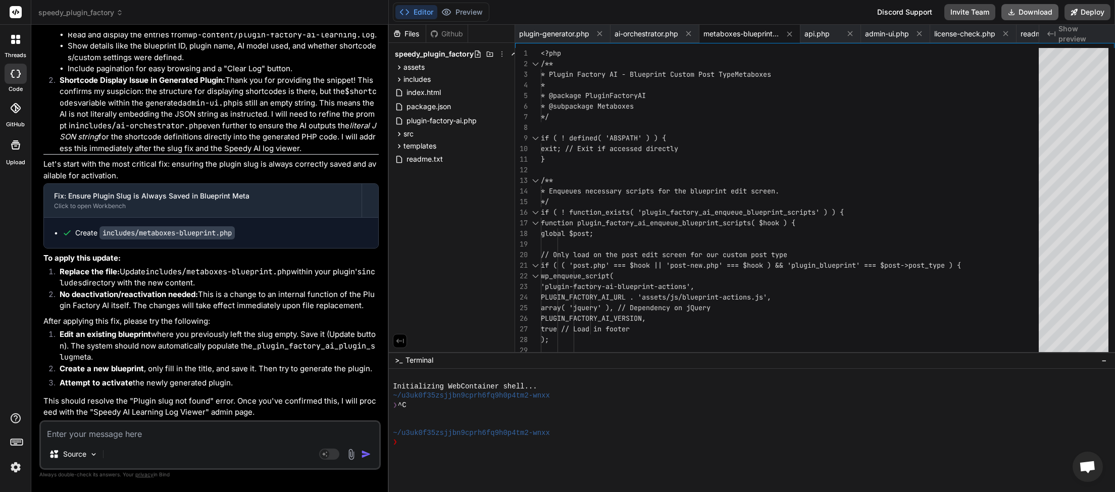
click at [1037, 13] on button "Download" at bounding box center [1029, 12] width 57 height 16
paste textarea "[24-Sep-2025 01:54:48 UTC] Plugin Factory AI: Main plugin file processing start…"
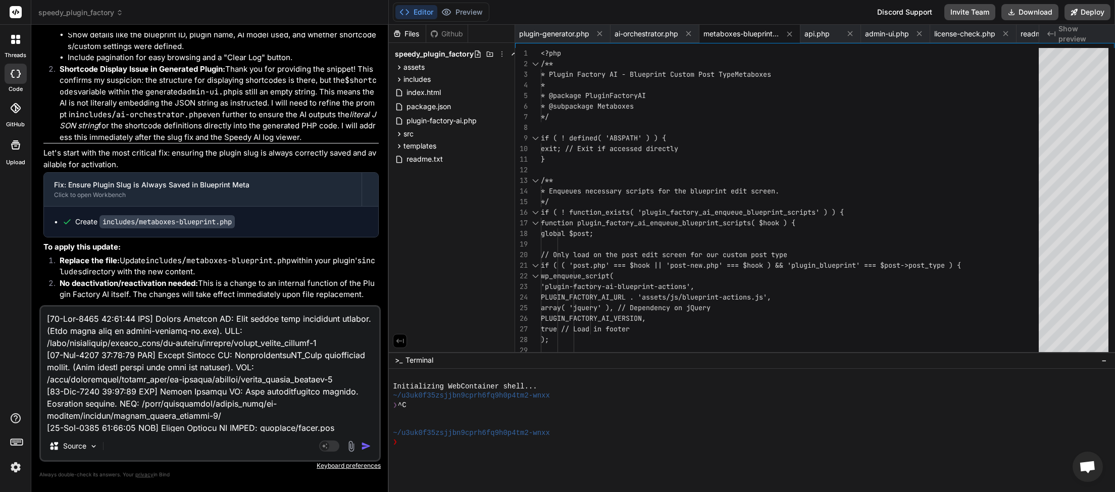
scroll to position [123, 0]
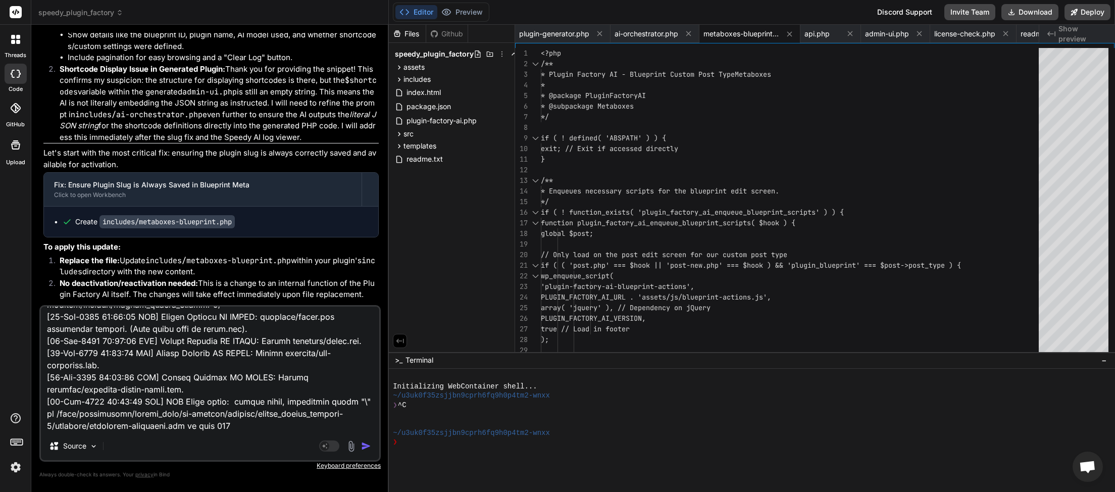
click at [370, 446] on img "button" at bounding box center [366, 446] width 10 height 10
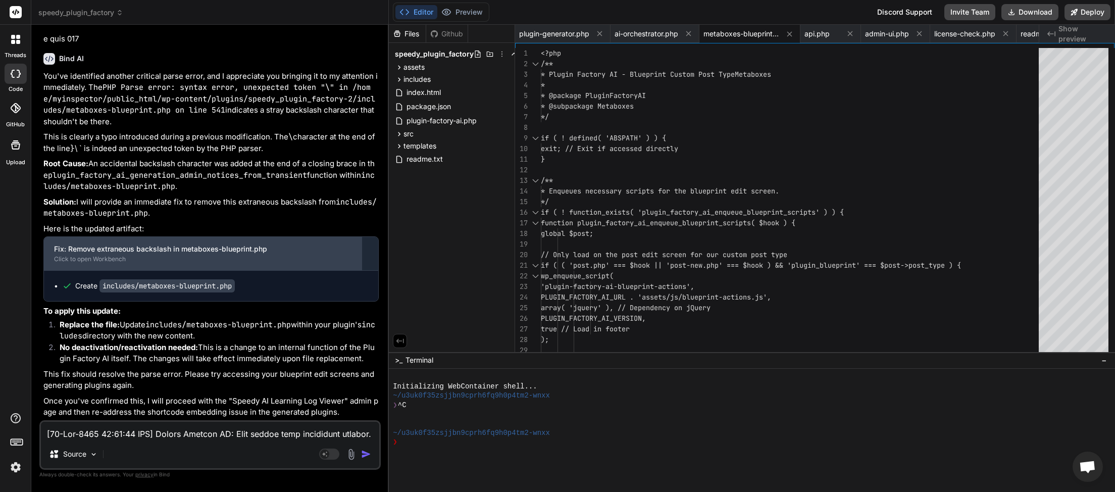
scroll to position [25984, 0]
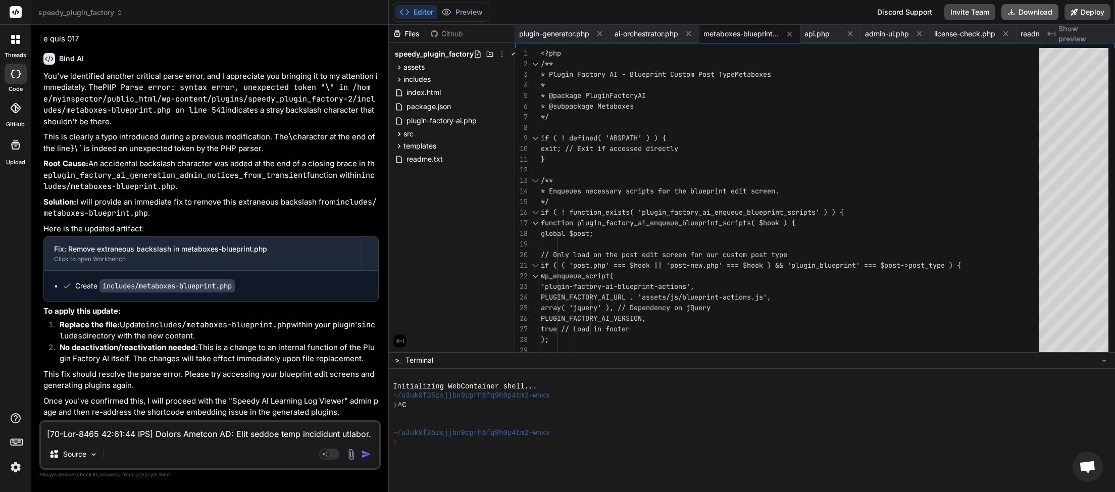
click at [1036, 15] on button "Download" at bounding box center [1029, 12] width 57 height 16
click at [1029, 14] on button "Download" at bounding box center [1029, 12] width 57 height 16
click at [129, 434] on textarea at bounding box center [210, 431] width 338 height 18
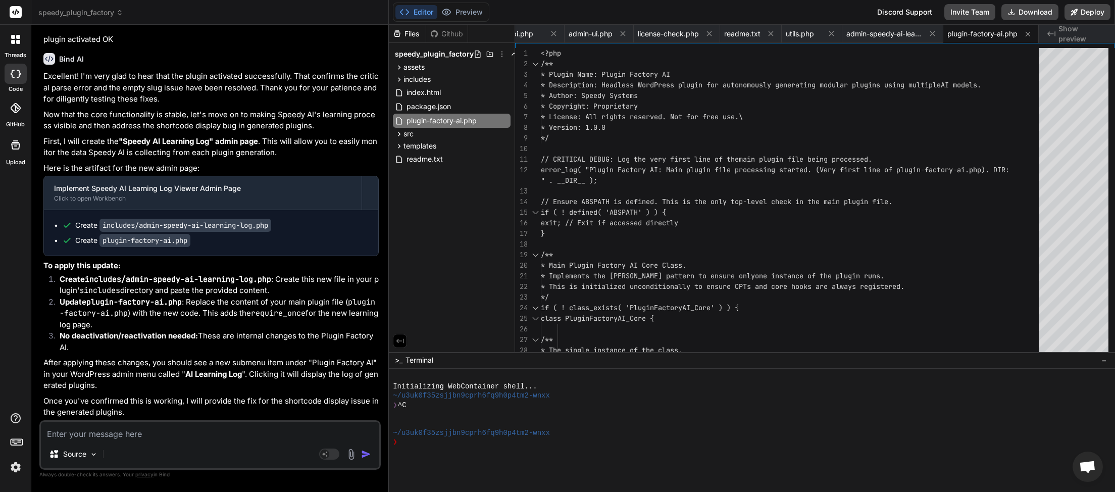
scroll to position [0, 299]
click at [1035, 11] on button "Download" at bounding box center [1029, 12] width 57 height 16
paste textarea "[24-Sep-2025 02:33:30 UTC] PHP Parse error: syntax error, unexpected token "\",…"
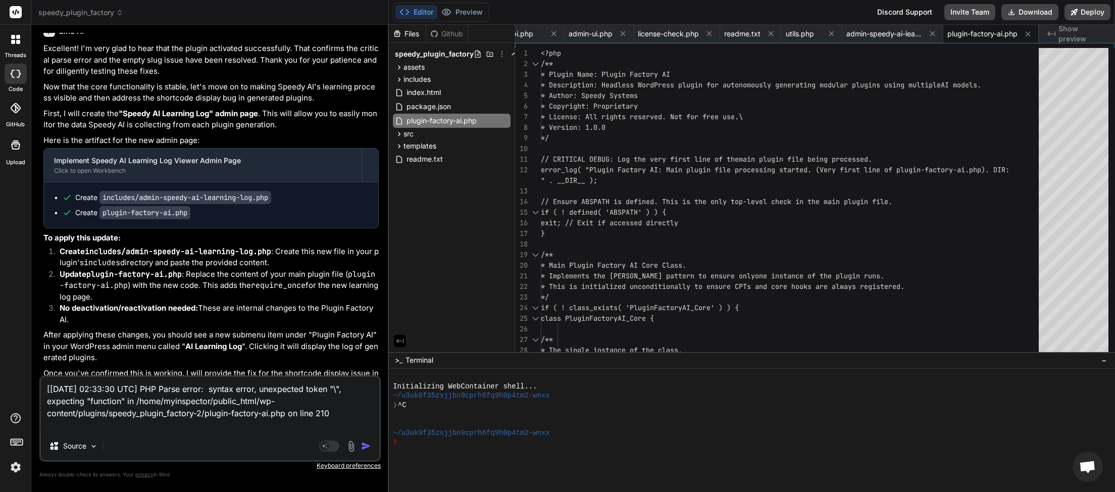
click at [366, 447] on img "button" at bounding box center [366, 446] width 10 height 10
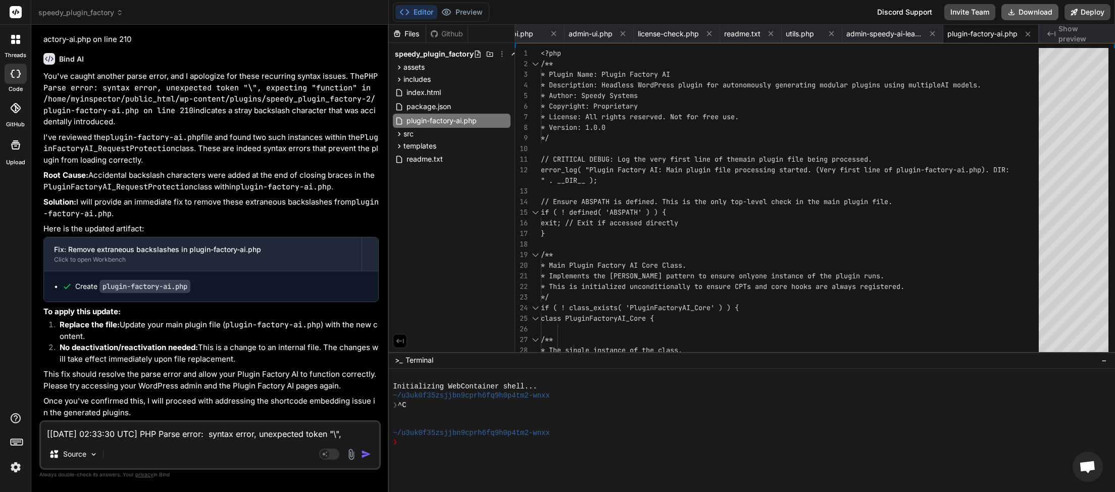
click at [1024, 12] on button "Download" at bounding box center [1029, 12] width 57 height 16
click at [163, 437] on textarea "[24-Sep-2025 02:33:30 UTC] PHP Parse error: syntax error, unexpected token "\",…" at bounding box center [210, 431] width 338 height 18
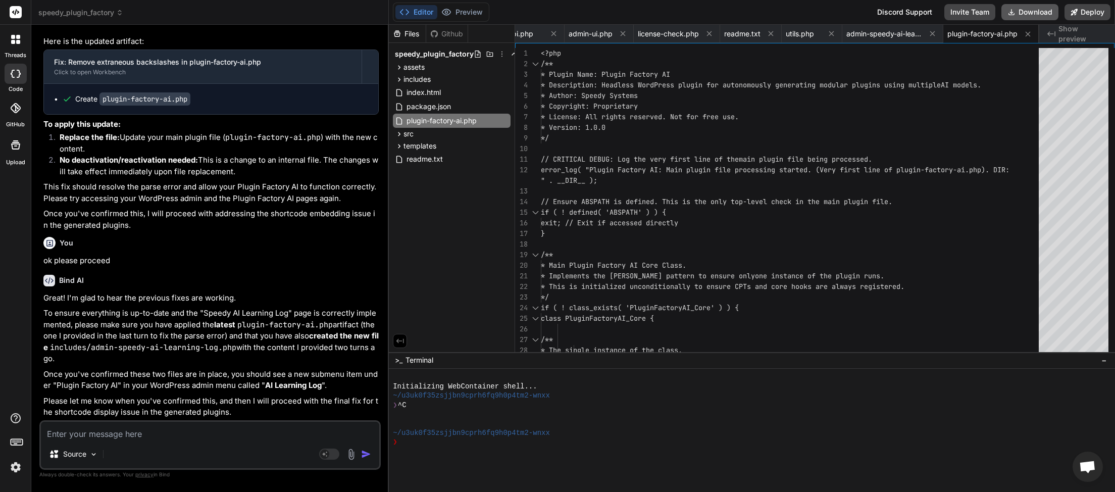
click at [1027, 16] on button "Download" at bounding box center [1029, 12] width 57 height 16
click at [146, 431] on textarea at bounding box center [210, 431] width 338 height 18
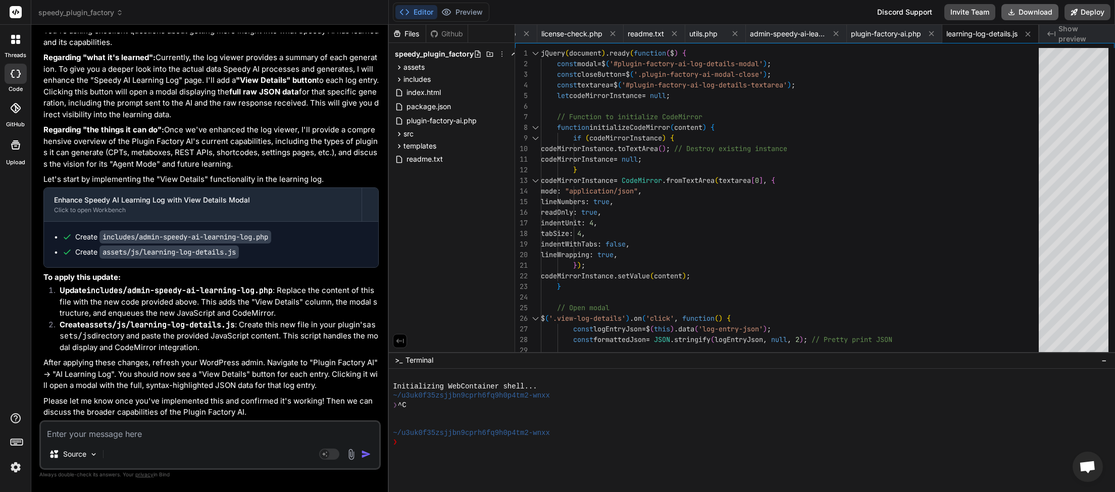
scroll to position [0, 398]
click at [1028, 13] on button "Download" at bounding box center [1029, 12] width 57 height 16
paste textarea "[24-Sep-2025 03:32:41 UTC] Plugin Factory AI: Main plugin file processing start…"
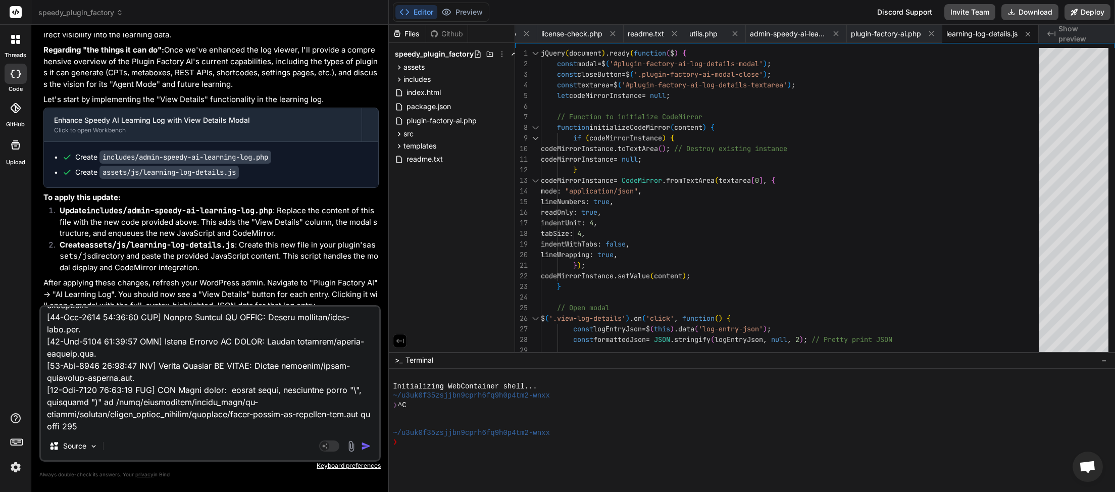
click at [369, 446] on img "button" at bounding box center [366, 446] width 10 height 10
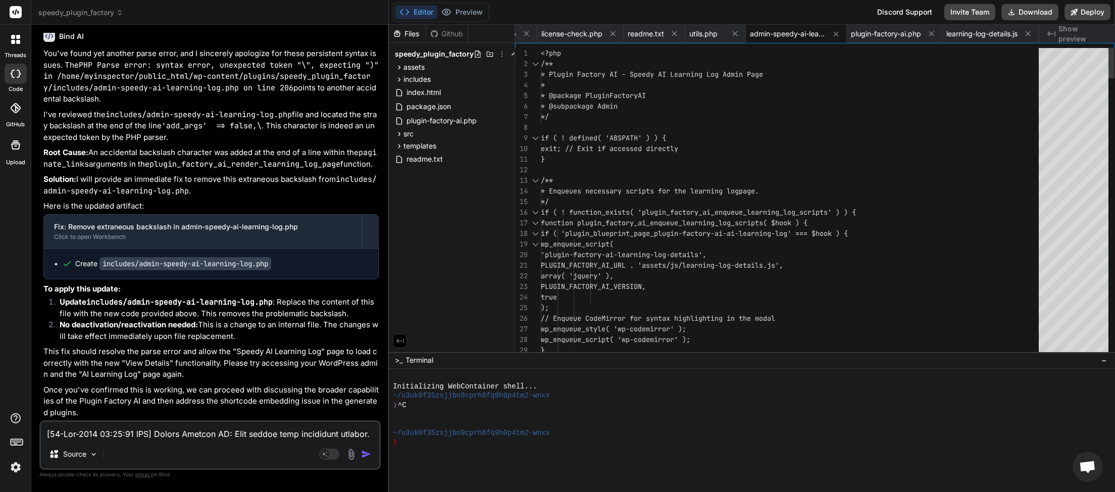
scroll to position [0, 398]
click at [1023, 12] on button "Download" at bounding box center [1029, 12] width 57 height 16
click at [168, 434] on textarea at bounding box center [210, 431] width 338 height 18
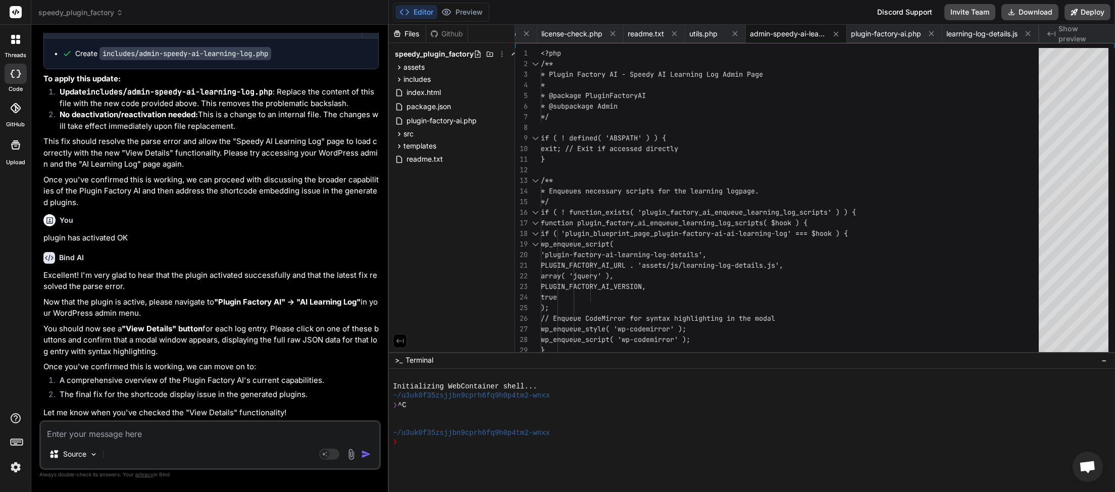
paste textarea "[JS Error] TypeError: CodeMirror.fromTextArea is not a function File: https://m…"
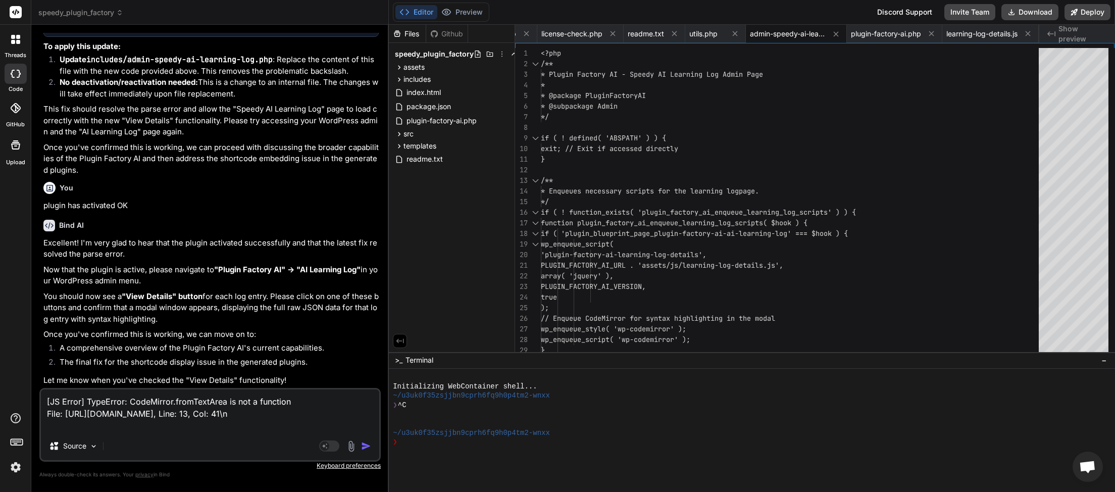
click at [369, 445] on img "button" at bounding box center [366, 446] width 10 height 10
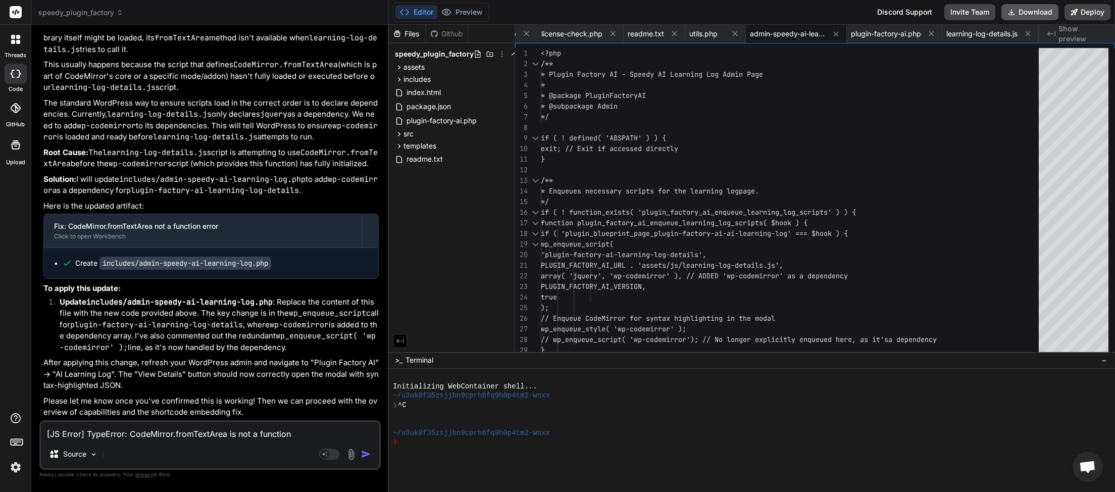
click at [1023, 17] on button "Download" at bounding box center [1029, 12] width 57 height 16
paste textarea "24-Sep-2025 03:58:01 UTC] Plugin Factory AI: Main plugin file processing starte…"
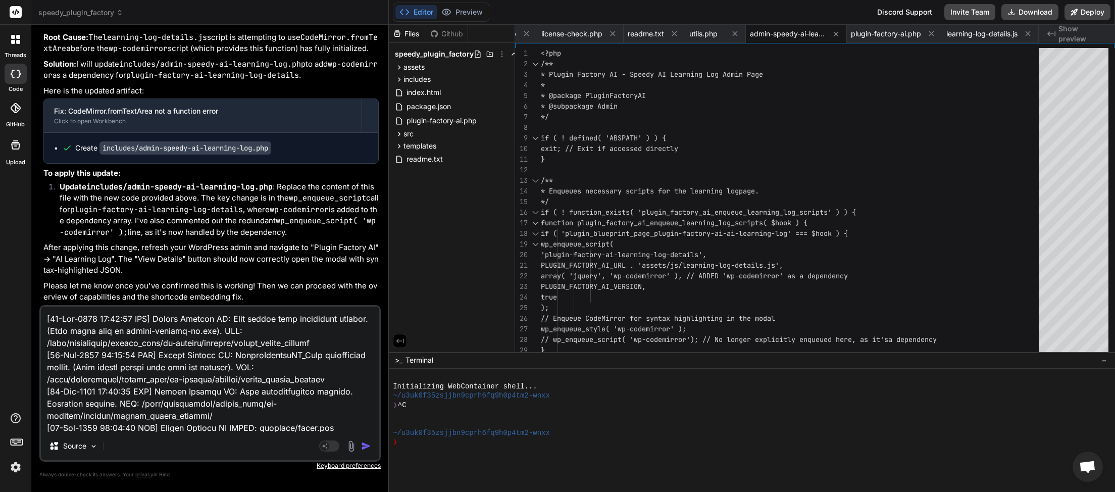
scroll to position [292, 0]
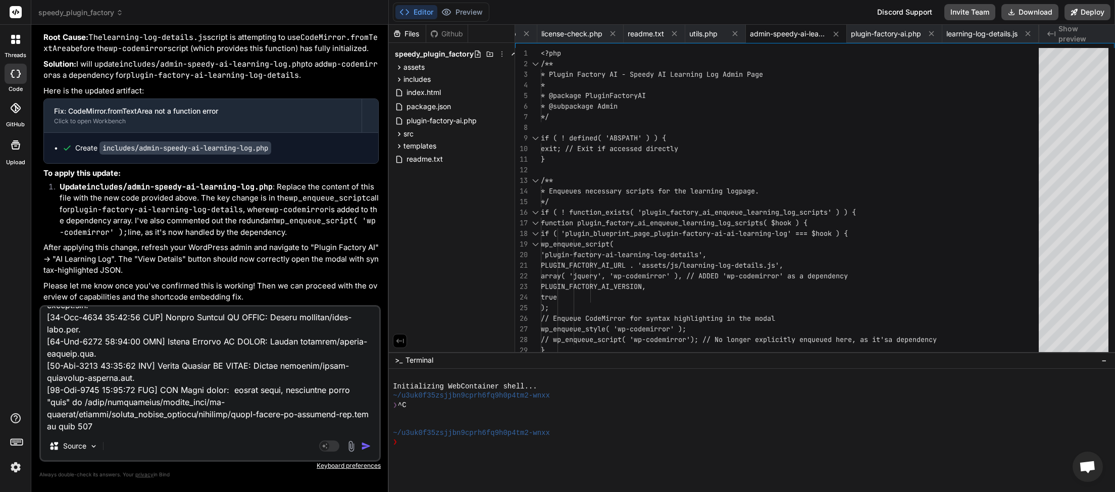
click at [371, 446] on img "button" at bounding box center [366, 446] width 10 height 10
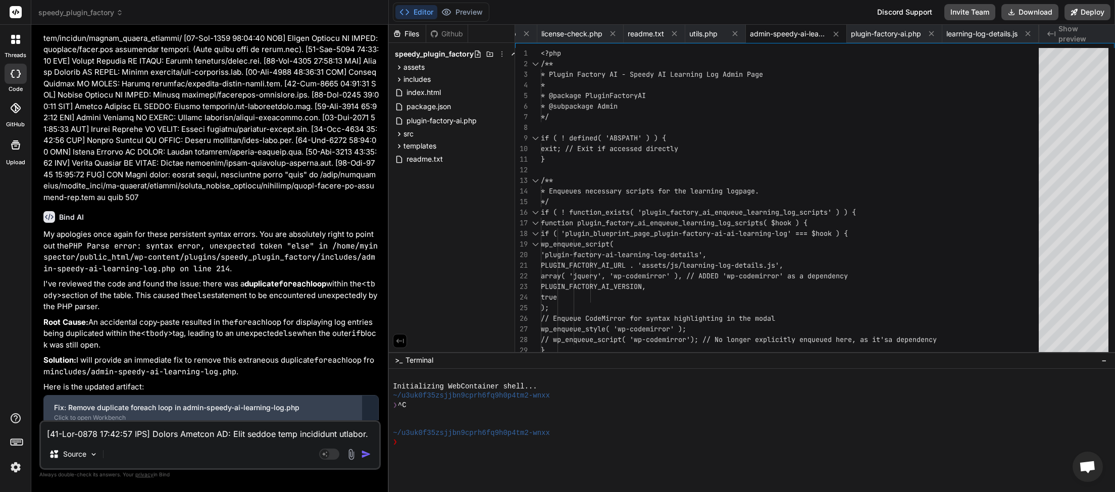
scroll to position [29633, 0]
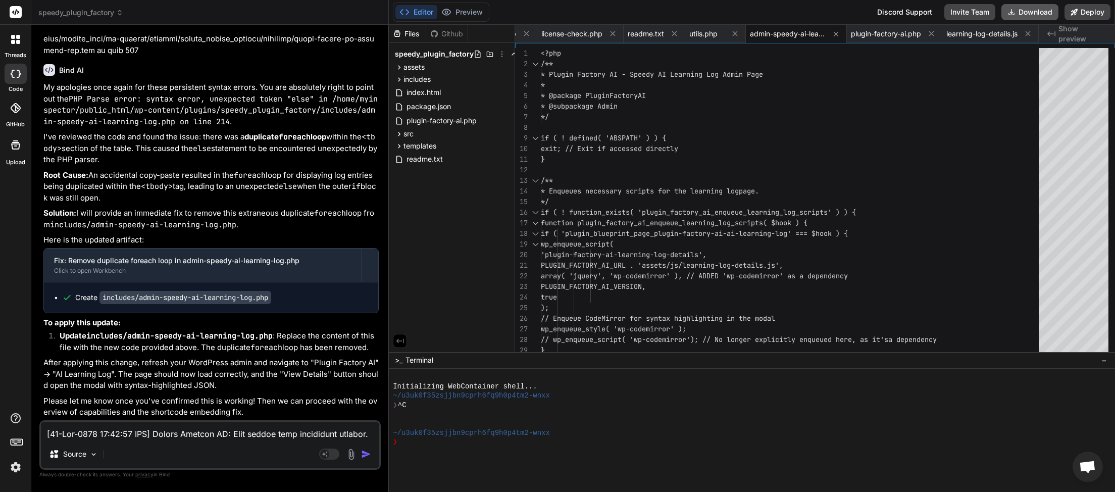
click at [1034, 13] on button "Download" at bounding box center [1029, 12] width 57 height 16
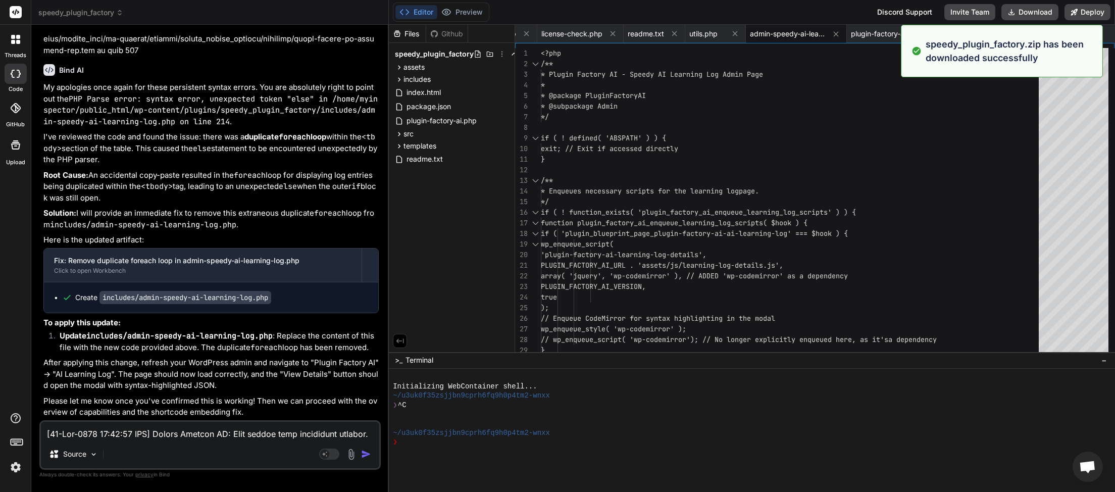
scroll to position [0, 398]
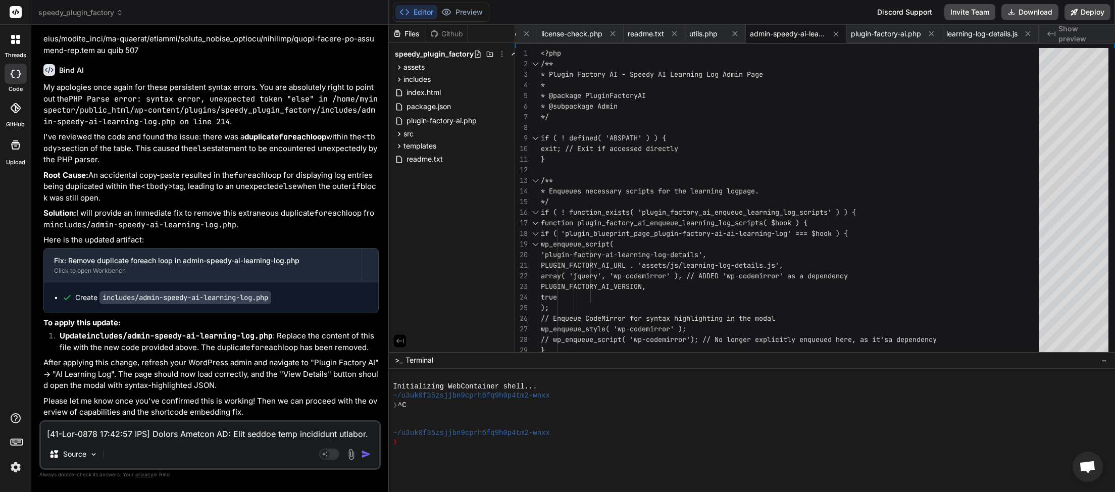
paste textarea "JS Error] TypeError: CodeMirror.fromTextArea is not a function File: https://my…"
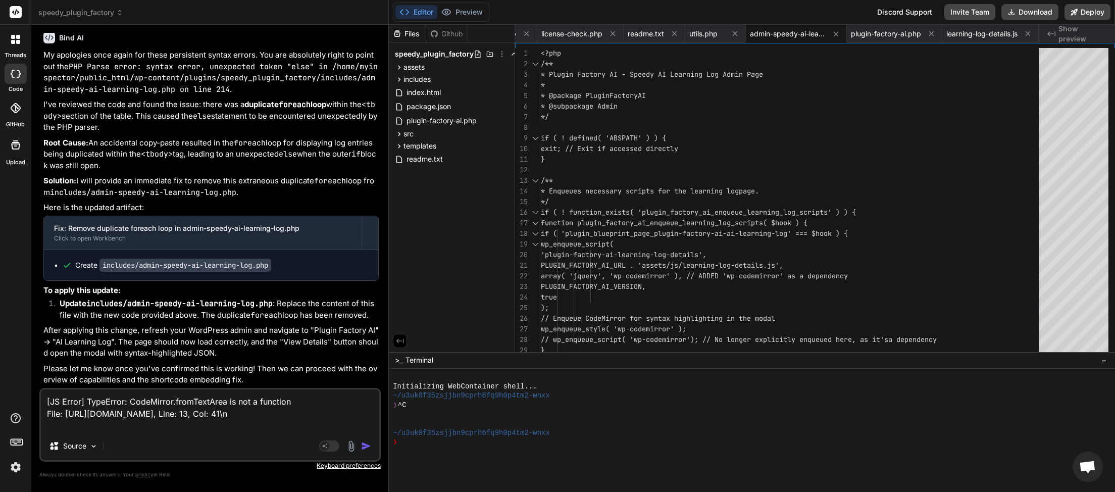
click at [361, 444] on img "button" at bounding box center [366, 446] width 10 height 10
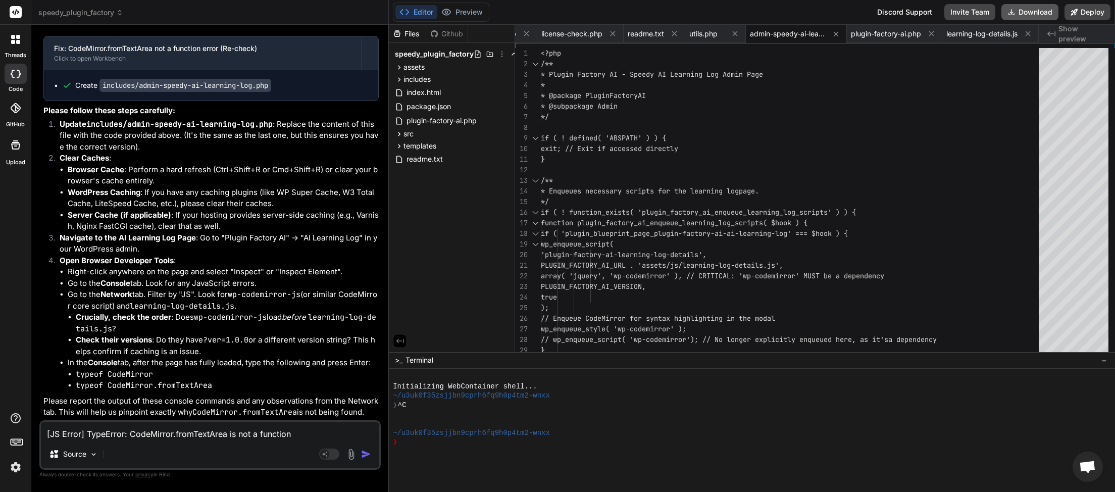
click at [1017, 7] on button "Download" at bounding box center [1029, 12] width 57 height 16
click at [110, 431] on textarea "[JS Error] TypeError: CodeMirror.fromTextArea is not a function File: https://m…" at bounding box center [210, 431] width 338 height 18
paste textarea "\"
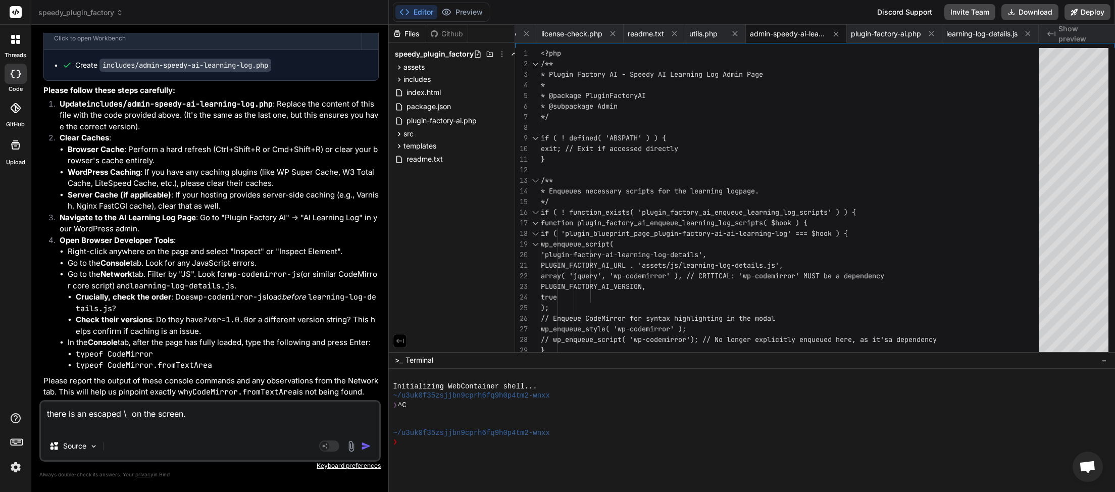
paste textarea "JQMIGRATE: Migrate is installed, version 3.4.1 load-scripts.php:5:981 Uncaught …"
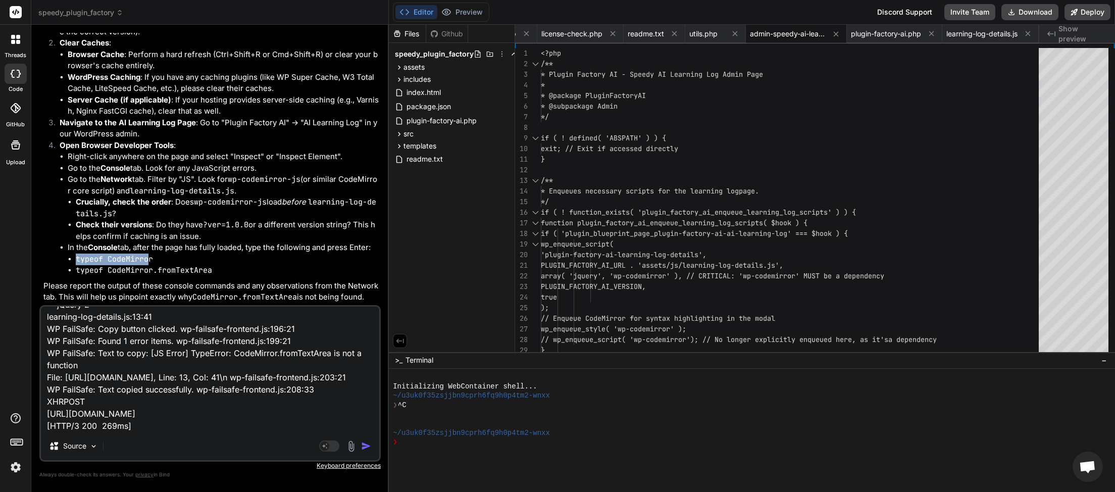
drag, startPoint x: 76, startPoint y: 256, endPoint x: 149, endPoint y: 259, distance: 73.2
click at [149, 259] on code "typeof CodeMirror" at bounding box center [114, 259] width 77 height 10
click at [146, 259] on code "typeof CodeMirror" at bounding box center [114, 259] width 77 height 10
drag, startPoint x: 76, startPoint y: 258, endPoint x: 152, endPoint y: 256, distance: 76.3
click at [152, 256] on ul "typeof CodeMirror typeof CodeMirror.fromTextArea" at bounding box center [223, 264] width 311 height 23
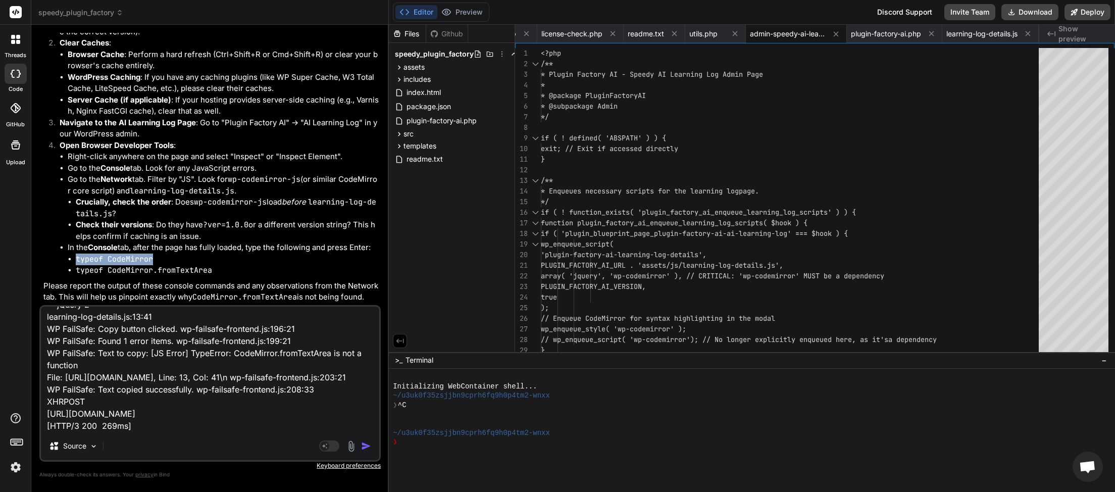
copy code "typeof CodeMirror"
click at [369, 443] on img "button" at bounding box center [366, 446] width 10 height 10
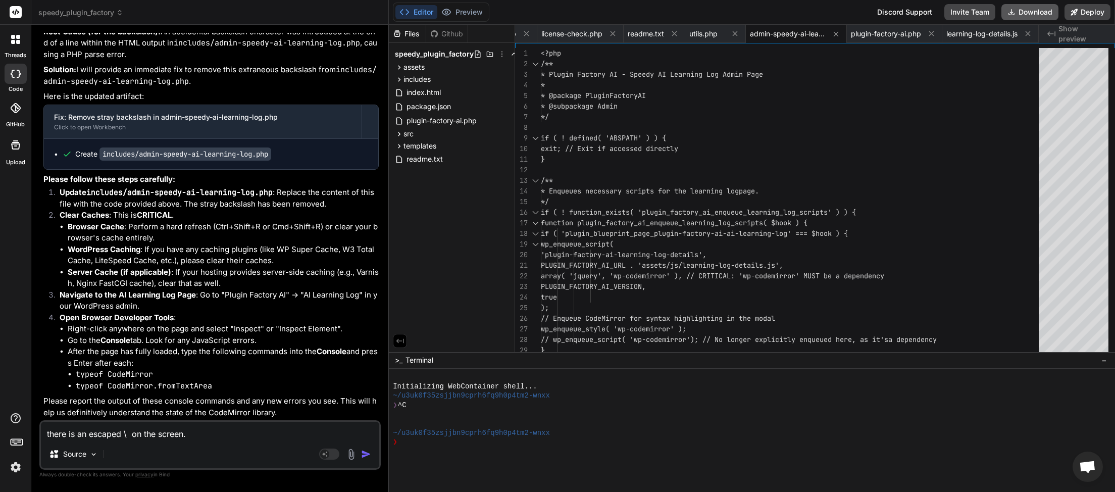
click at [1035, 15] on button "Download" at bounding box center [1029, 12] width 57 height 16
click at [152, 436] on textarea "there is an escaped \ on the screen. JQMIGRATE: Migrate is installed, version 3…" at bounding box center [210, 431] width 338 height 18
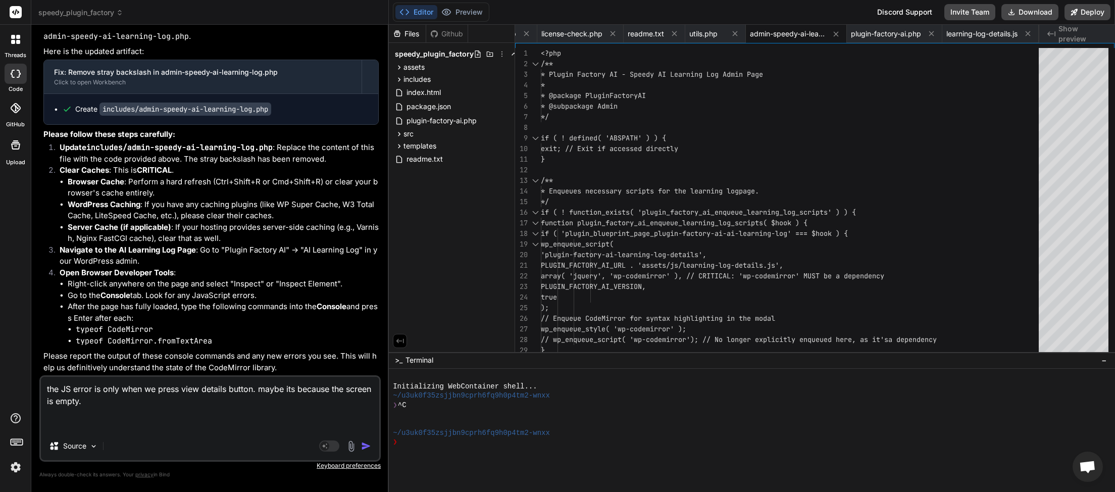
paste textarea "[24-Sep-2025 04:22:32 UTC] Plugin Factory AI: Released process lock on shutdown…"
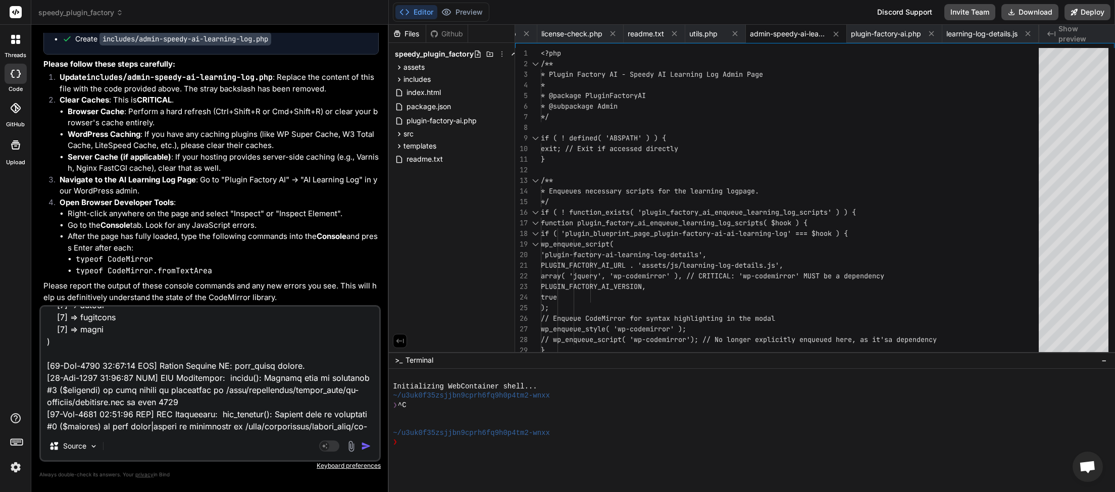
paste textarea "[2025-09-24 04:22:41] [JAVASCRIPT ERROR]\nMessage: TypeError: CodeMirror.fromTe…"
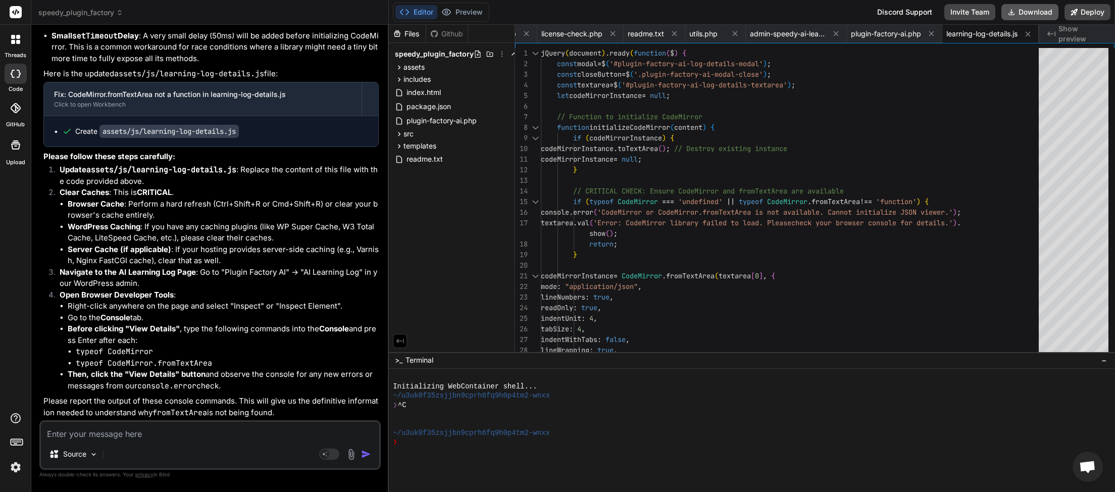
click at [1026, 13] on button "Download" at bounding box center [1029, 12] width 57 height 16
paste textarea "Error: CodeMirror library failed to load. Please check your browser console for…"
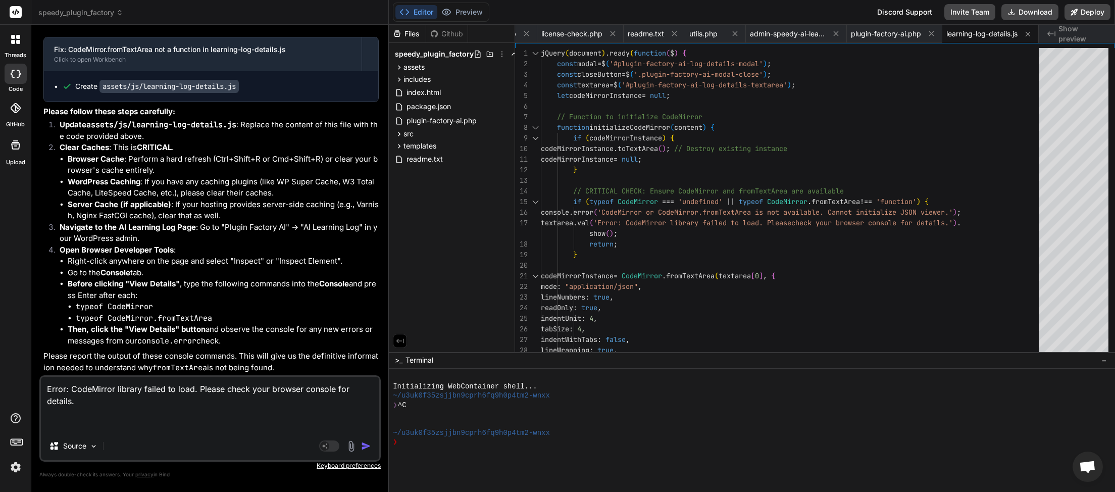
paste textarea "JQMIGRATE: Migrate is installed, version 3.4.1 load-scripts.php:5:981 CodeMirro…"
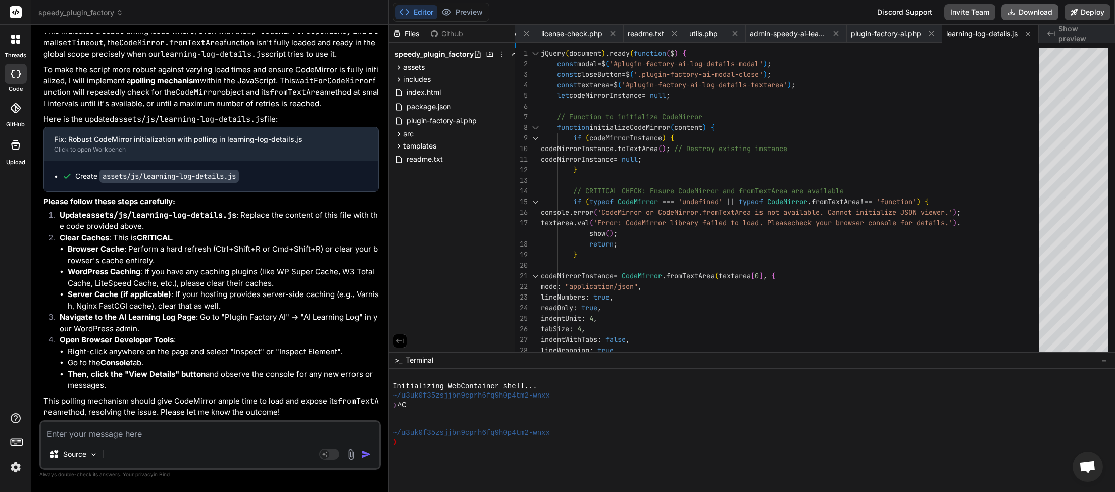
click at [1024, 18] on button "Download" at bounding box center [1029, 12] width 57 height 16
